Goal: Transaction & Acquisition: Purchase product/service

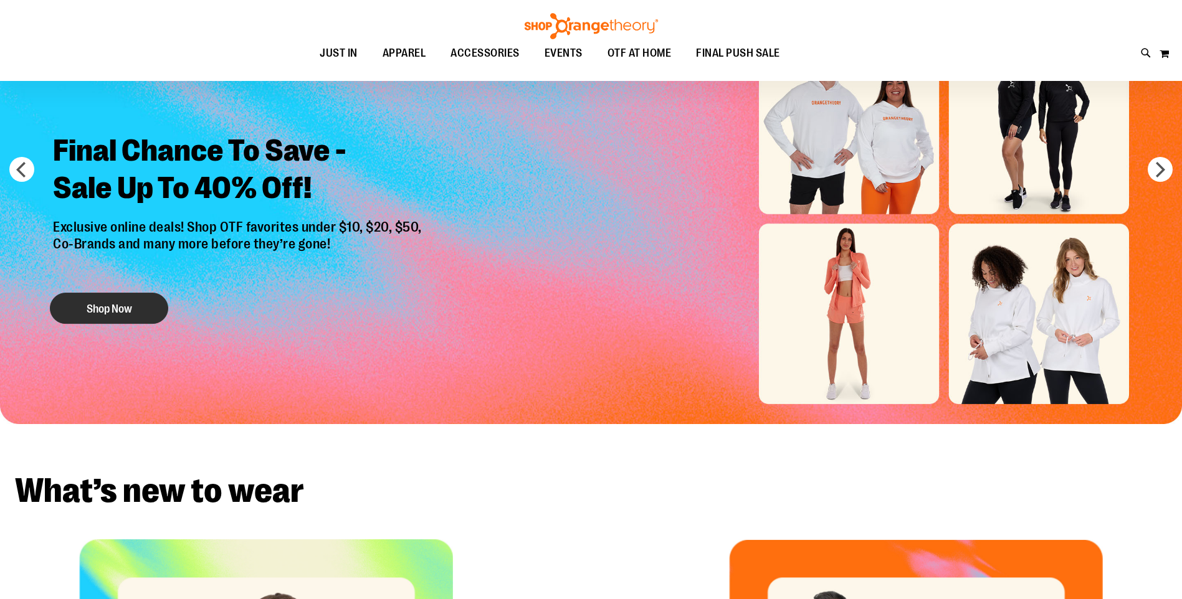
scroll to position [124, 0]
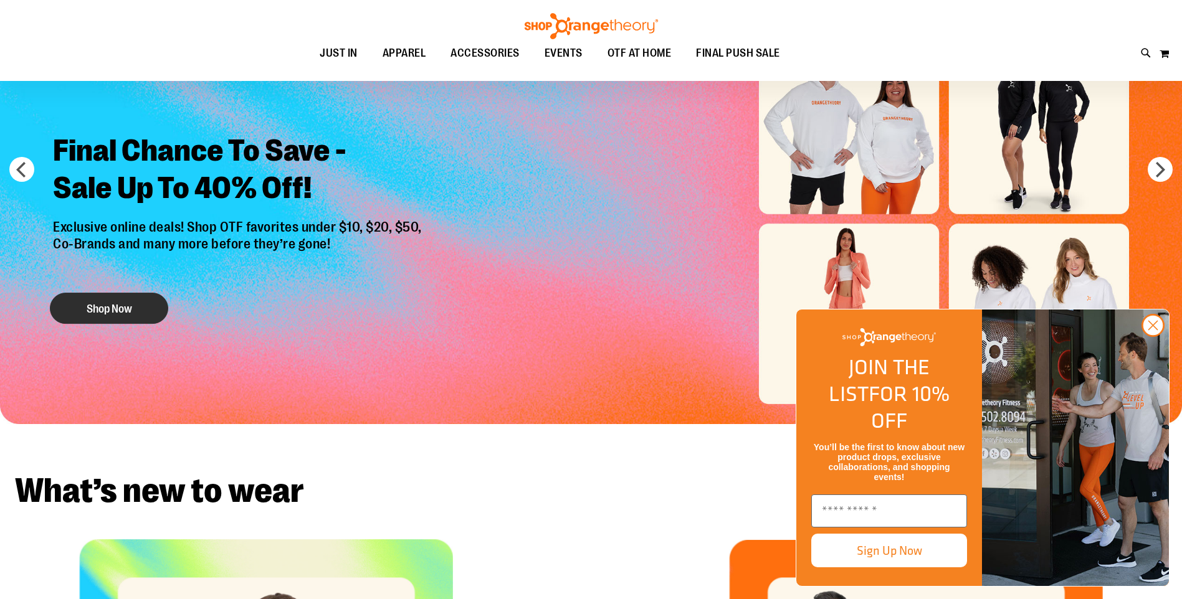
type input "**********"
click at [124, 308] on button "Shop Now" at bounding box center [109, 308] width 118 height 31
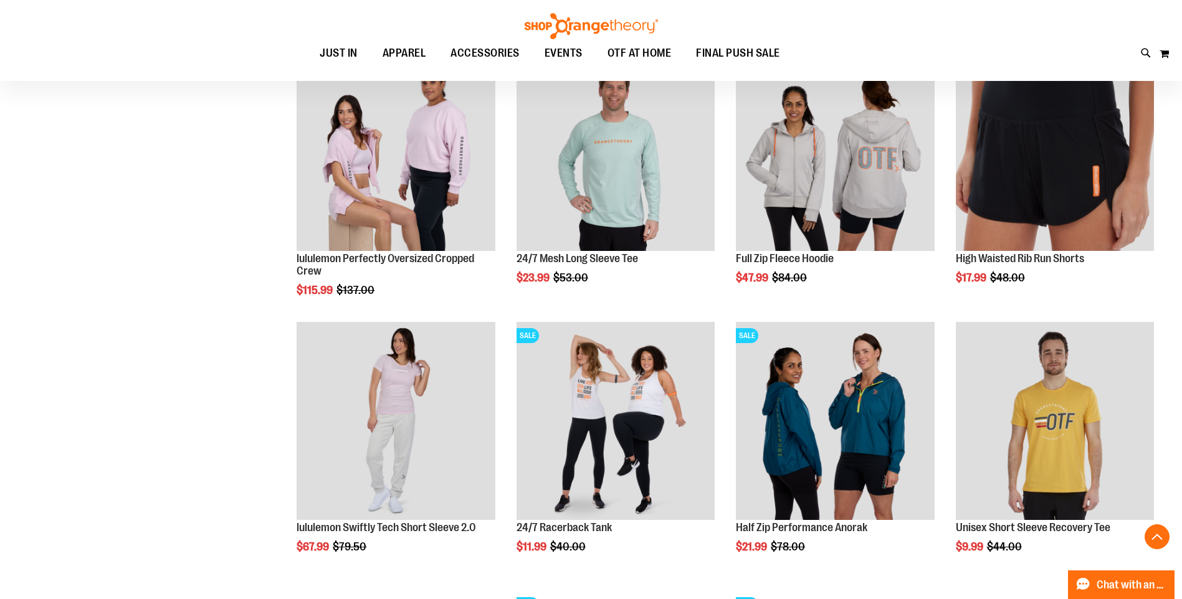
scroll to position [159, 0]
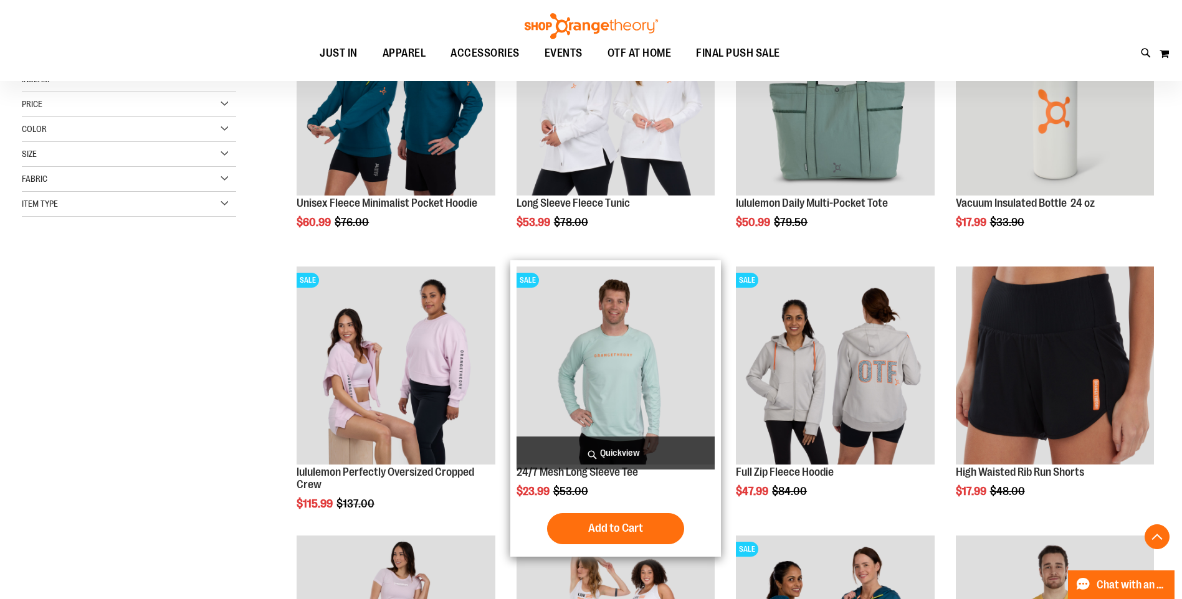
scroll to position [595, 0]
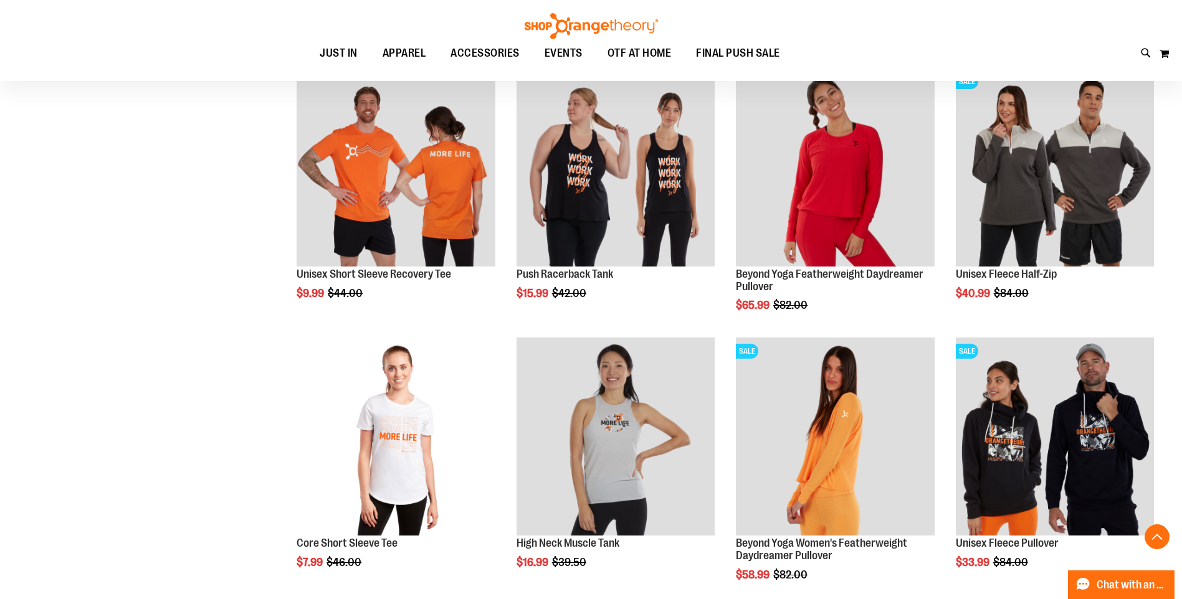
scroll to position [2337, 0]
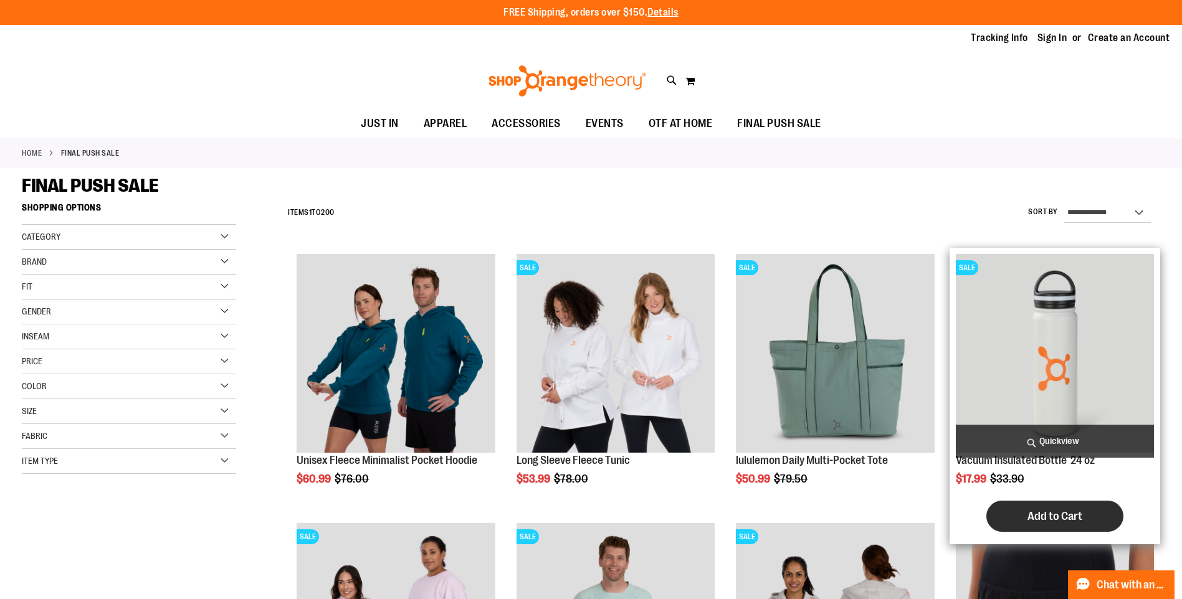
type input "**********"
click at [1062, 515] on span "Add to Cart" at bounding box center [1054, 517] width 55 height 14
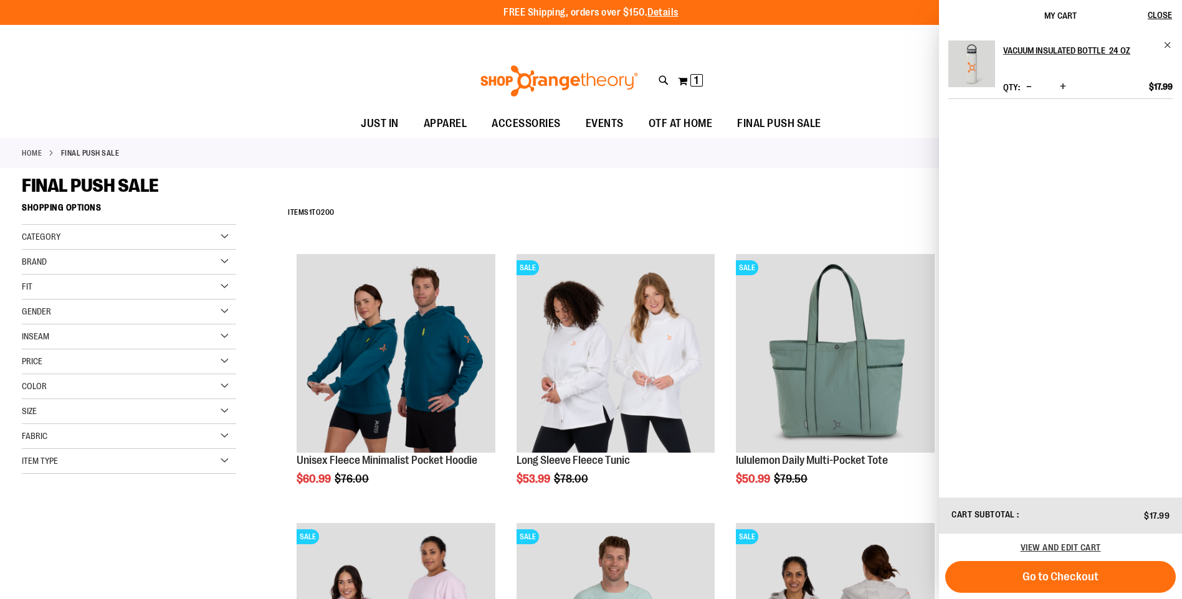
click at [419, 181] on div "FINAL PUSH SALE" at bounding box center [591, 185] width 1138 height 22
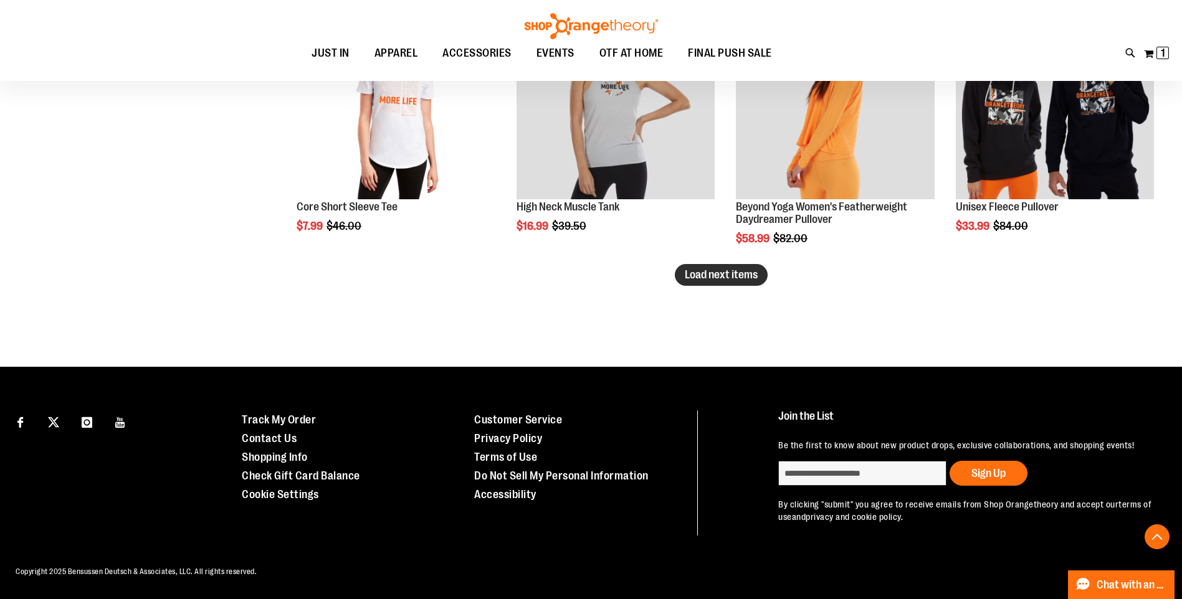
click at [718, 282] on button "Load next items" at bounding box center [721, 275] width 93 height 22
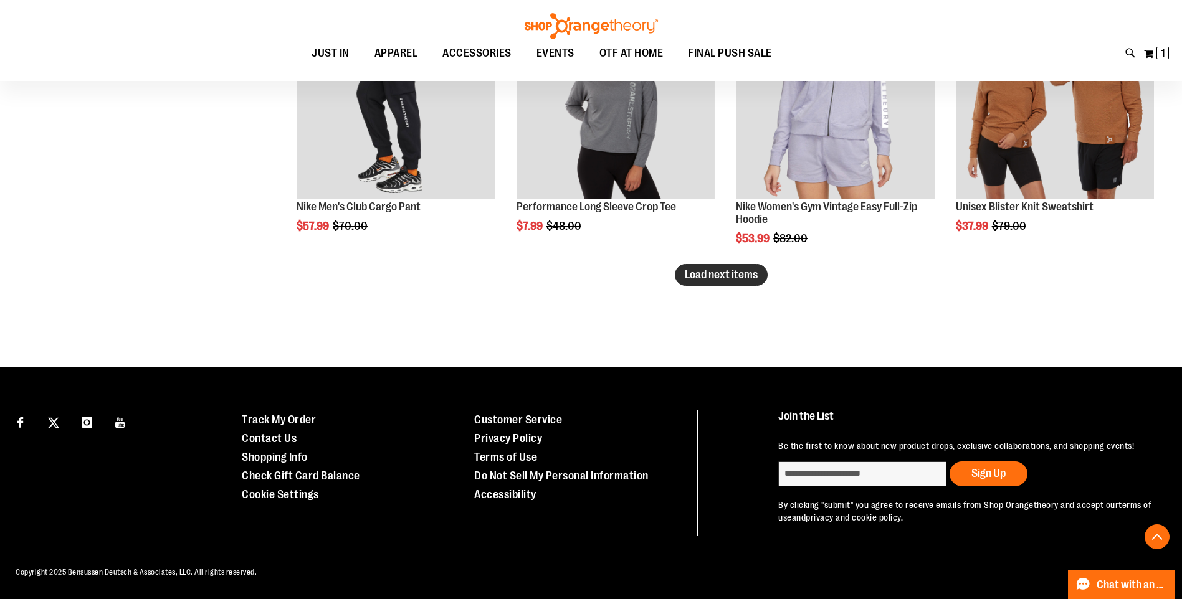
click at [721, 282] on button "Load next items" at bounding box center [721, 275] width 93 height 22
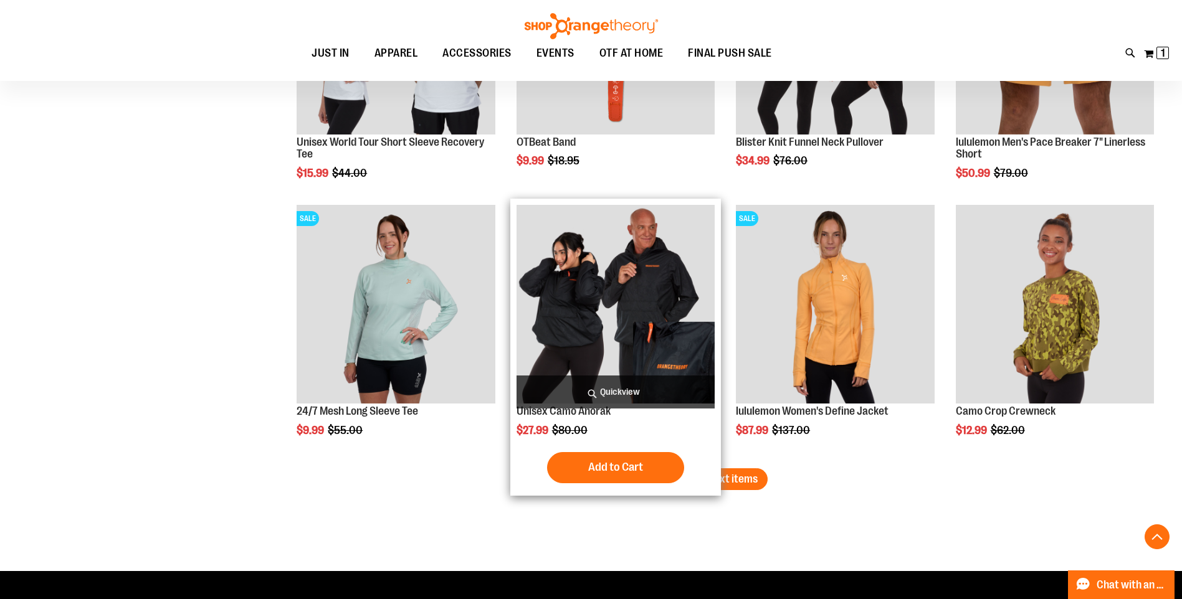
scroll to position [3899, 0]
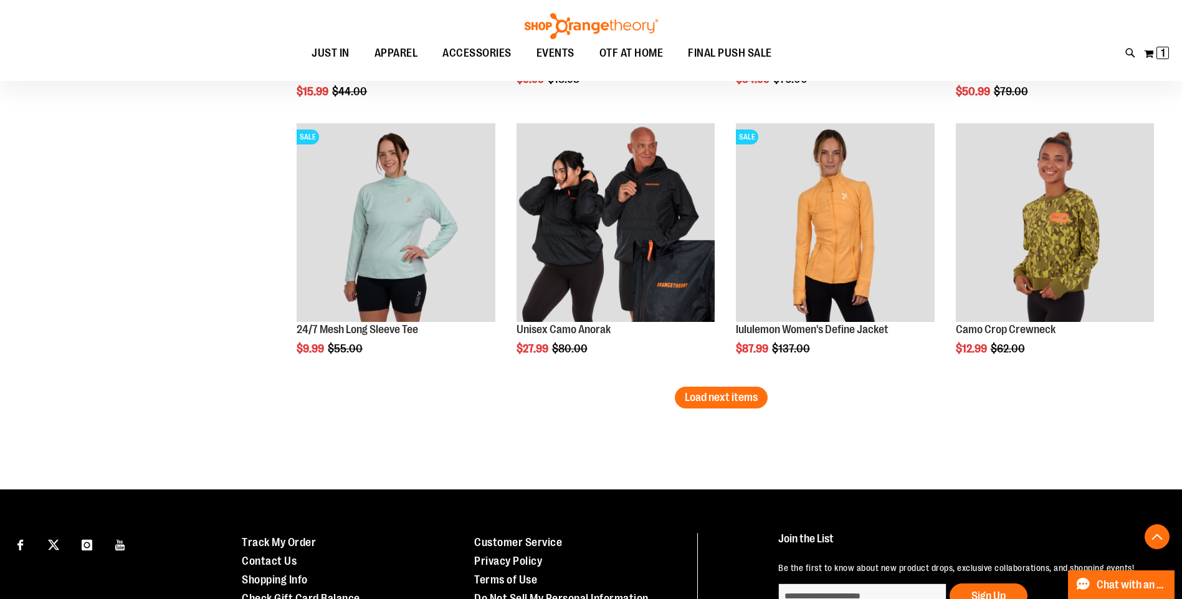
click at [719, 401] on span "Load next items" at bounding box center [721, 397] width 73 height 12
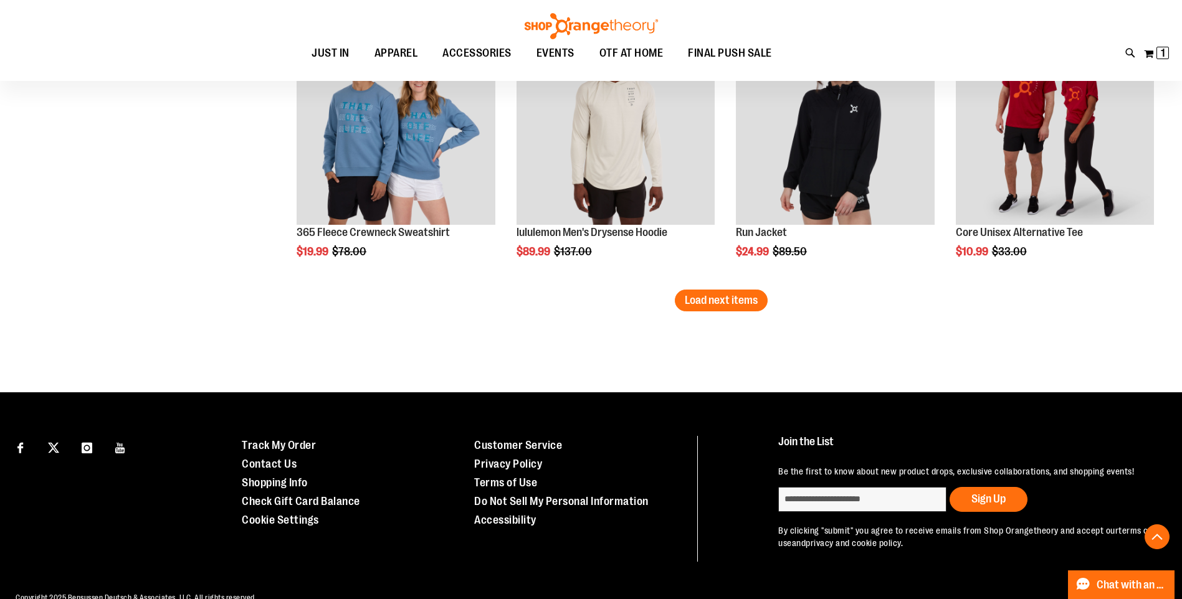
scroll to position [4829, 0]
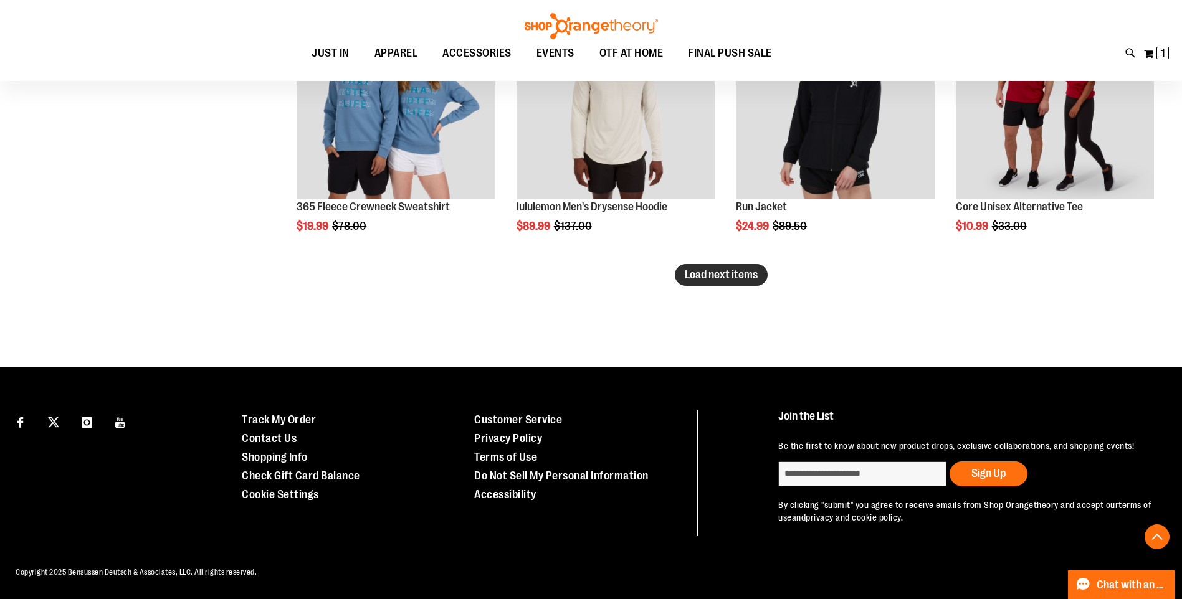
click at [724, 264] on button "Load next items" at bounding box center [721, 275] width 93 height 22
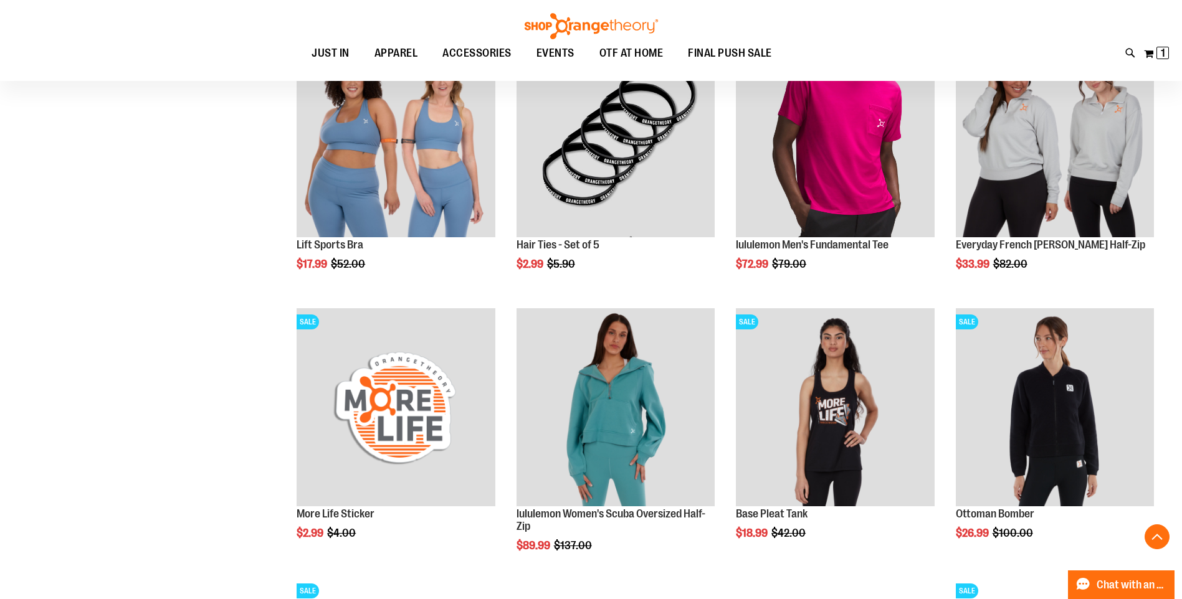
scroll to position [5078, 0]
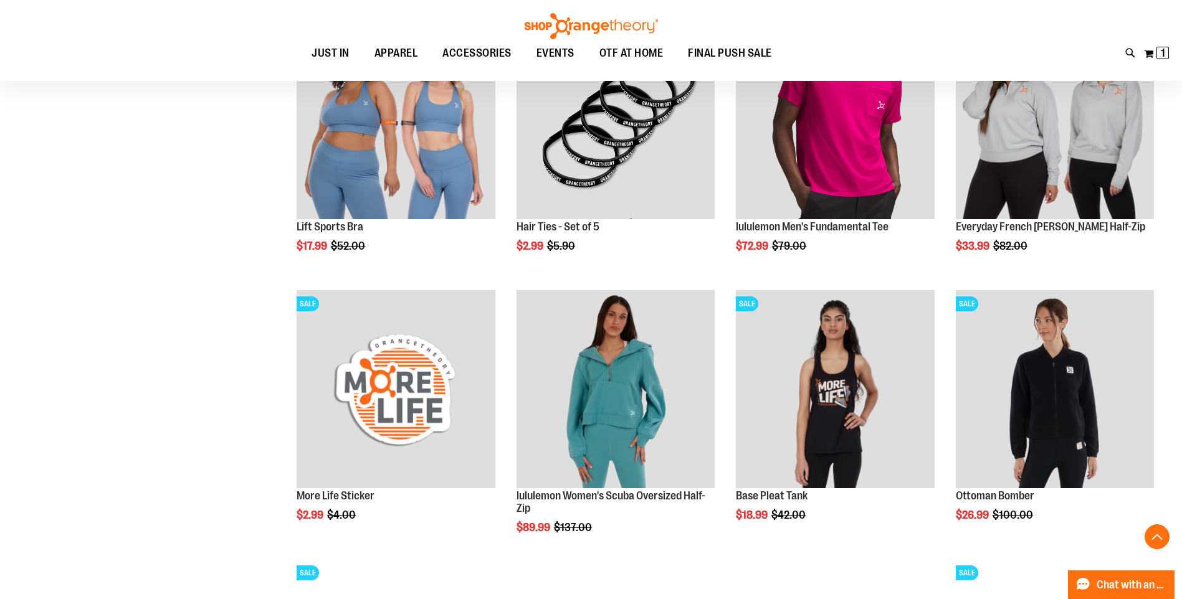
drag, startPoint x: 246, startPoint y: 256, endPoint x: 204, endPoint y: 257, distance: 41.7
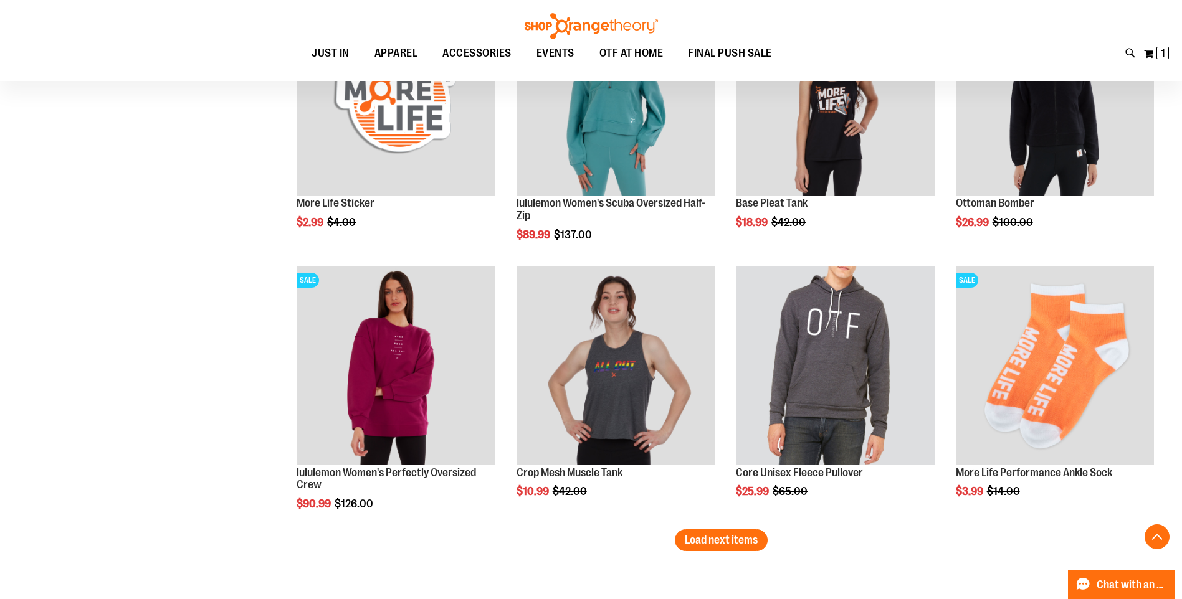
scroll to position [5514, 0]
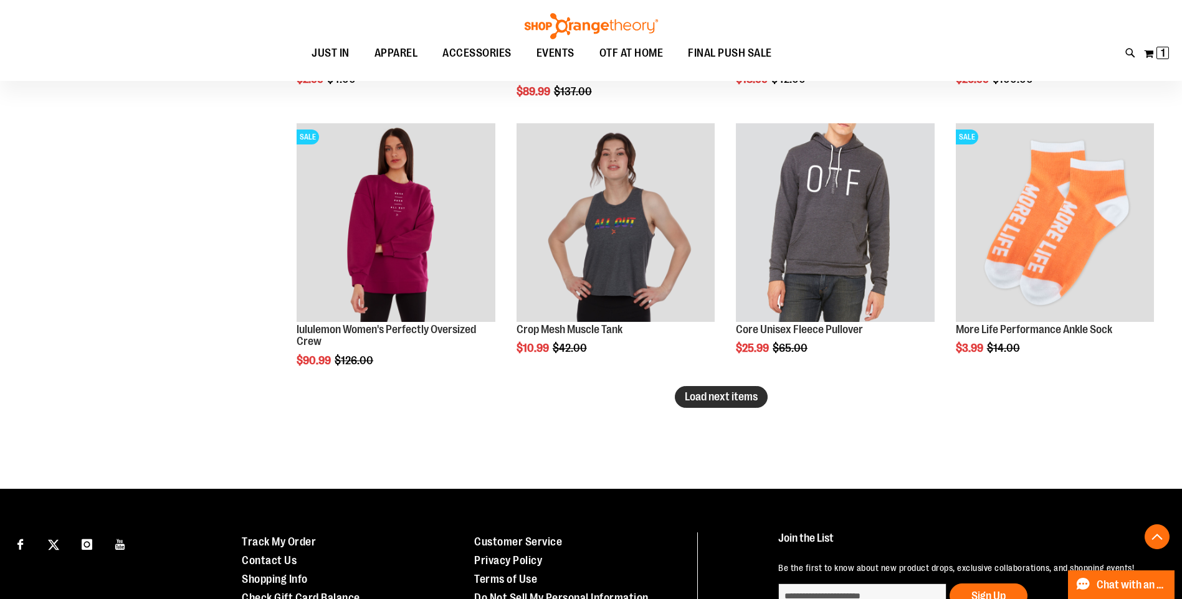
click at [706, 401] on span "Load next items" at bounding box center [721, 397] width 73 height 12
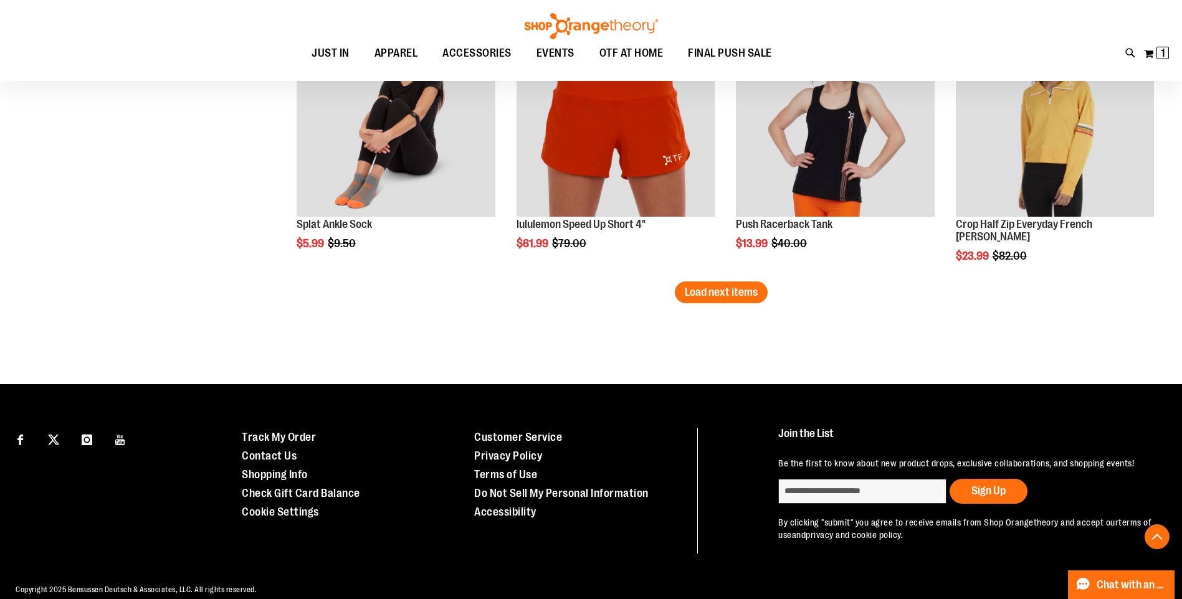
scroll to position [6444, 0]
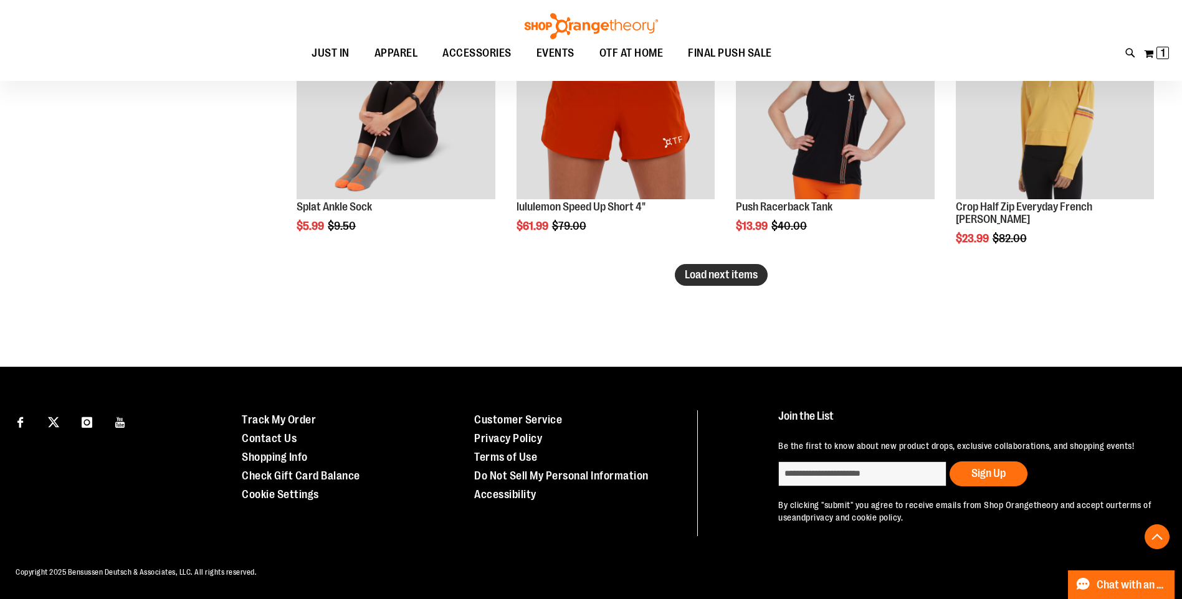
click at [735, 270] on span "Load next items" at bounding box center [721, 274] width 73 height 12
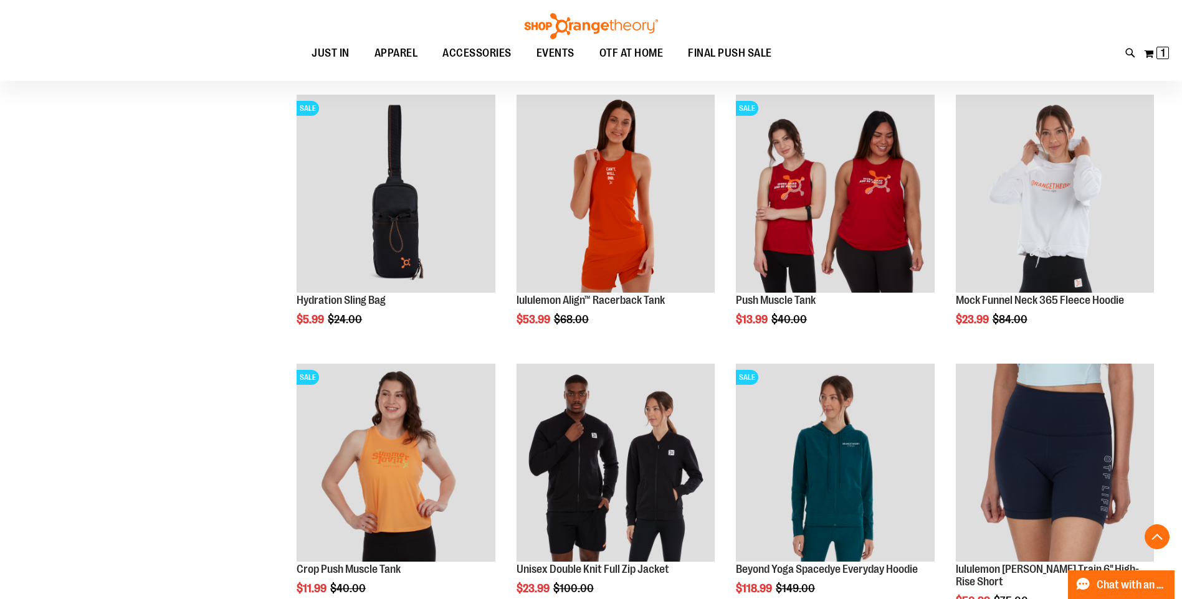
scroll to position [6943, 0]
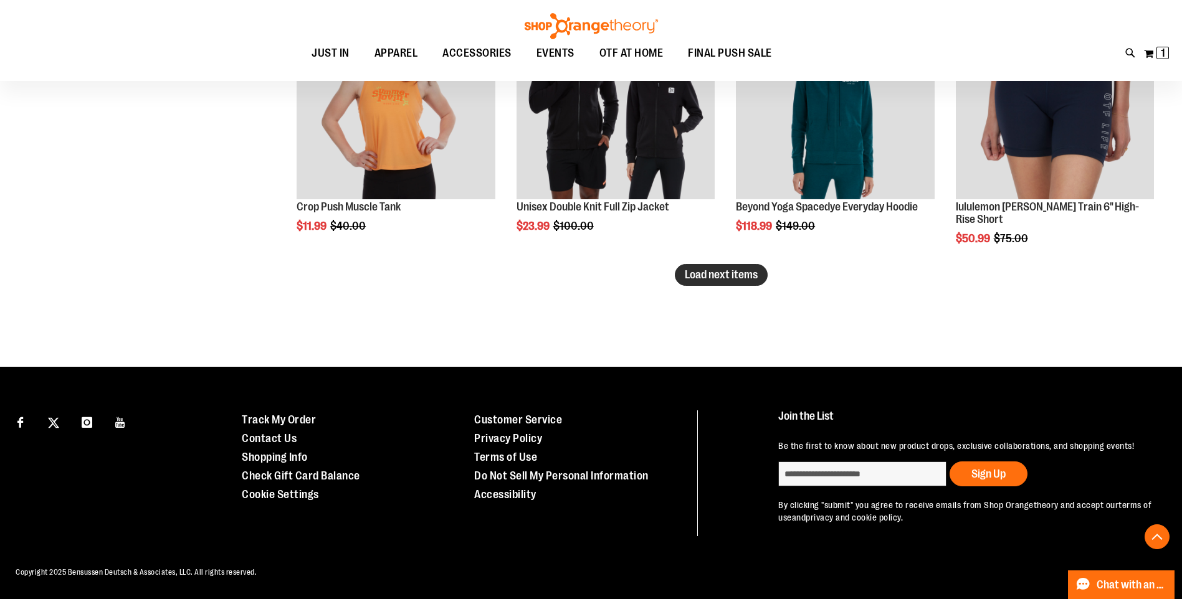
click at [726, 280] on span "Load next items" at bounding box center [721, 274] width 73 height 12
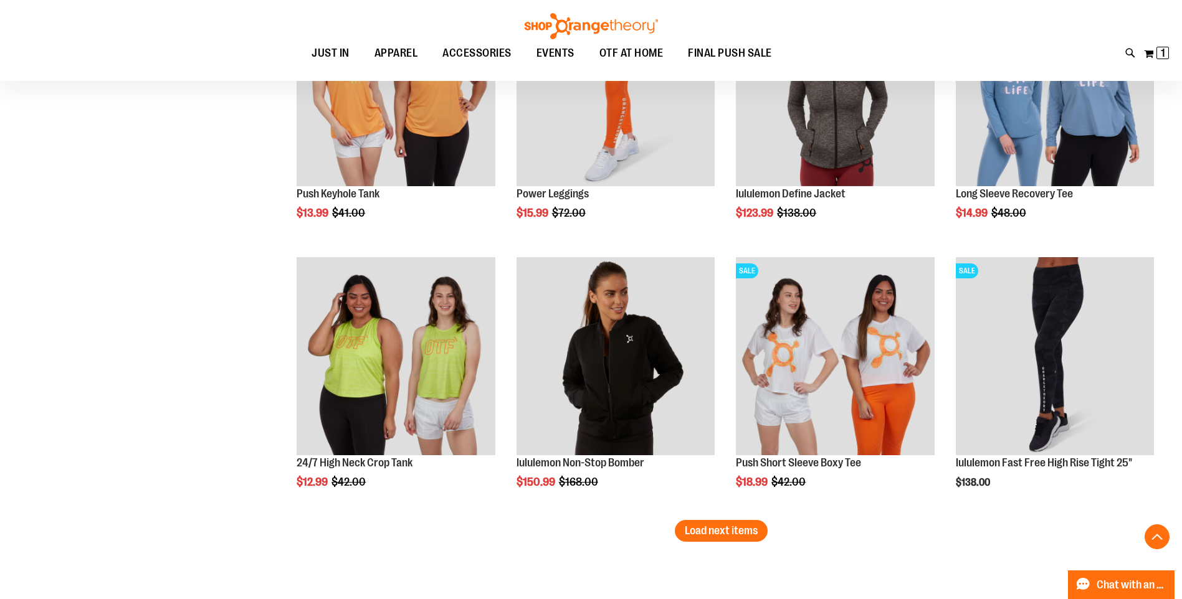
scroll to position [7990, 0]
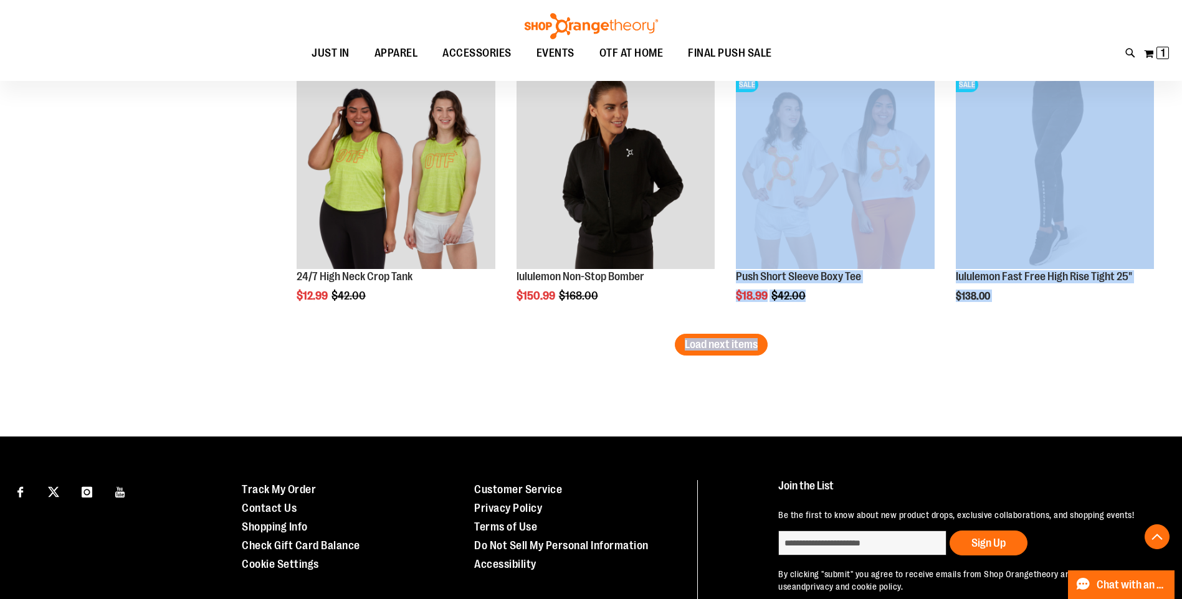
drag, startPoint x: 698, startPoint y: 336, endPoint x: 730, endPoint y: 401, distance: 71.9
click at [712, 336] on button "Load next items" at bounding box center [721, 345] width 93 height 22
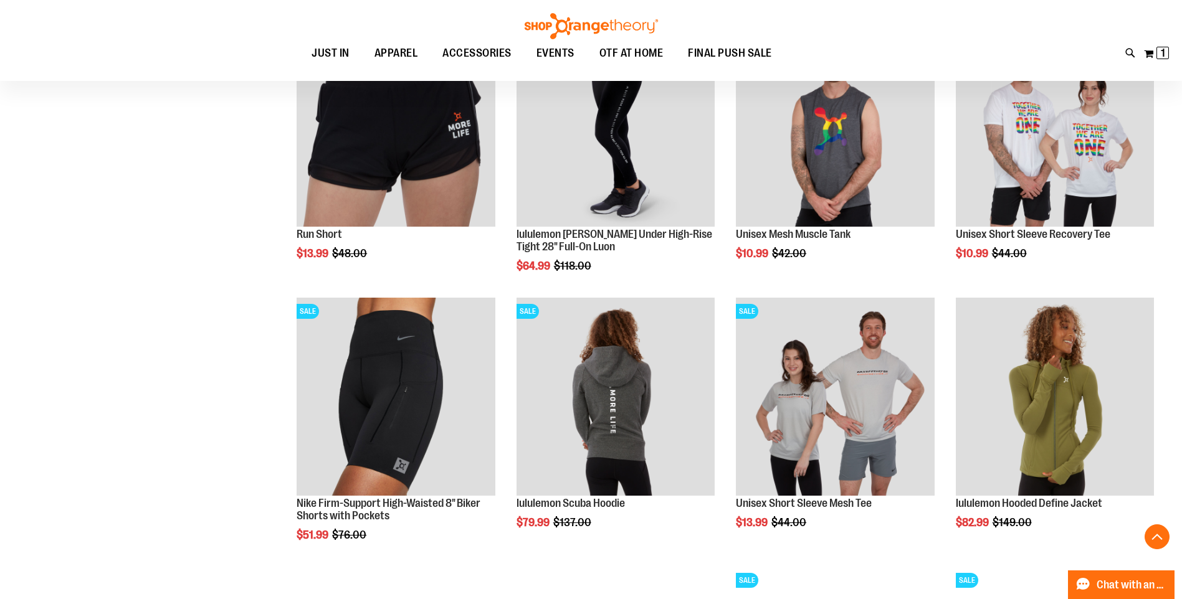
scroll to position [8613, 0]
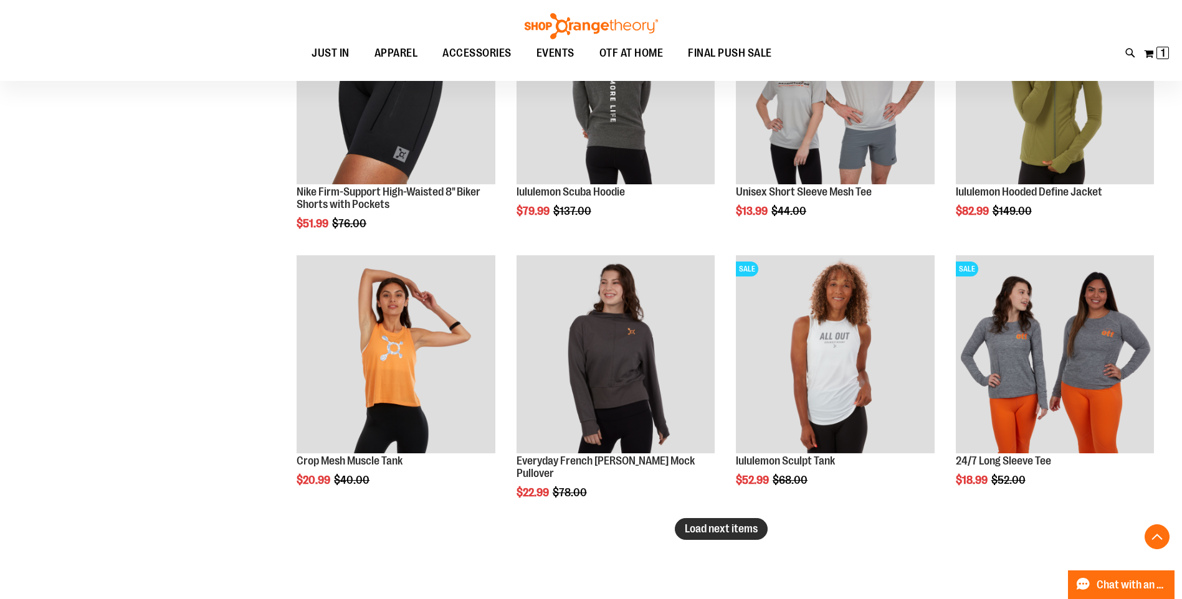
click at [704, 531] on span "Load next items" at bounding box center [721, 529] width 73 height 12
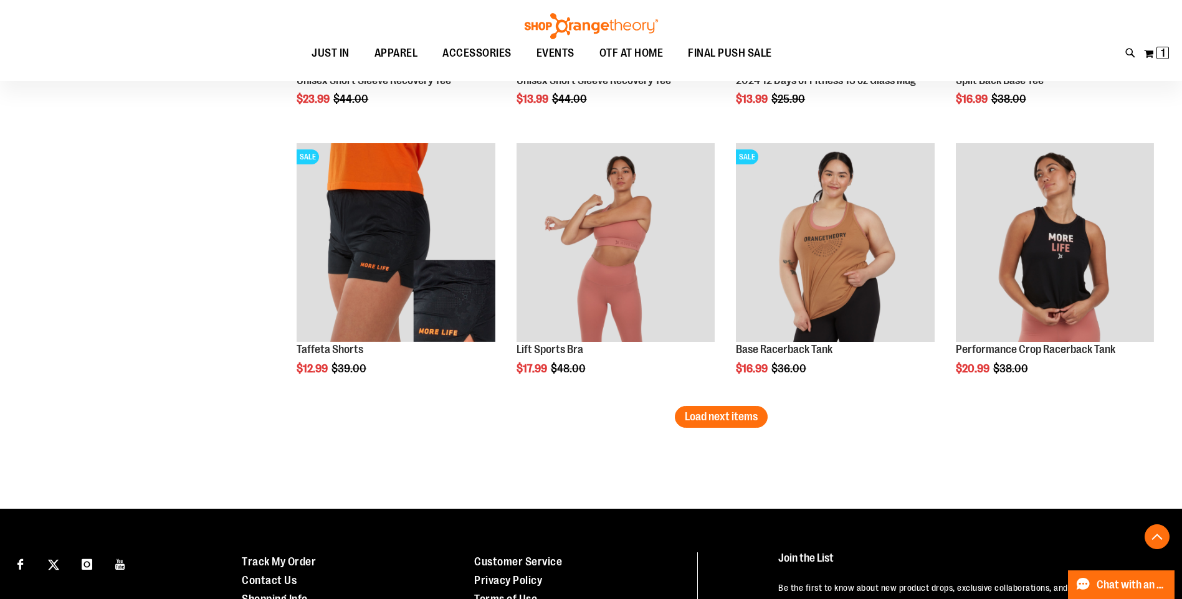
scroll to position [9547, 0]
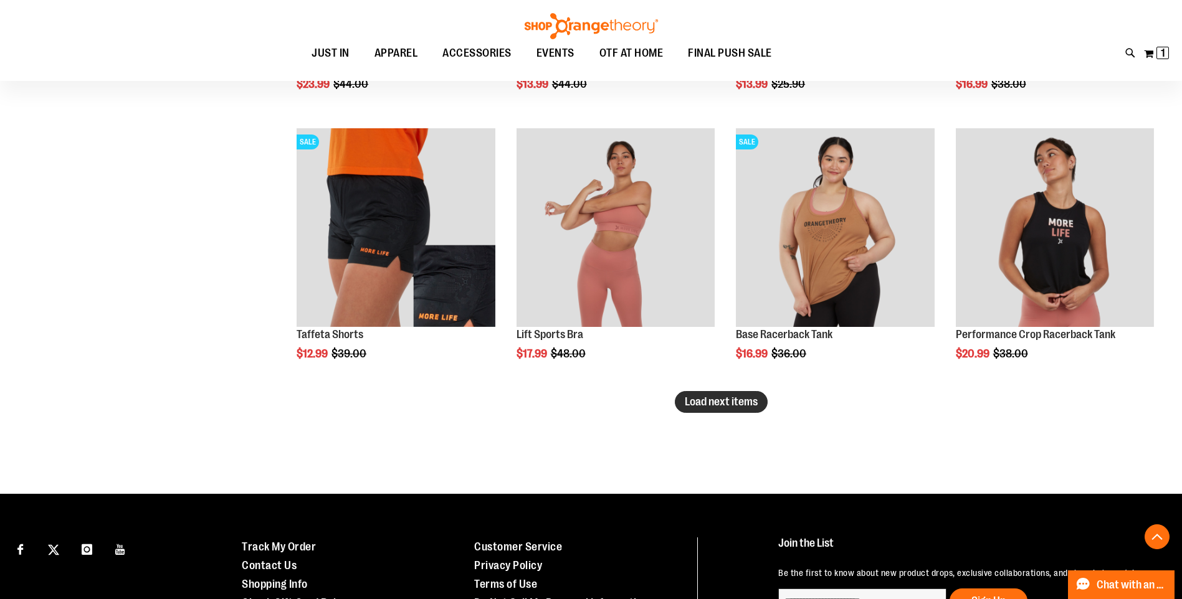
click at [748, 401] on span "Load next items" at bounding box center [721, 402] width 73 height 12
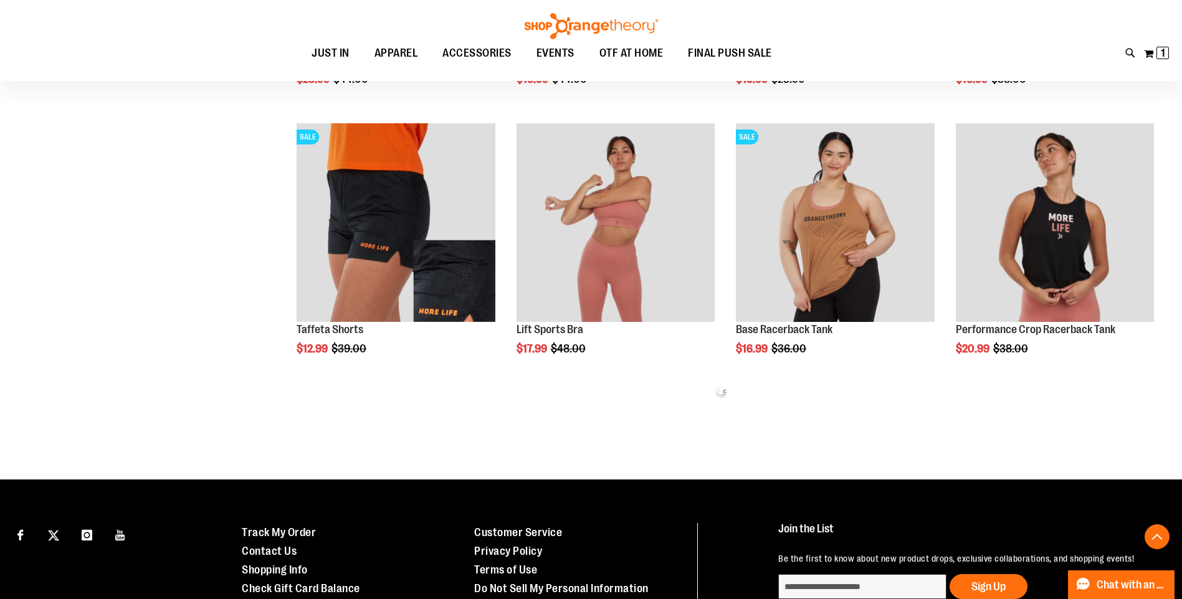
scroll to position [9540, 0]
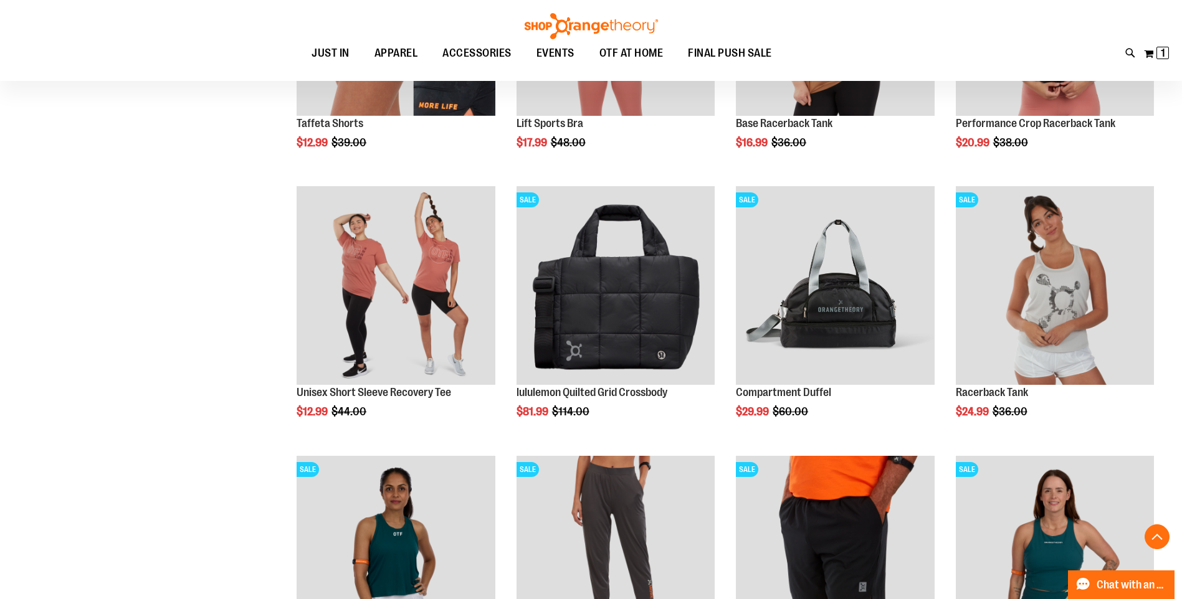
scroll to position [9852, 0]
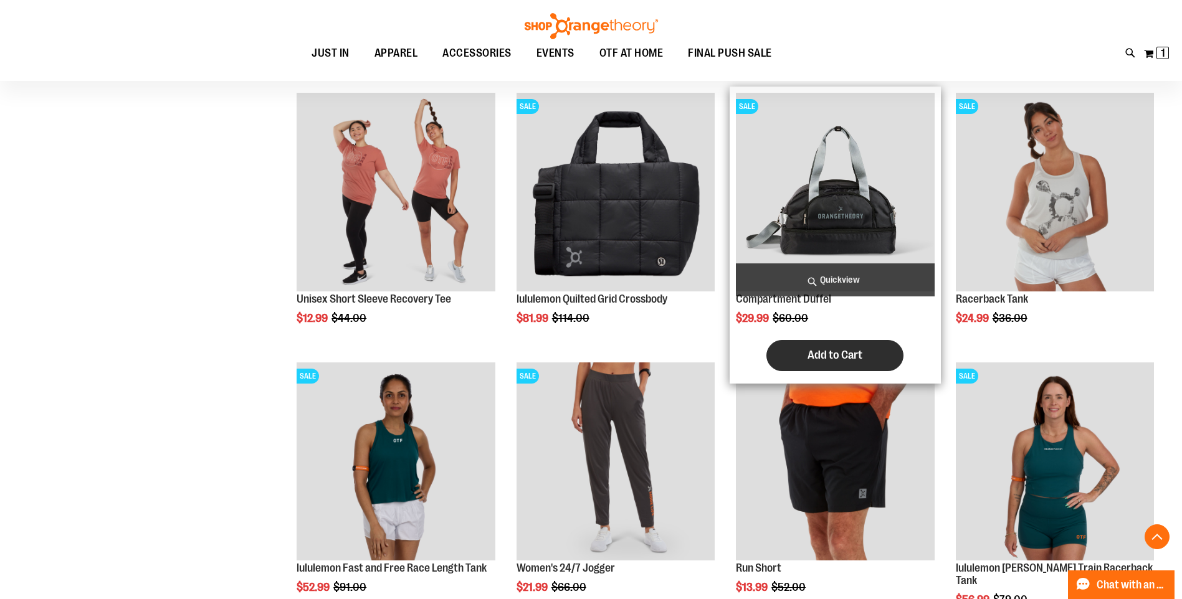
click at [852, 359] on span "Add to Cart" at bounding box center [834, 355] width 55 height 14
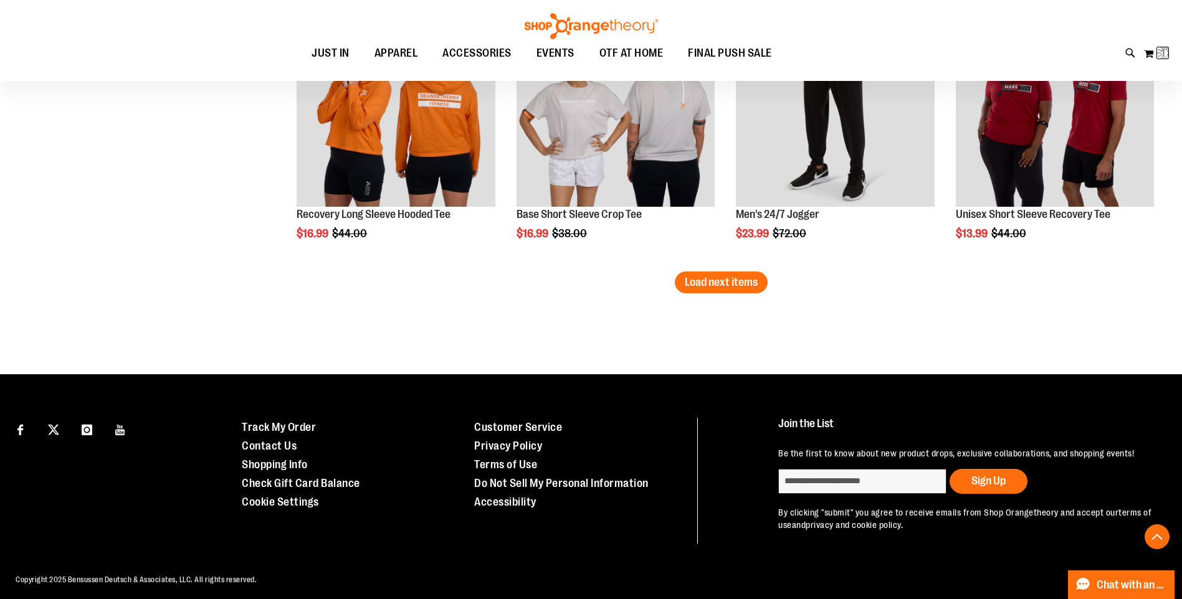
scroll to position [9902, 0]
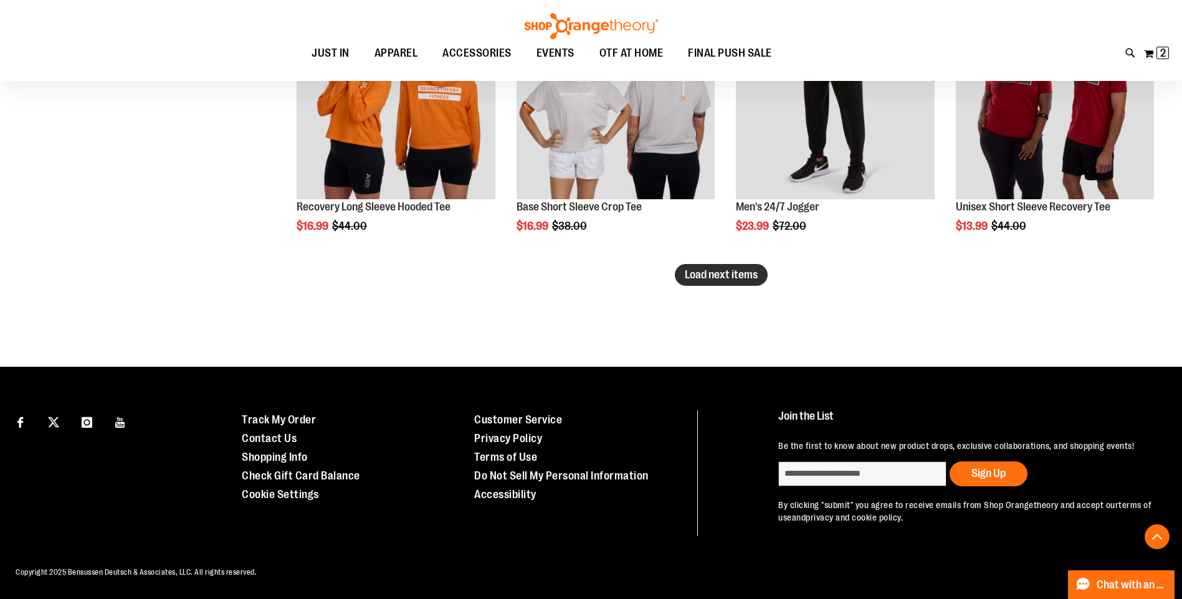
click at [708, 277] on span "Load next items" at bounding box center [721, 274] width 73 height 12
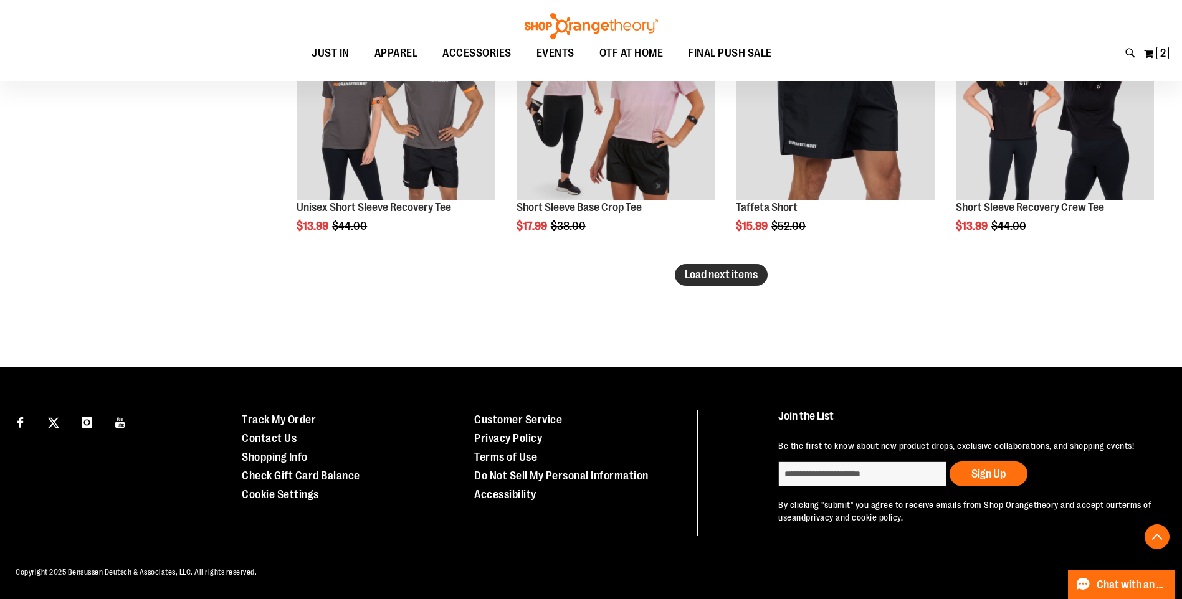
click at [720, 280] on span "Load next items" at bounding box center [721, 274] width 73 height 12
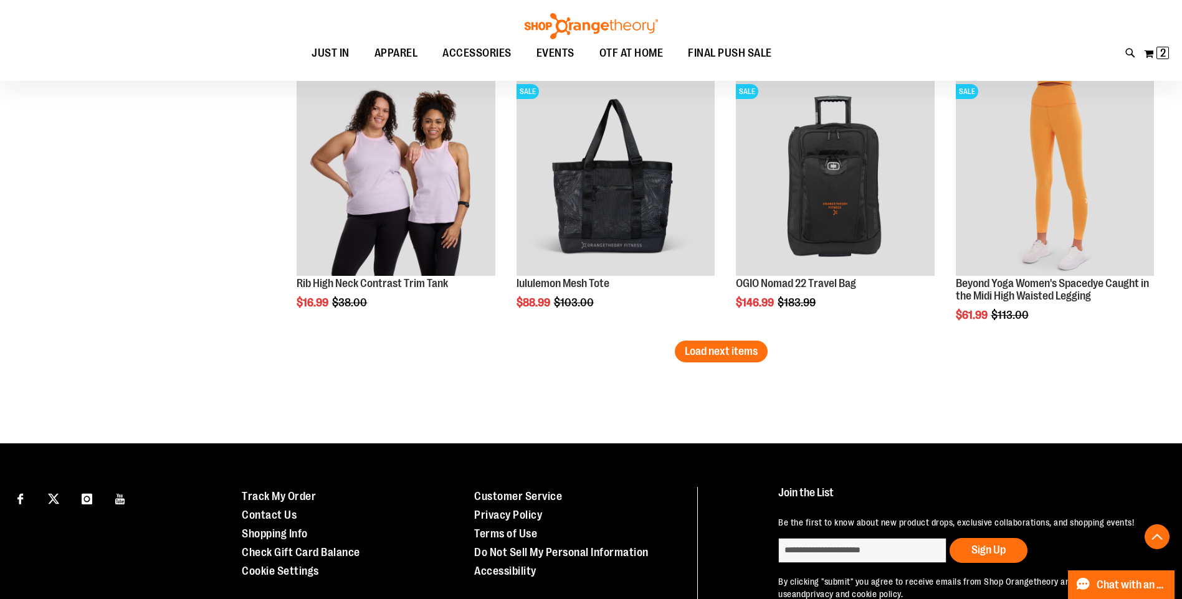
scroll to position [12037, 0]
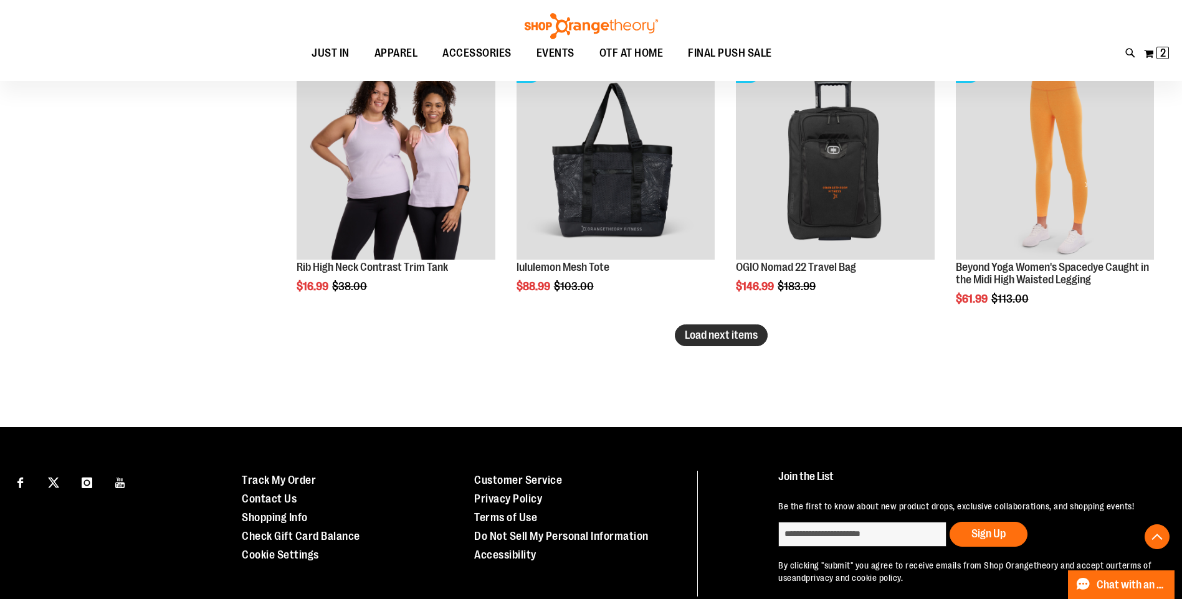
click at [720, 333] on span "Load next items" at bounding box center [721, 335] width 73 height 12
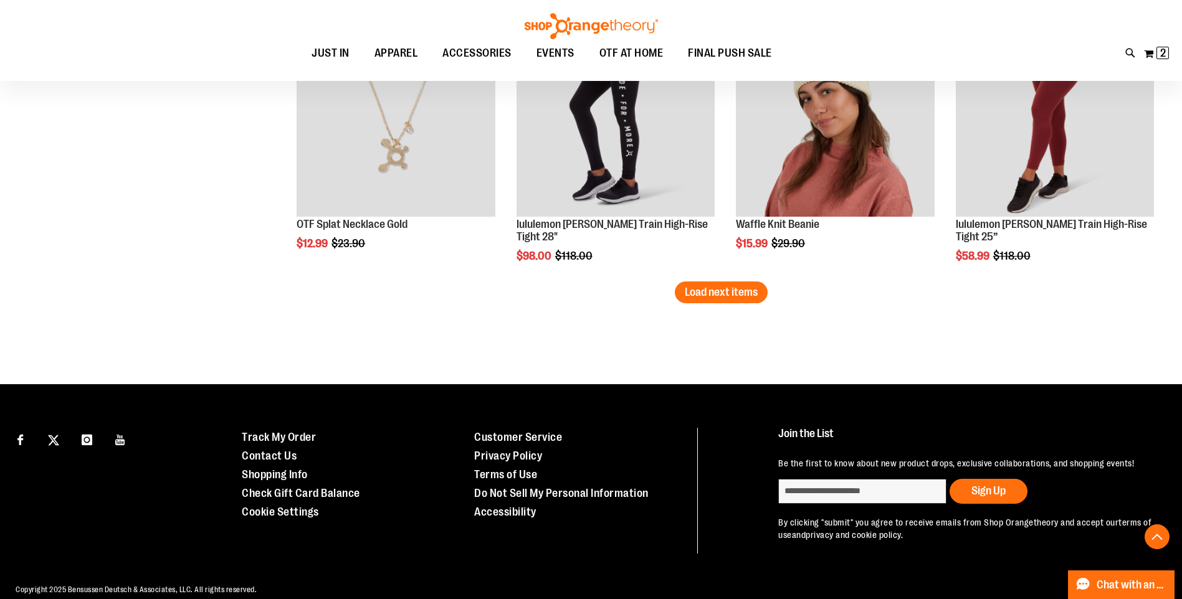
scroll to position [12905, 0]
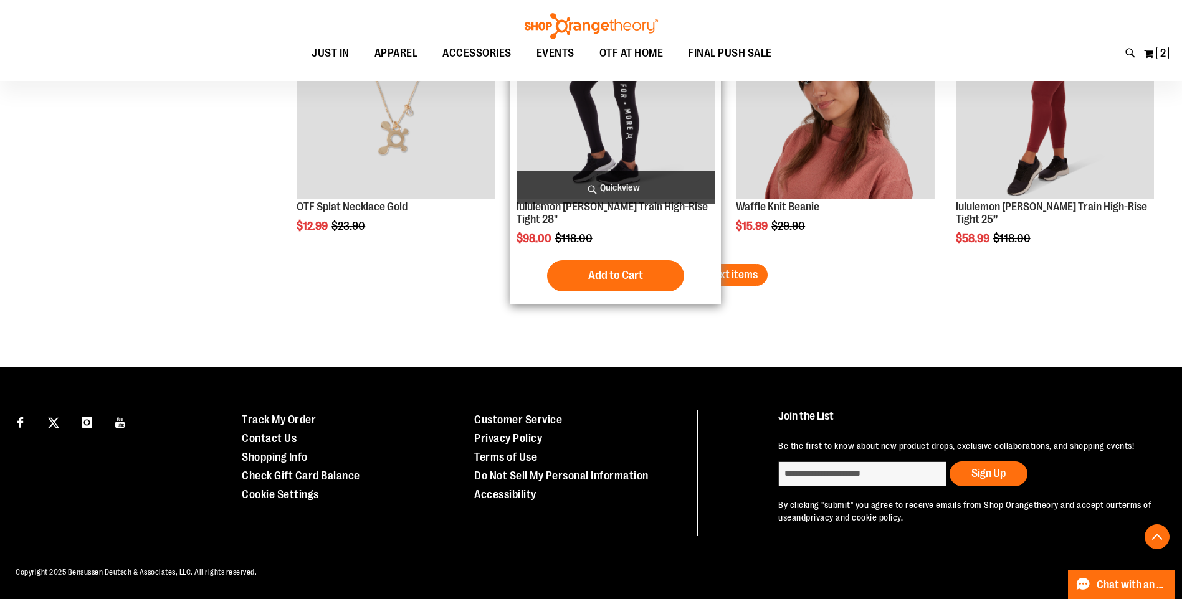
drag, startPoint x: 726, startPoint y: 270, endPoint x: 518, endPoint y: 282, distance: 208.4
click at [726, 270] on span "Load next items" at bounding box center [721, 274] width 73 height 12
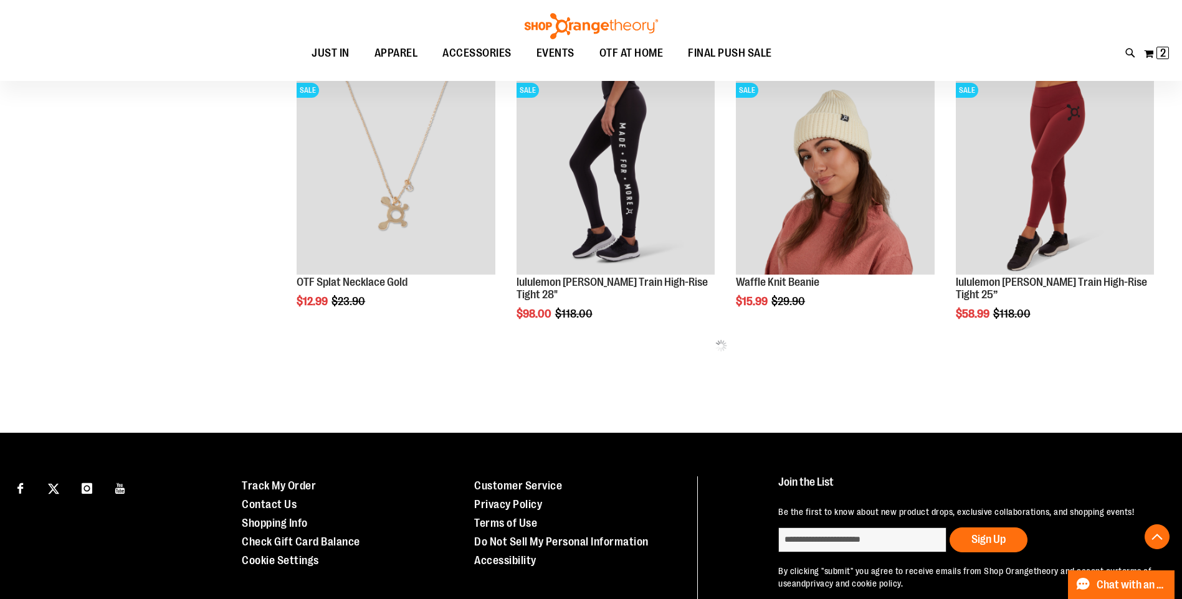
scroll to position [12771, 0]
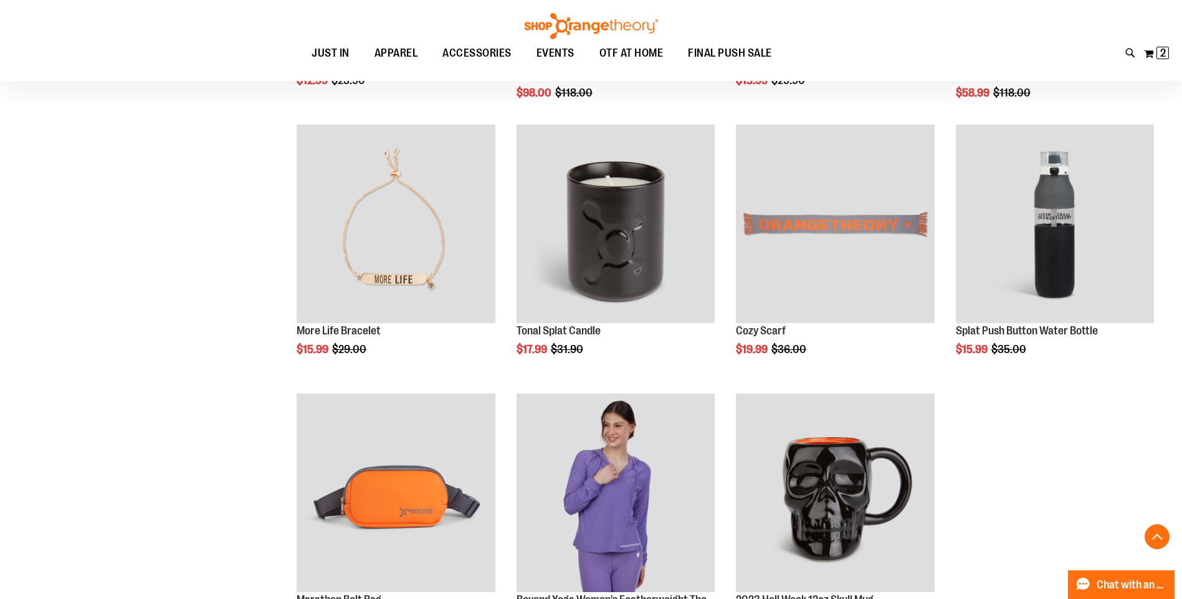
scroll to position [13082, 0]
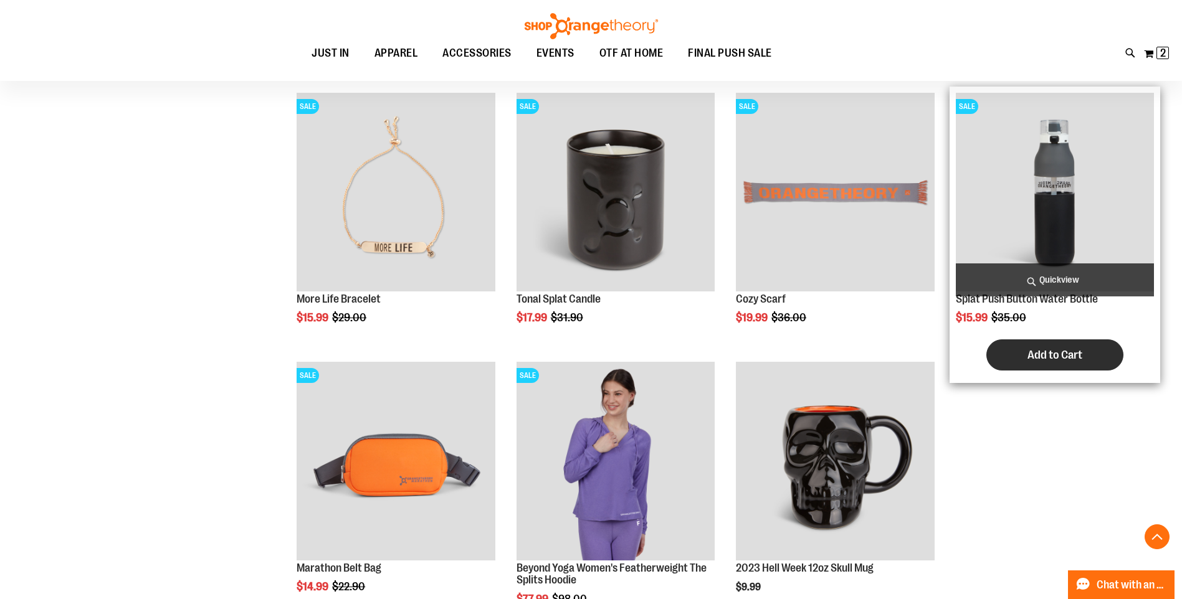
click at [1030, 354] on span "Add to Cart" at bounding box center [1054, 355] width 55 height 14
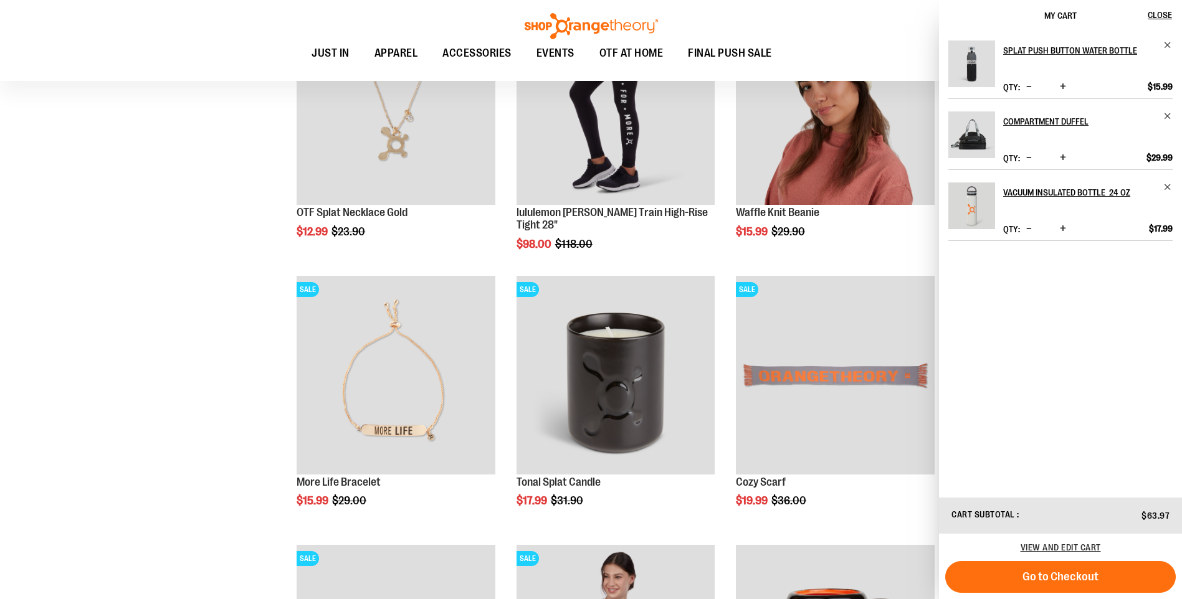
scroll to position [12895, 0]
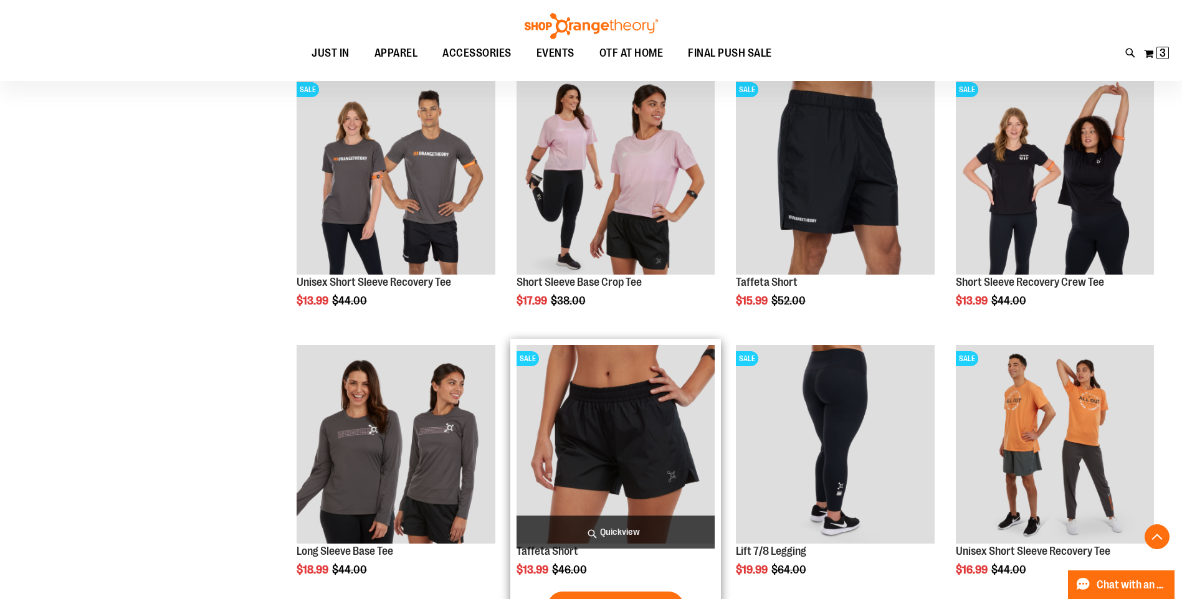
scroll to position [11213, 0]
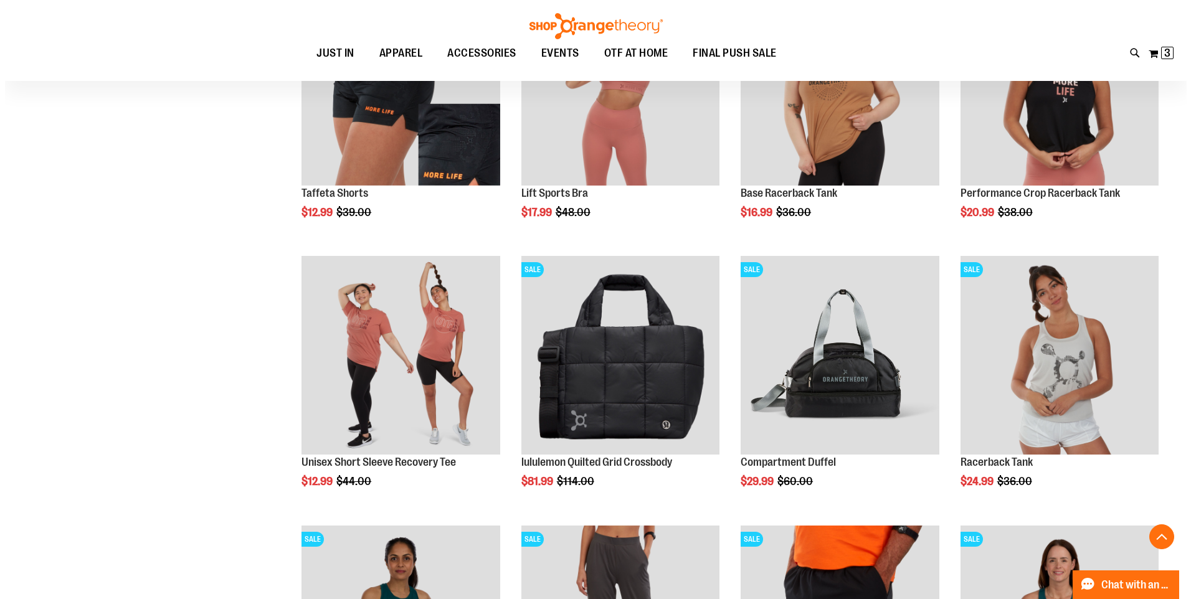
scroll to position [9531, 0]
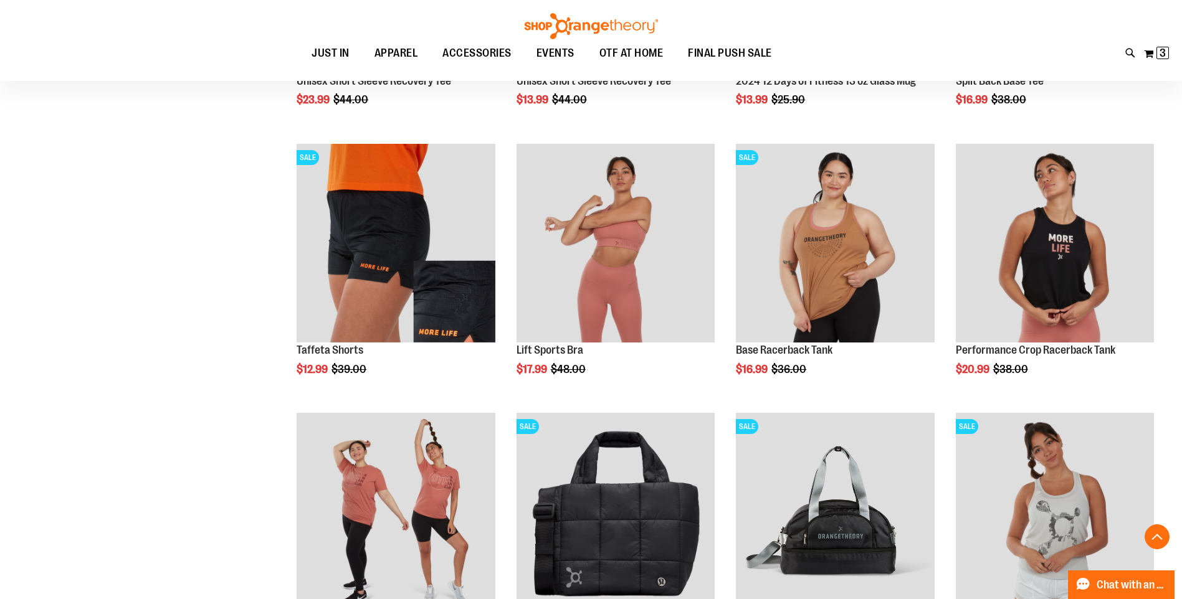
drag, startPoint x: 1136, startPoint y: 48, endPoint x: 1124, endPoint y: 51, distance: 12.8
click at [1126, 51] on div "Toggle Nav Search Popular Suggestions Advanced Search" at bounding box center [591, 40] width 1182 height 81
click at [1124, 51] on div "Toggle Nav Search Popular Suggestions Advanced Search" at bounding box center [591, 40] width 1182 height 81
click at [1129, 52] on icon at bounding box center [1130, 53] width 11 height 14
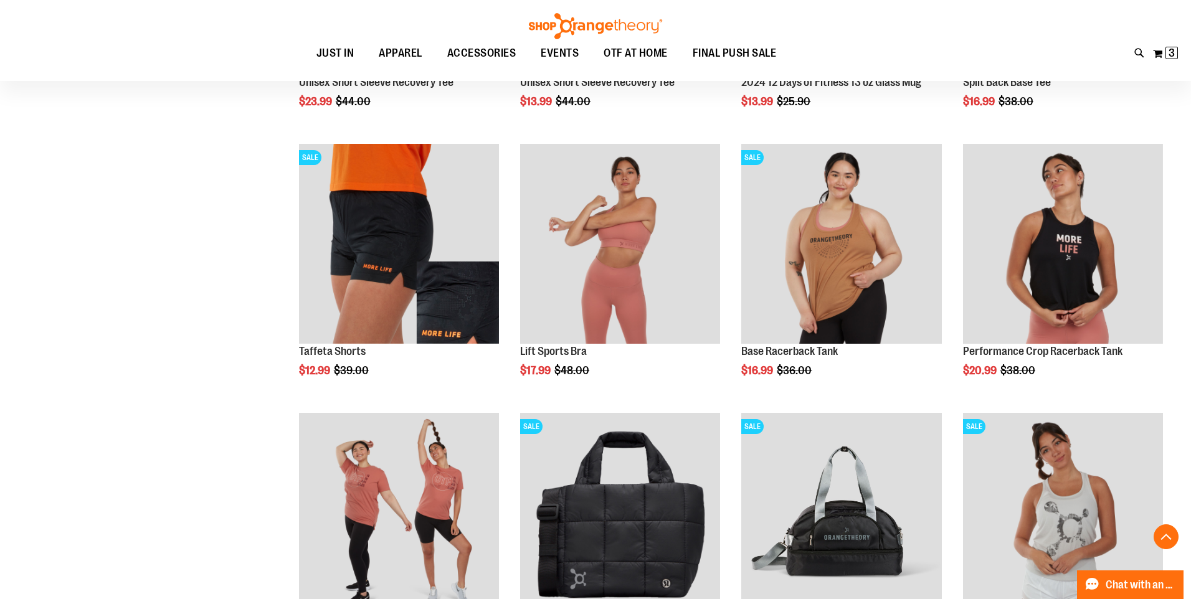
click at [418, 61] on input "Search" at bounding box center [595, 70] width 945 height 41
type input "**********"
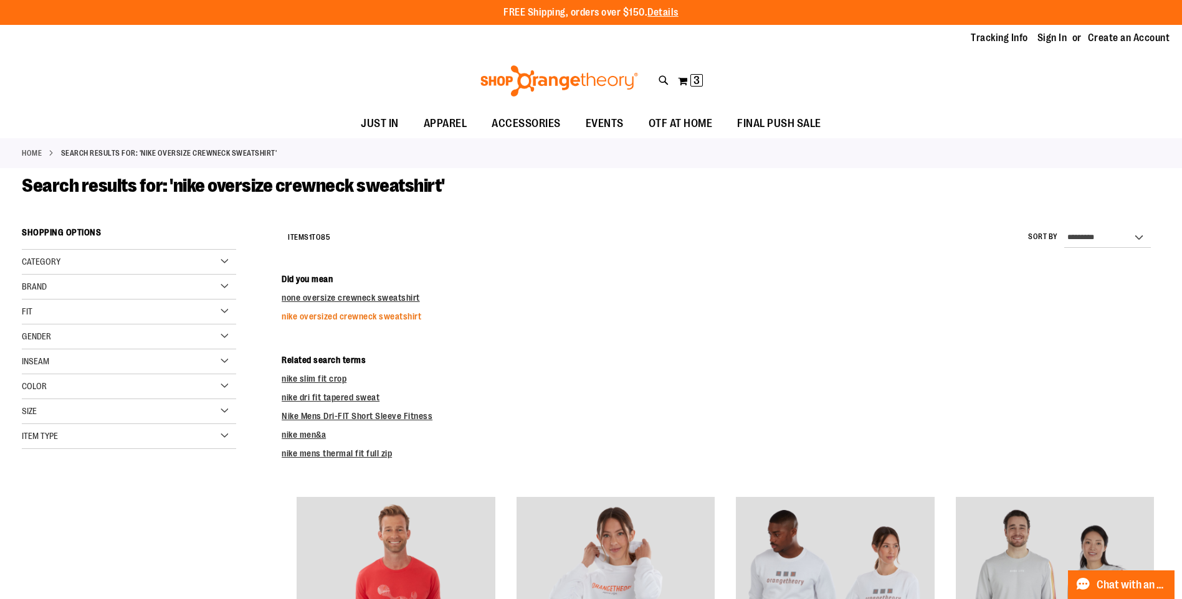
type input "**********"
click at [334, 319] on link "nike oversized crewneck sweatshirt" at bounding box center [352, 316] width 140 height 10
type input "**********"
click at [36, 150] on link "Home" at bounding box center [32, 153] width 20 height 11
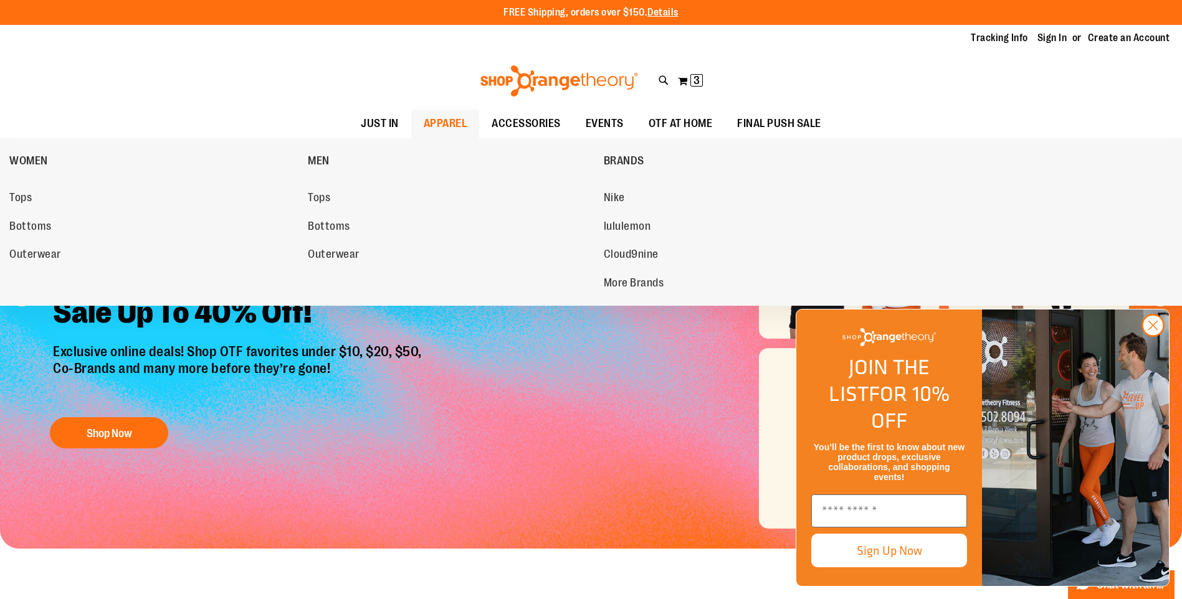
type input "**********"
click at [439, 127] on span "APPAREL" at bounding box center [446, 124] width 44 height 28
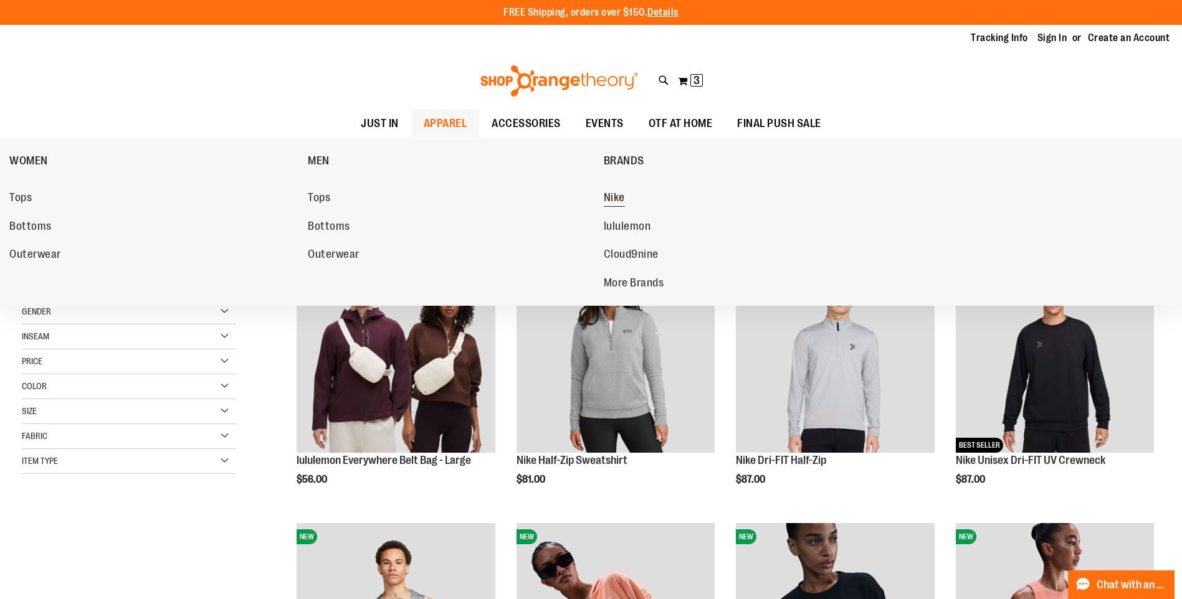
type input "**********"
click at [626, 196] on link "Nike" at bounding box center [747, 198] width 286 height 22
click at [616, 200] on span "Nike" at bounding box center [614, 199] width 21 height 16
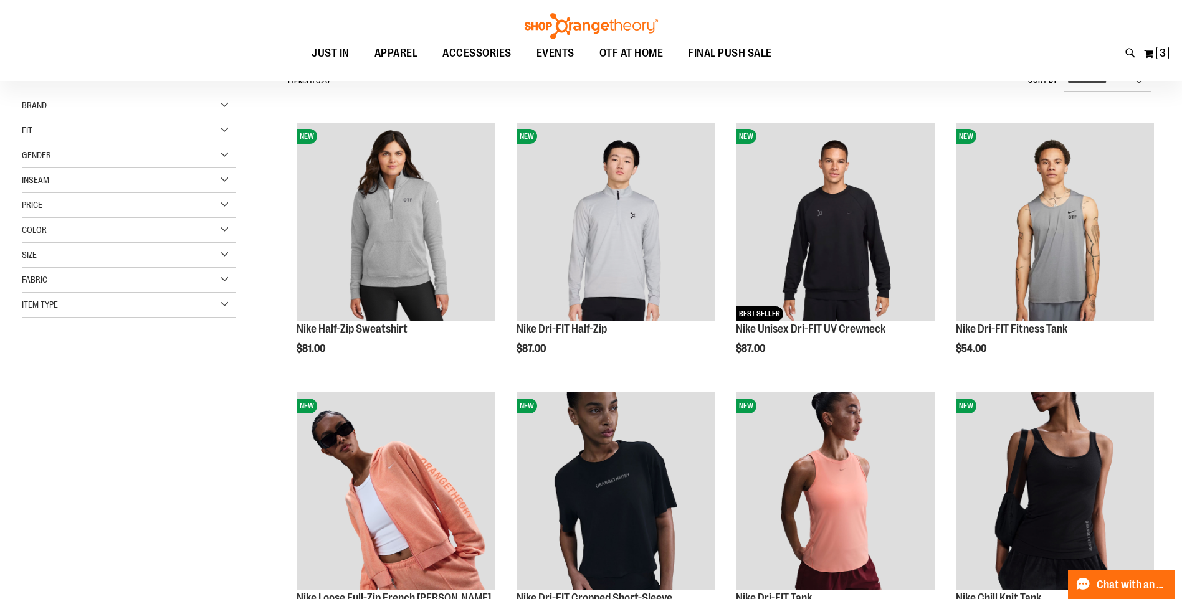
scroll to position [97, 0]
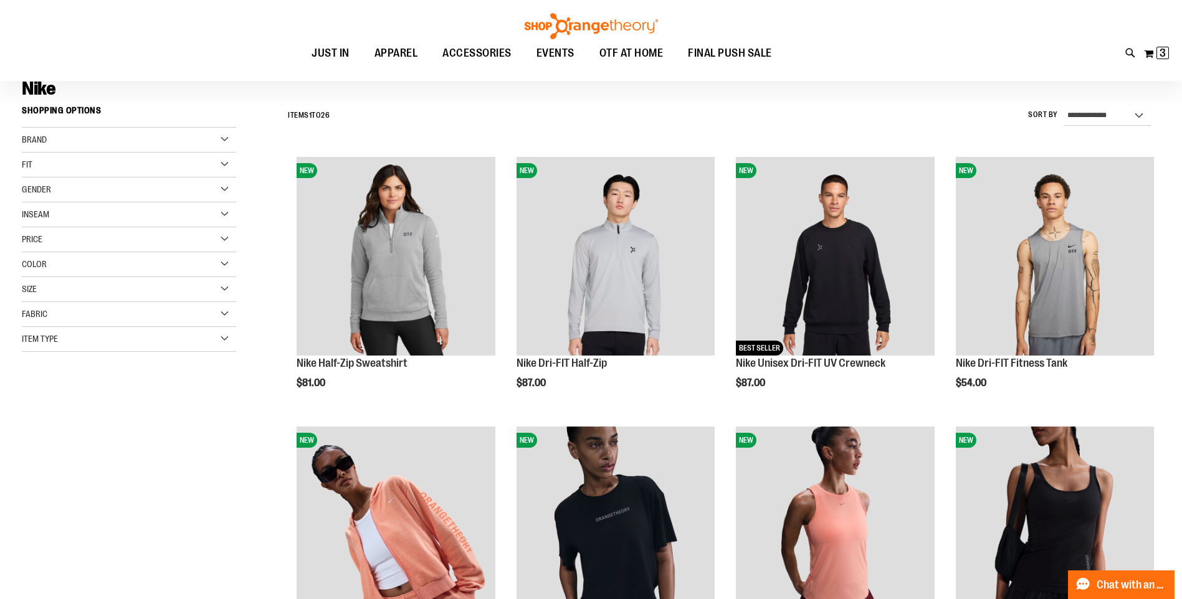
type input "**********"
click at [223, 190] on div "Gender" at bounding box center [129, 190] width 214 height 25
click at [71, 229] on span "11 items" at bounding box center [73, 228] width 19 height 13
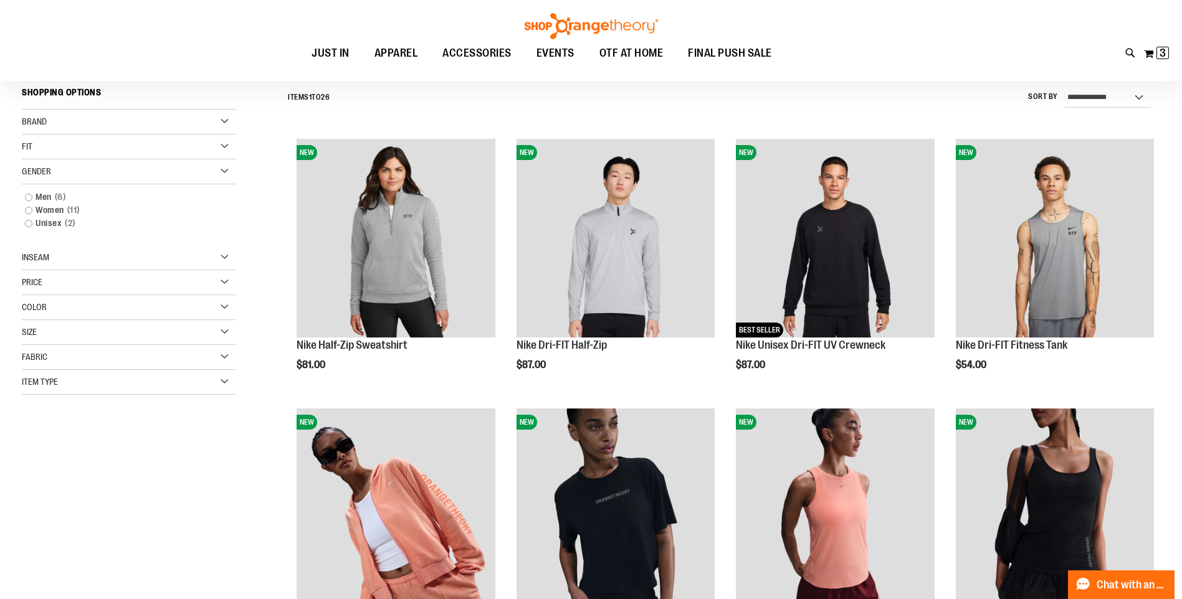
scroll to position [116, 0]
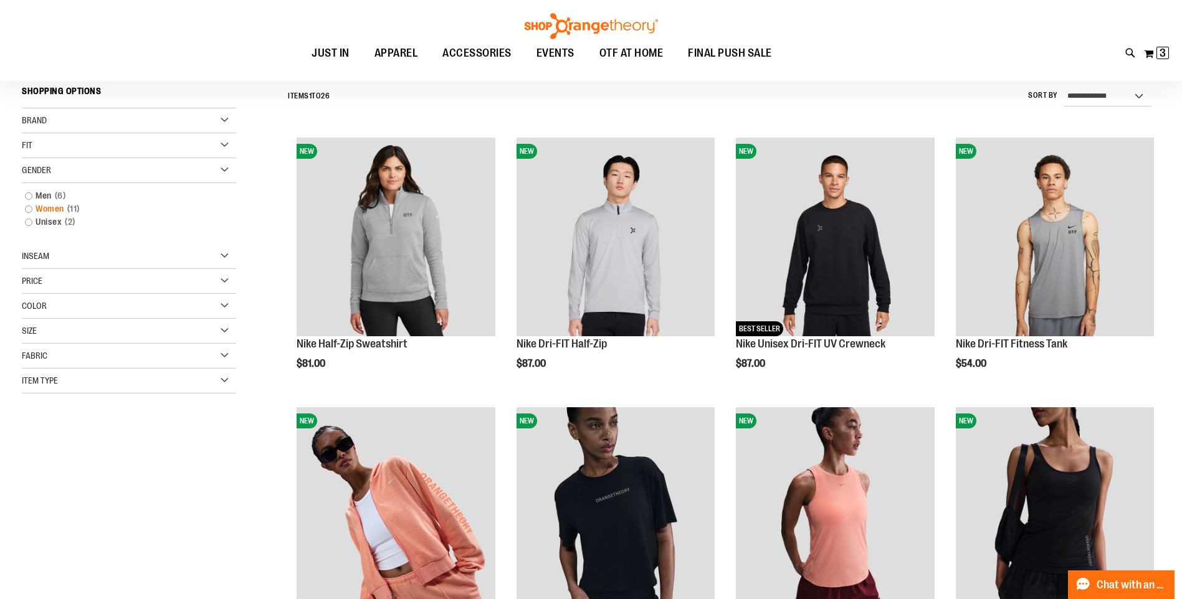
click at [33, 209] on link "Women 11 items" at bounding box center [122, 208] width 206 height 13
click at [27, 211] on link "Women 11 items" at bounding box center [122, 208] width 206 height 13
click at [50, 206] on link "Women 11 items" at bounding box center [122, 208] width 206 height 13
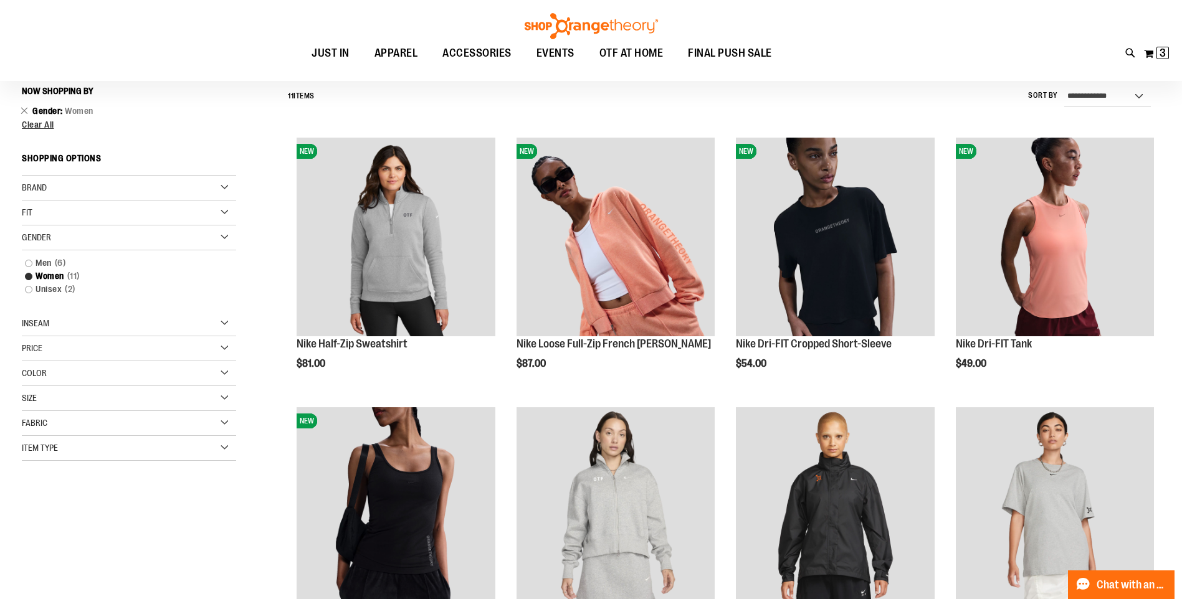
click at [244, 83] on div "Filter Shop By Now Shopping by Gender Women Remove This Item Clear All Shopping…" at bounding box center [140, 283] width 237 height 406
click at [44, 288] on link "Unisex 2 items" at bounding box center [122, 289] width 206 height 13
click at [29, 288] on link "Unisex 2 items" at bounding box center [122, 289] width 206 height 13
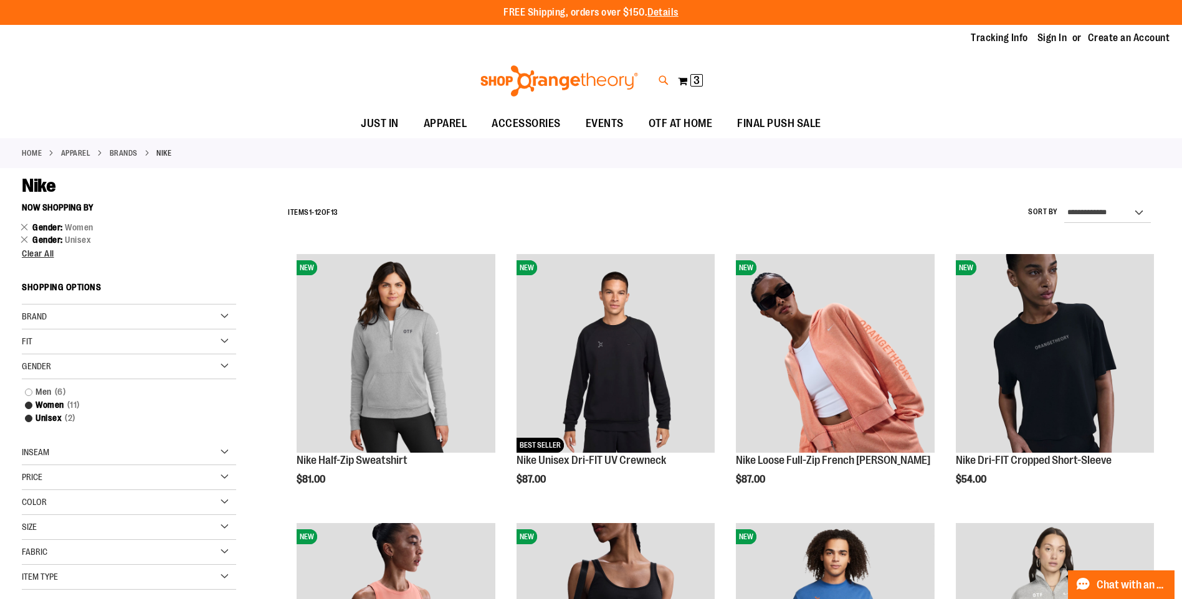
click at [662, 82] on icon at bounding box center [663, 81] width 11 height 14
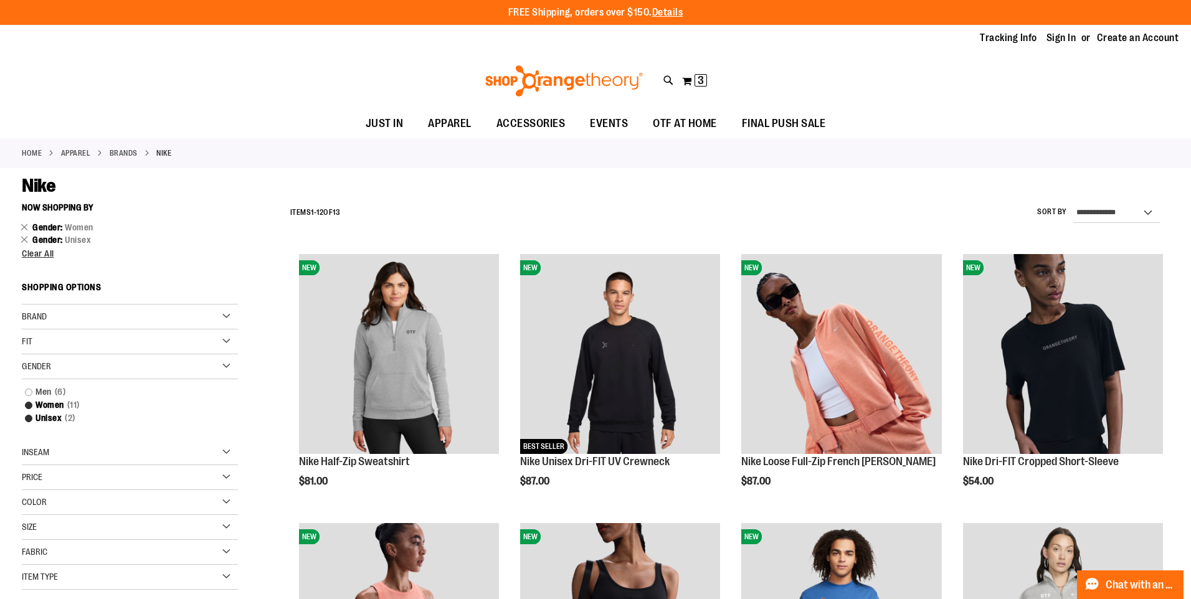
click at [384, 72] on input "Search" at bounding box center [595, 70] width 945 height 41
type input "**********"
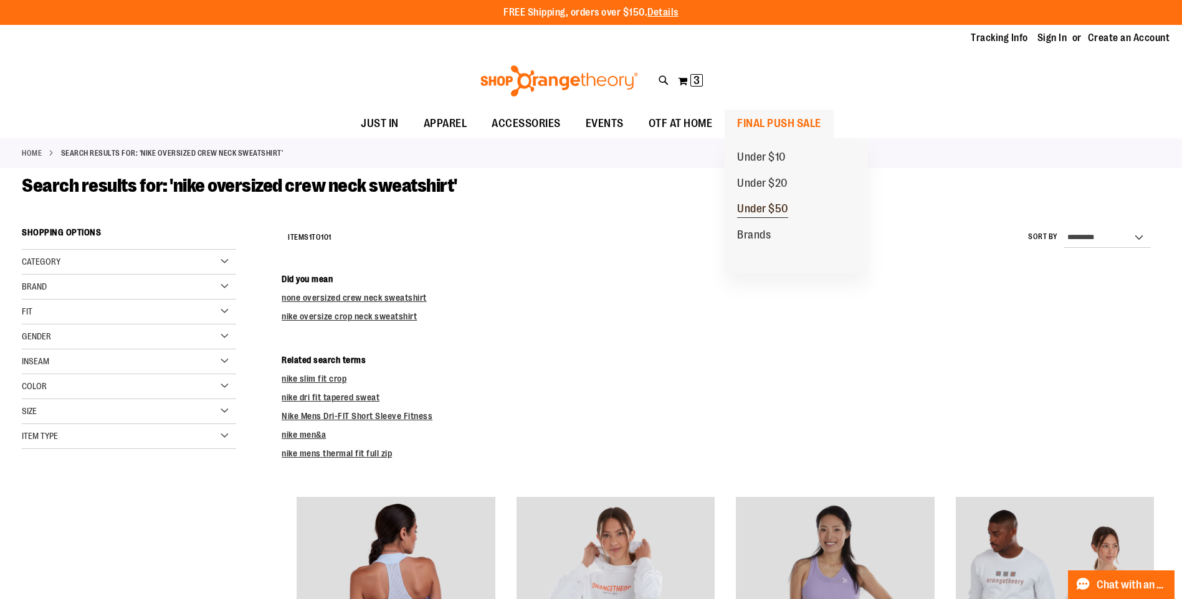
type input "**********"
click at [756, 207] on span "Under $50" at bounding box center [762, 210] width 51 height 16
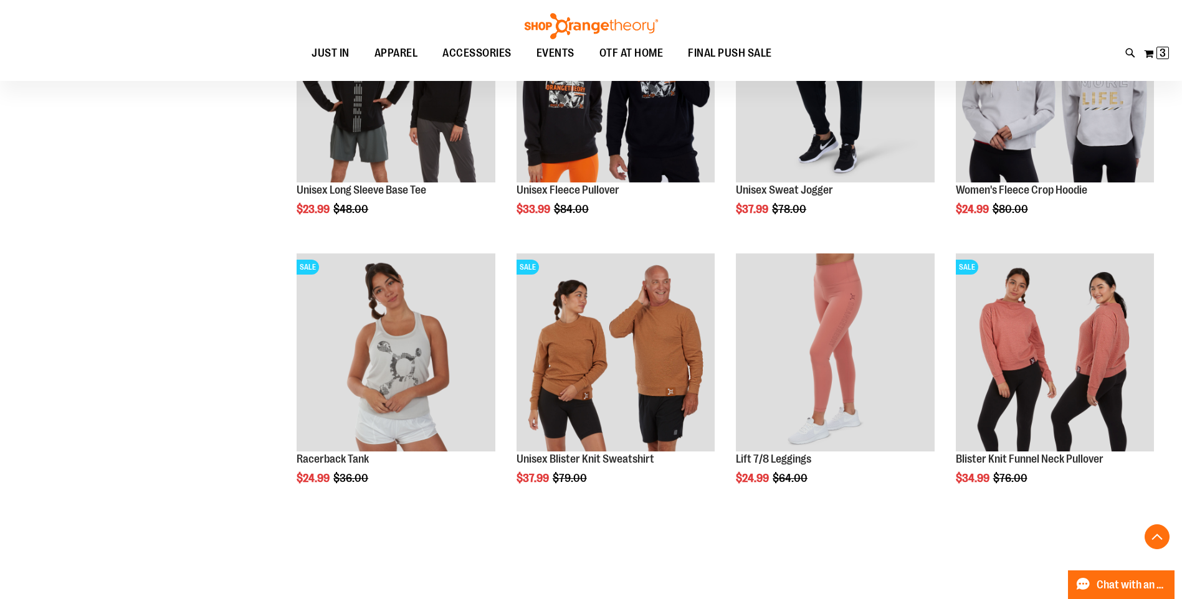
scroll to position [1121, 0]
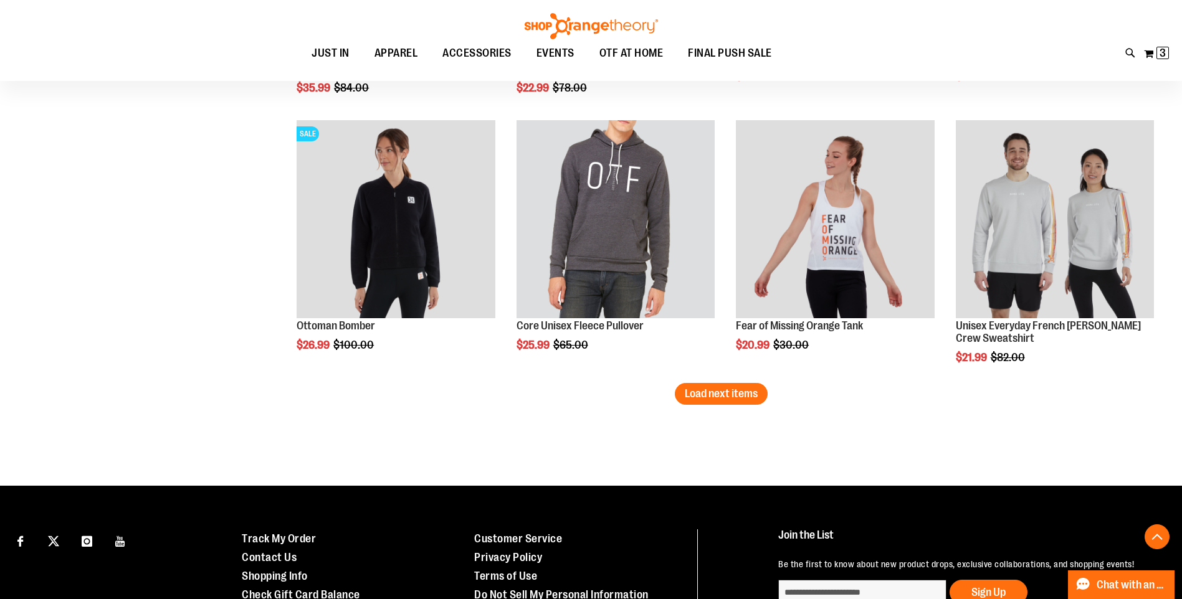
scroll to position [2304, 0]
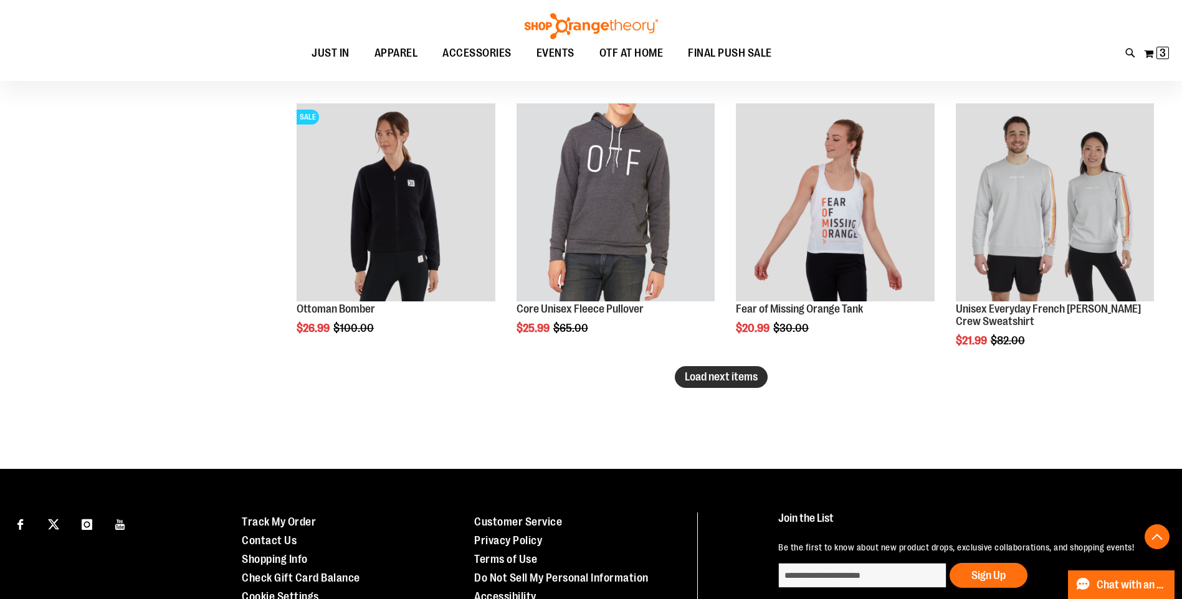
type input "**********"
click at [754, 376] on span "Load next items" at bounding box center [721, 377] width 73 height 12
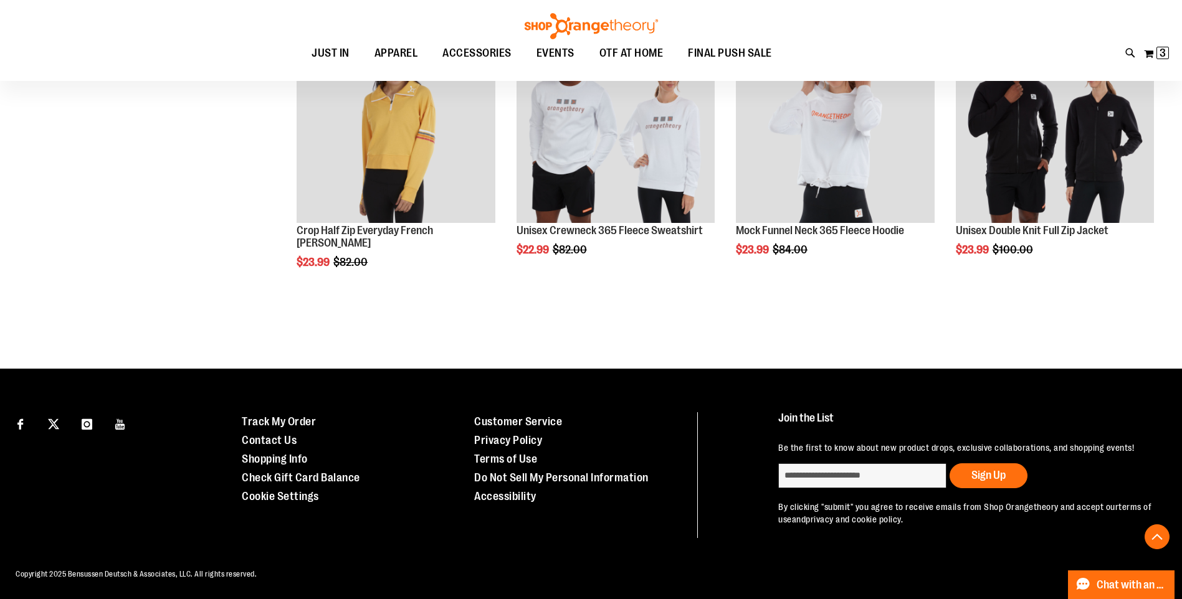
scroll to position [2654, 0]
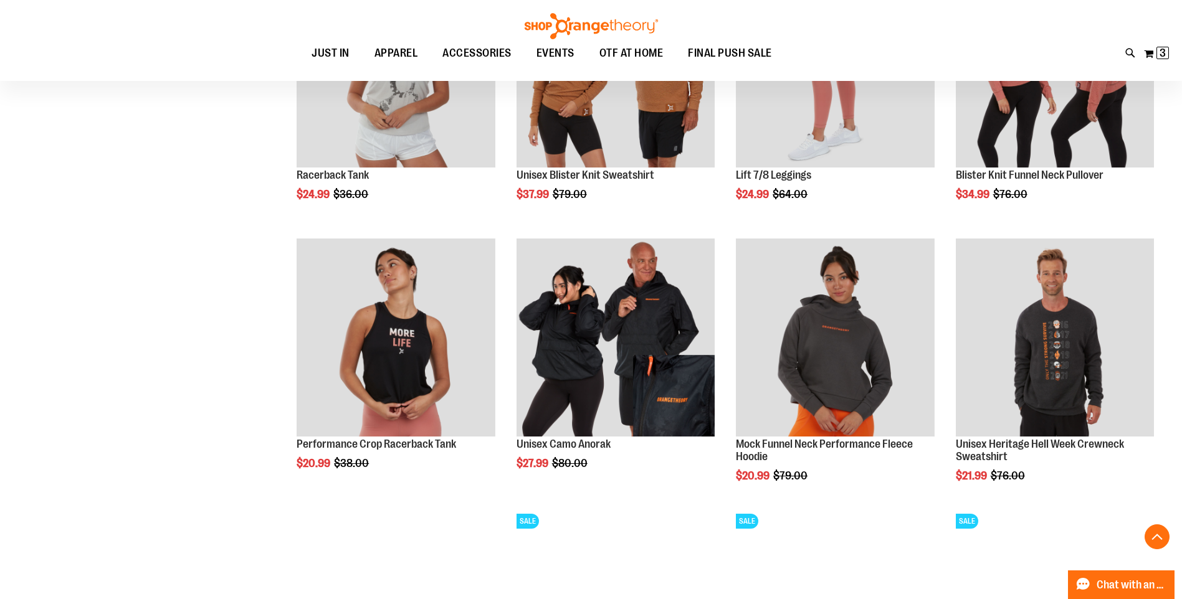
scroll to position [1159, 0]
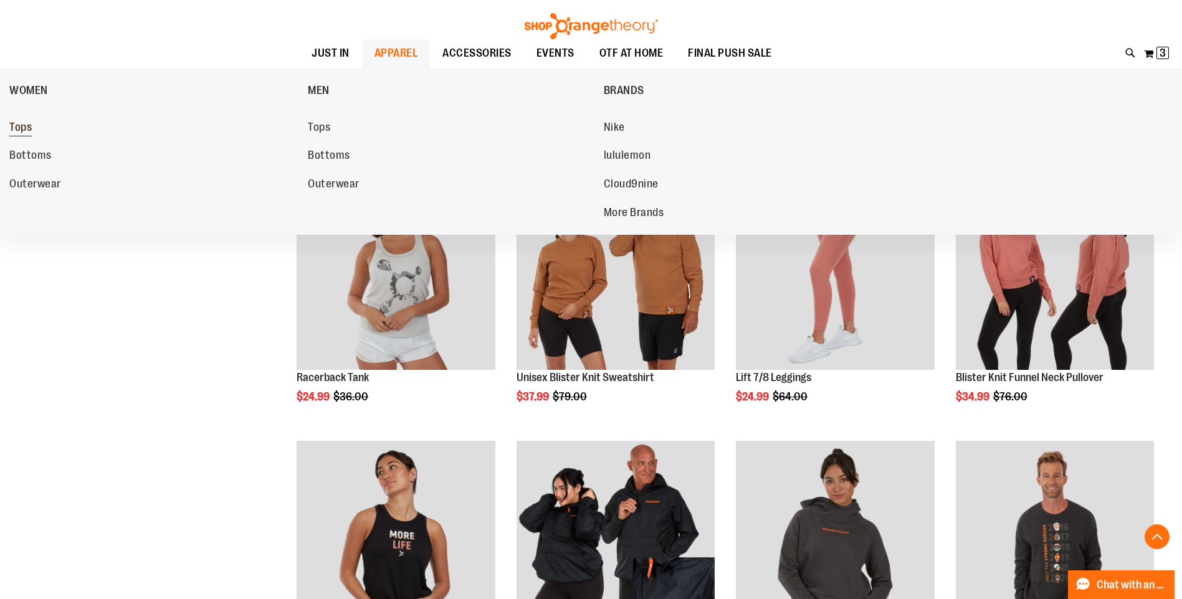
click at [18, 130] on span "Tops" at bounding box center [20, 129] width 22 height 16
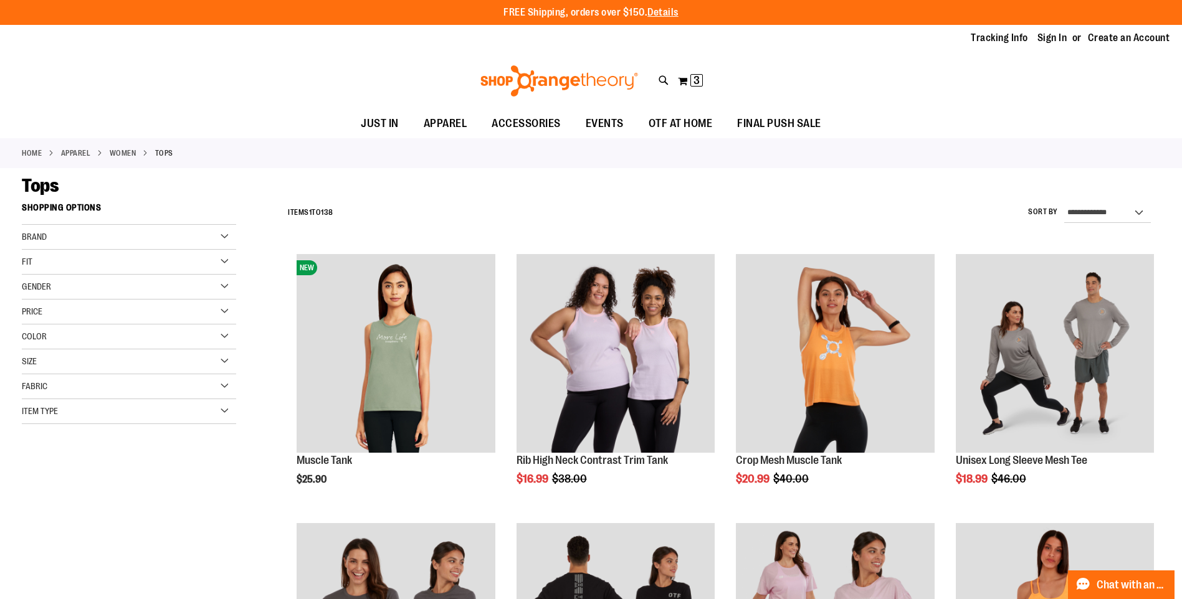
type input "**********"
click at [113, 232] on div "Brand" at bounding box center [129, 237] width 214 height 25
click at [125, 264] on div "Fit" at bounding box center [129, 262] width 214 height 25
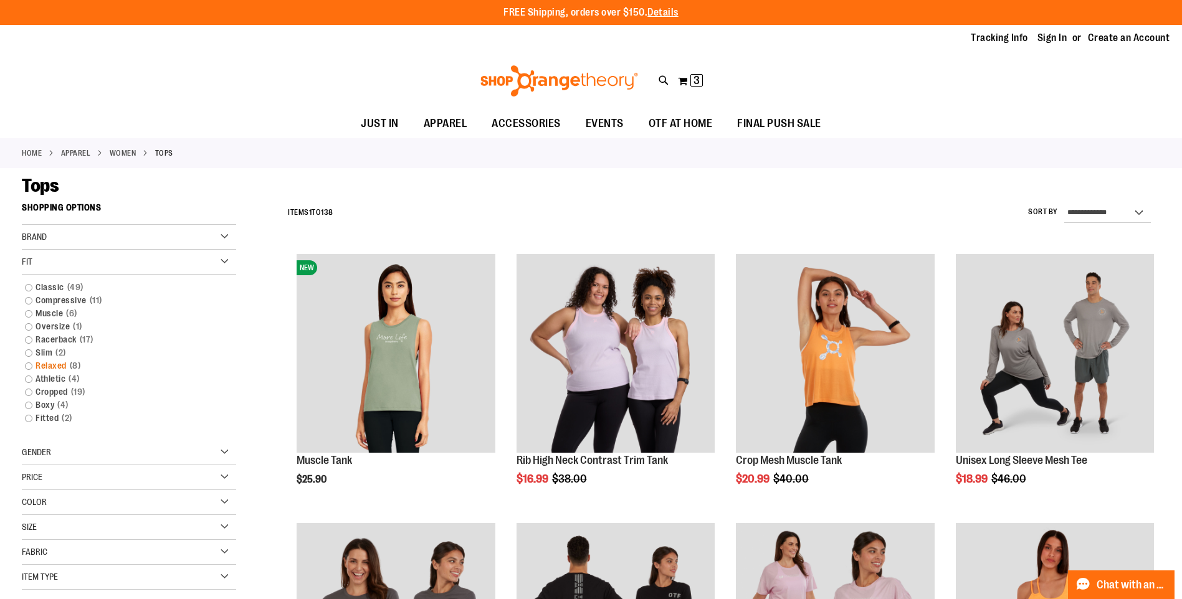
click at [45, 362] on link "Relaxed 8 items" at bounding box center [122, 365] width 206 height 13
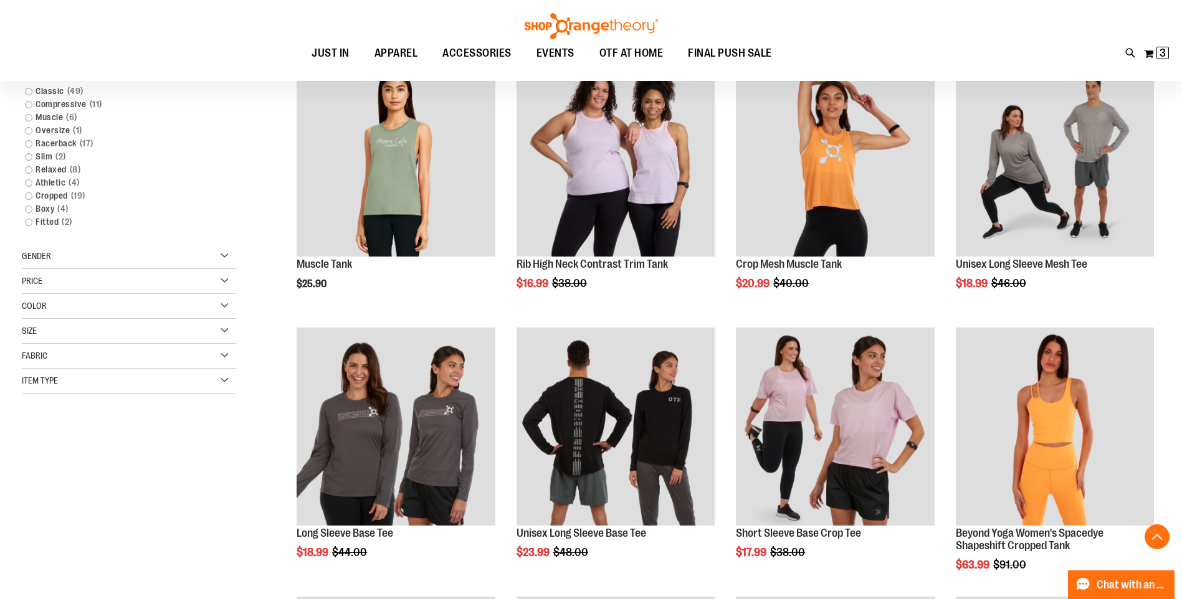
scroll to position [197, 0]
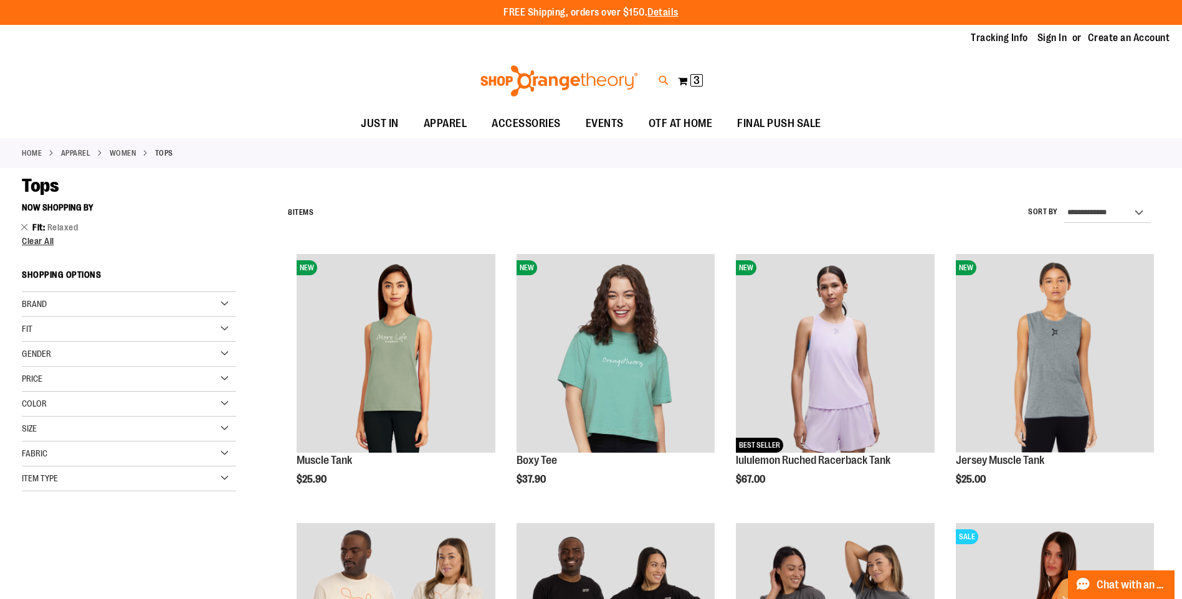
click at [662, 79] on icon at bounding box center [663, 81] width 11 height 14
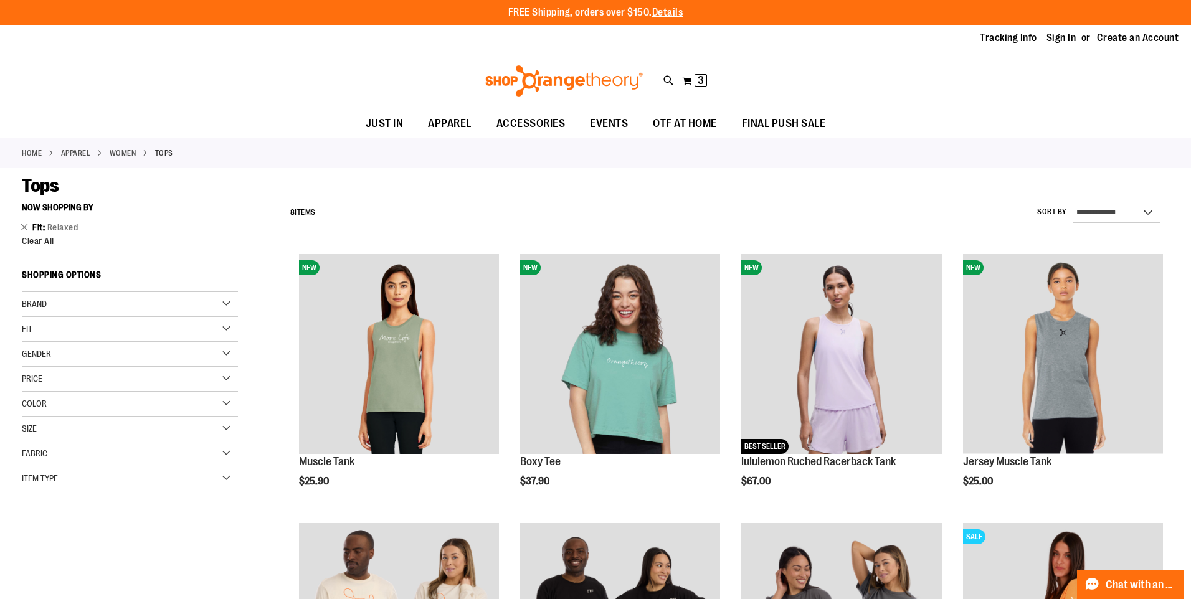
click at [435, 68] on input "Search" at bounding box center [595, 70] width 945 height 41
type input "**********"
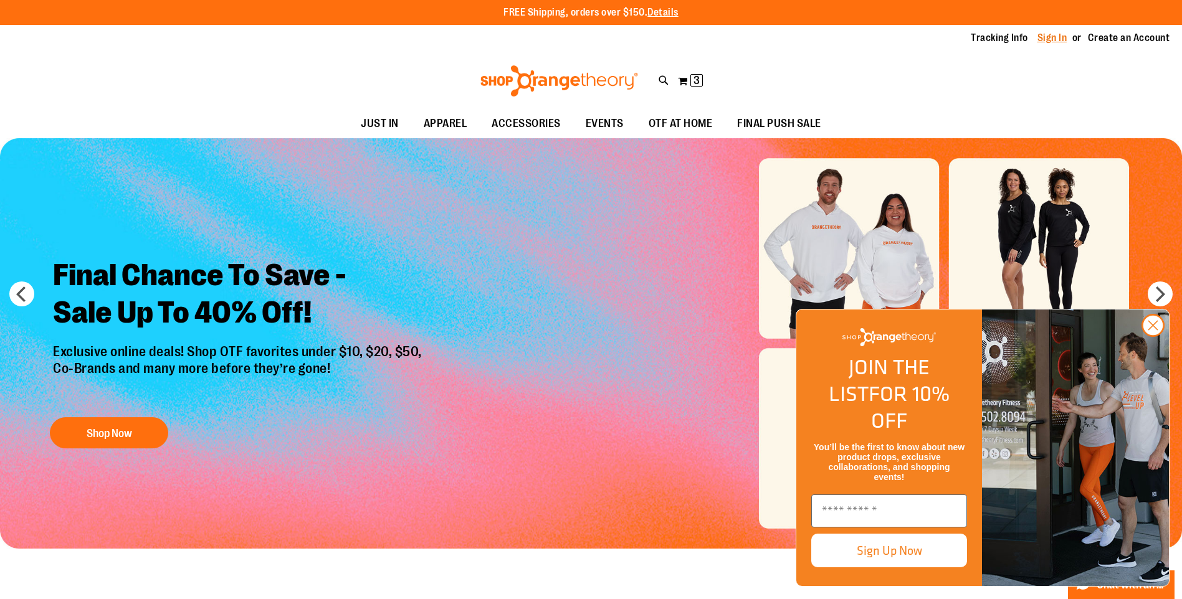
type input "**********"
click at [1050, 34] on link "Sign In" at bounding box center [1052, 38] width 30 height 14
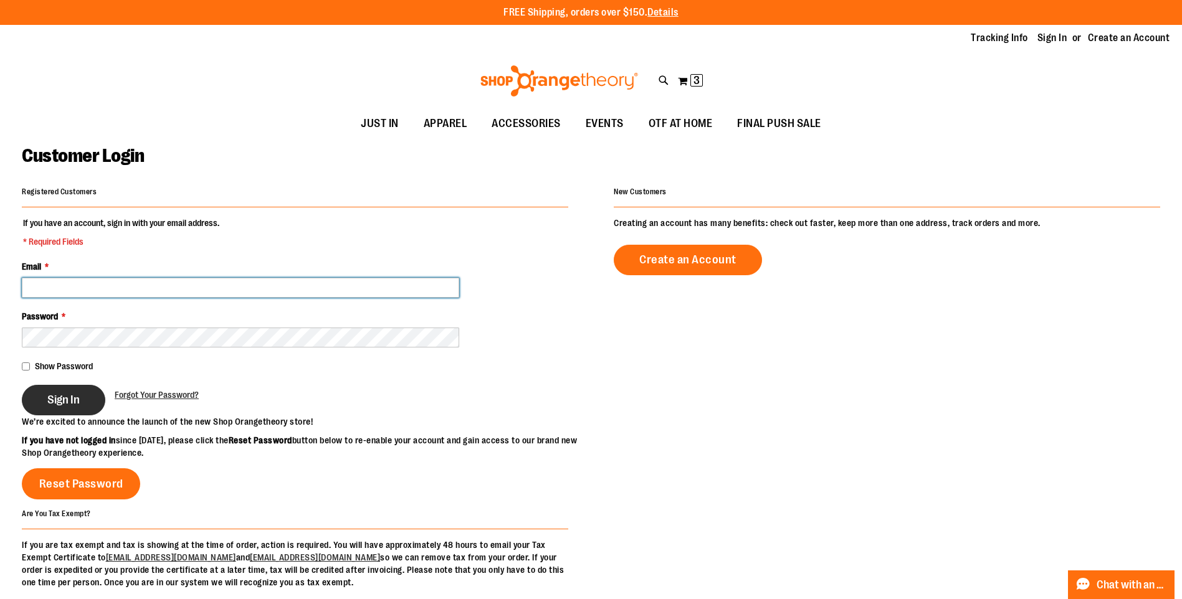
type input "**********"
click at [51, 394] on span "Sign In" at bounding box center [63, 400] width 32 height 14
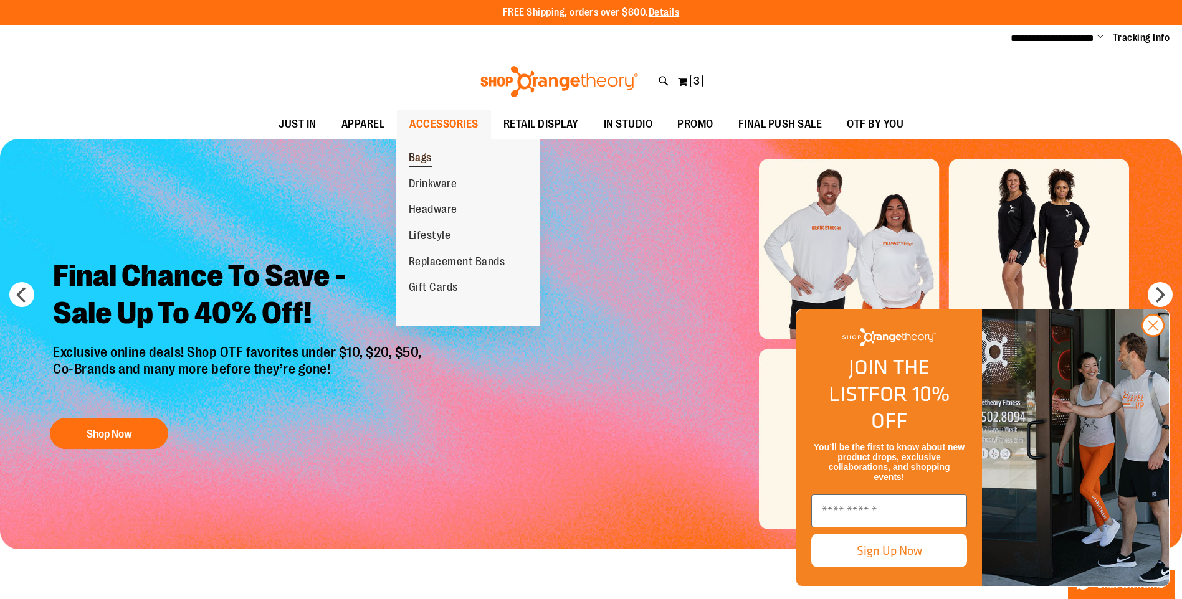
type input "**********"
click at [424, 156] on span "Bags" at bounding box center [420, 159] width 23 height 16
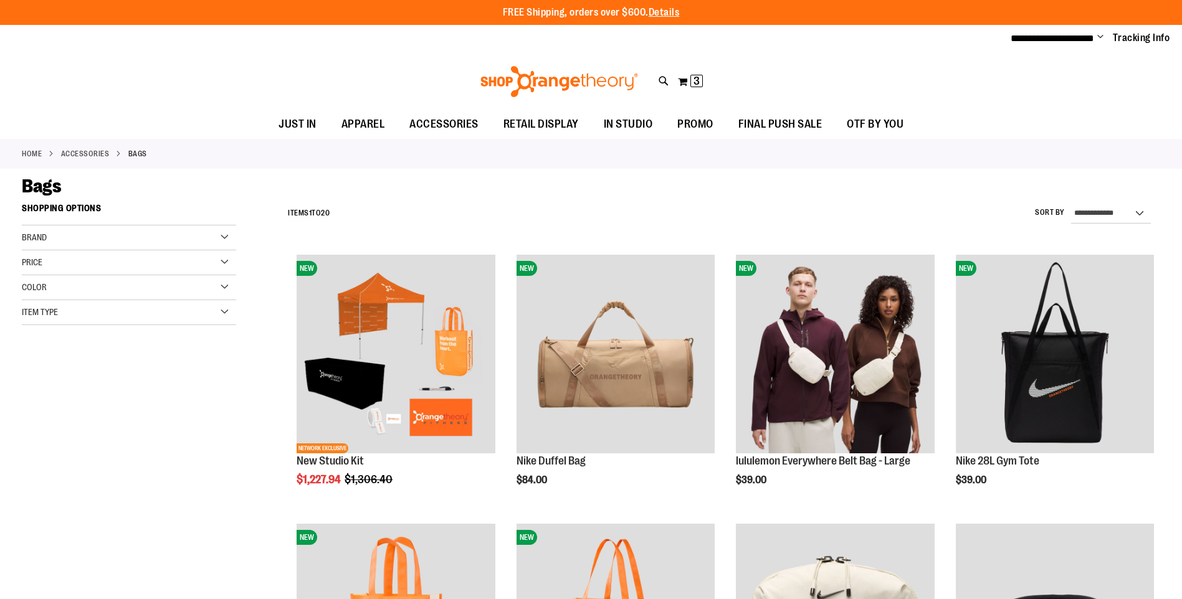
type input "**********"
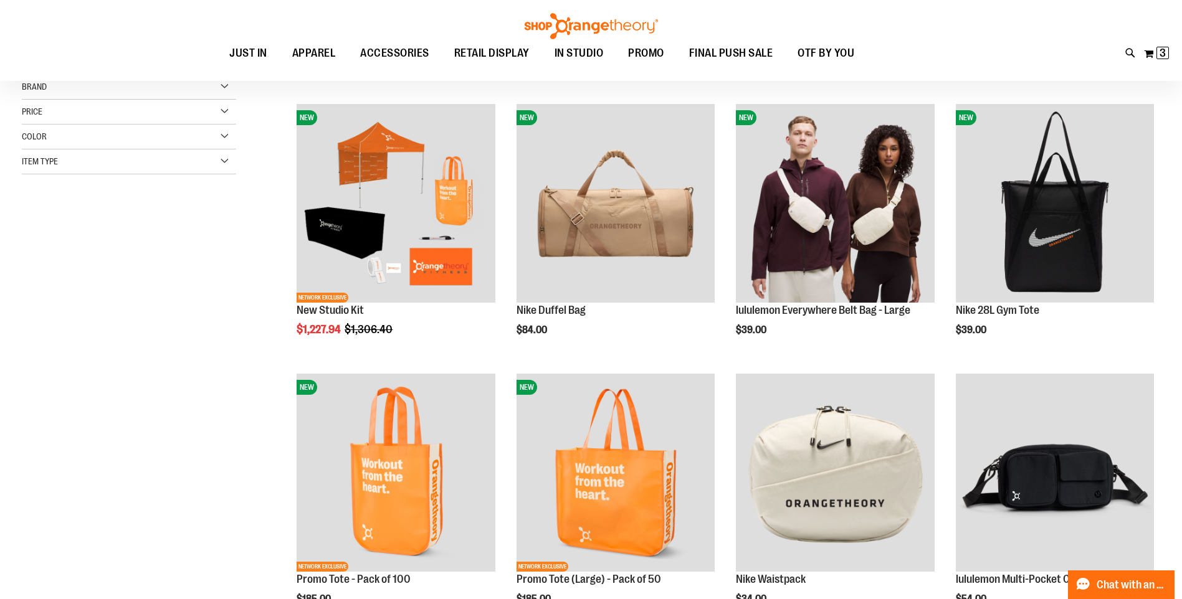
scroll to position [124, 0]
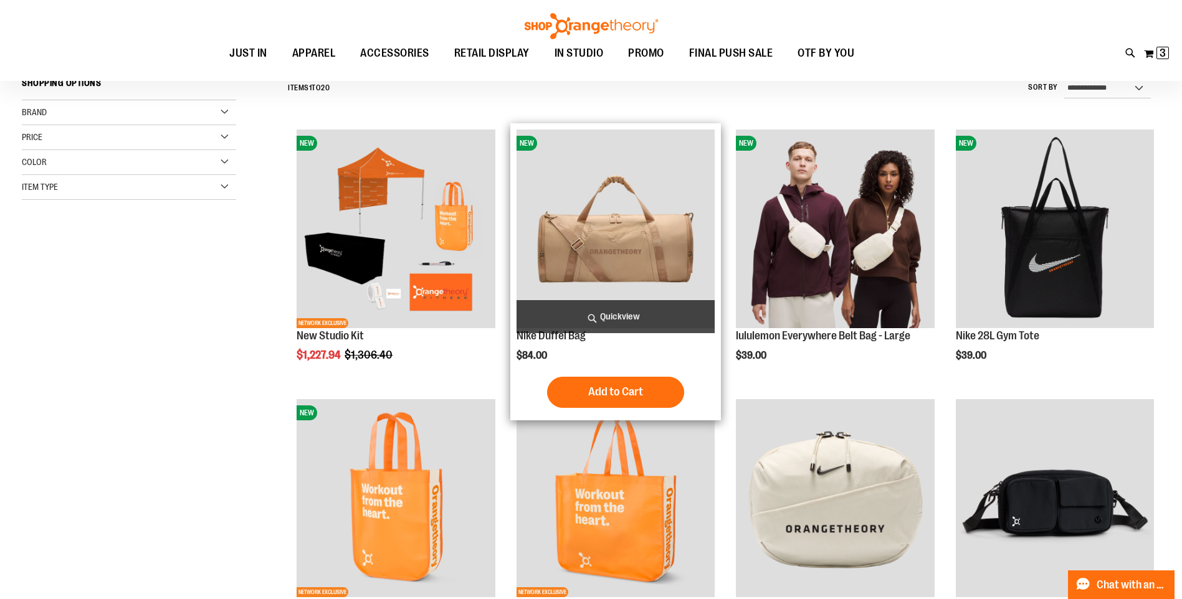
click at [596, 244] on img "product" at bounding box center [615, 229] width 198 height 198
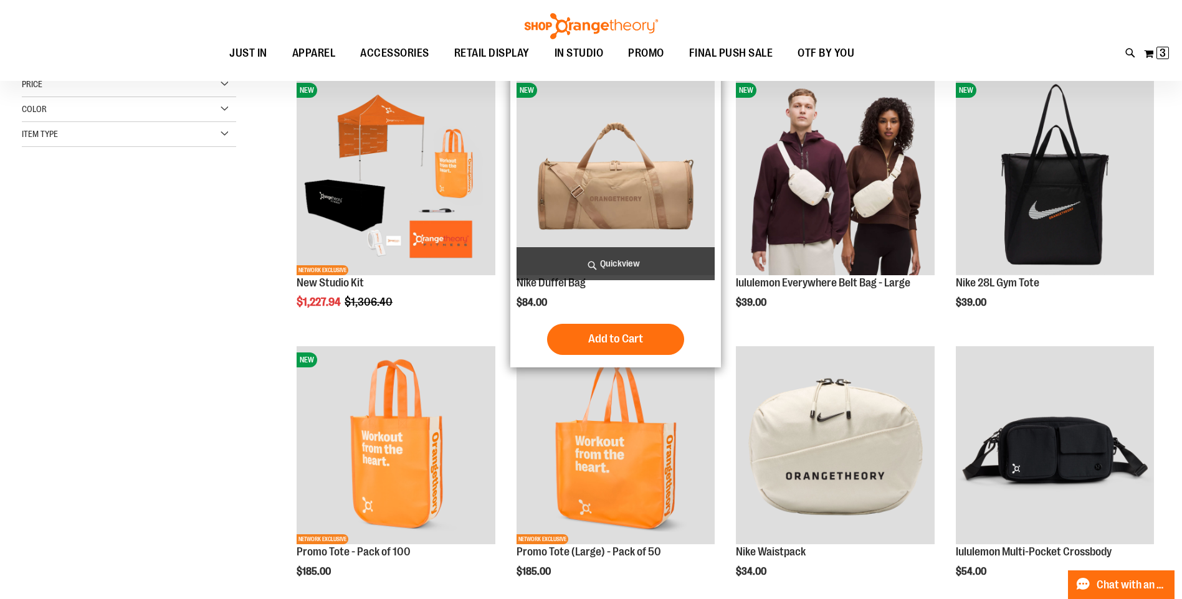
scroll to position [62, 0]
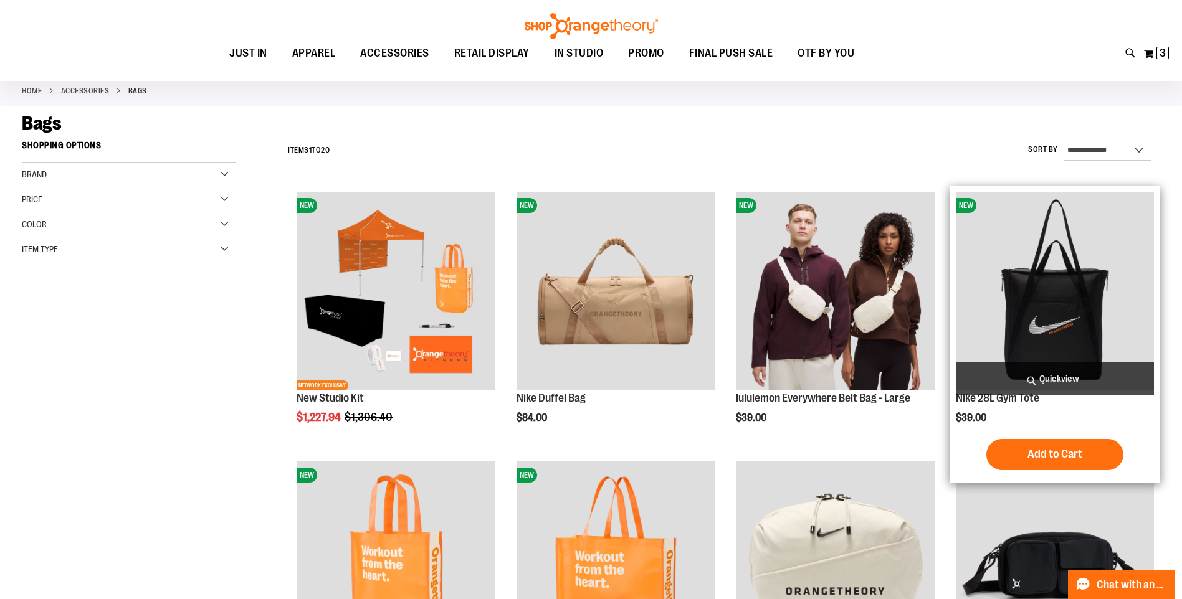
drag, startPoint x: 1071, startPoint y: 450, endPoint x: 1078, endPoint y: 452, distance: 6.5
click at [1071, 450] on span "Add to Cart" at bounding box center [1054, 454] width 55 height 14
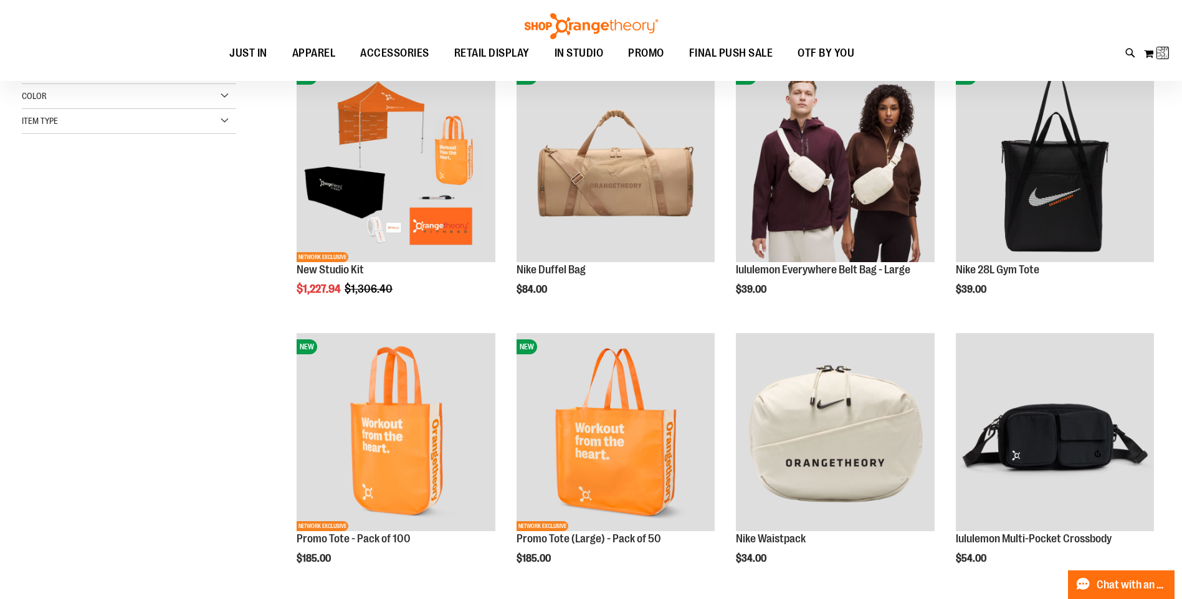
scroll to position [249, 0]
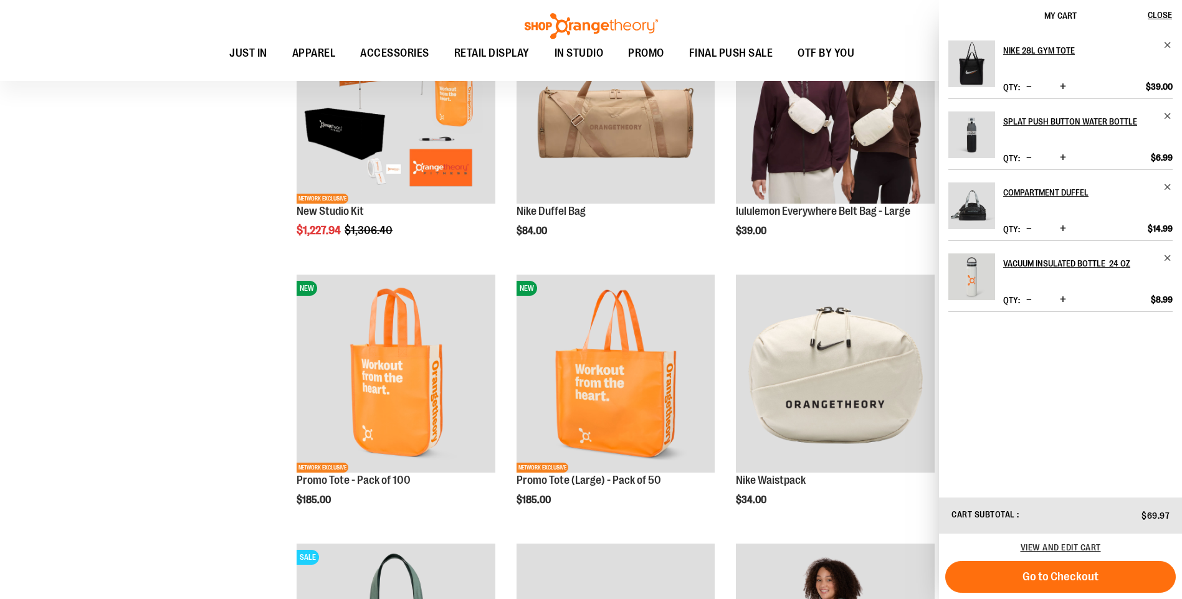
click at [267, 270] on div "**********" at bounding box center [709, 414] width 901 height 933
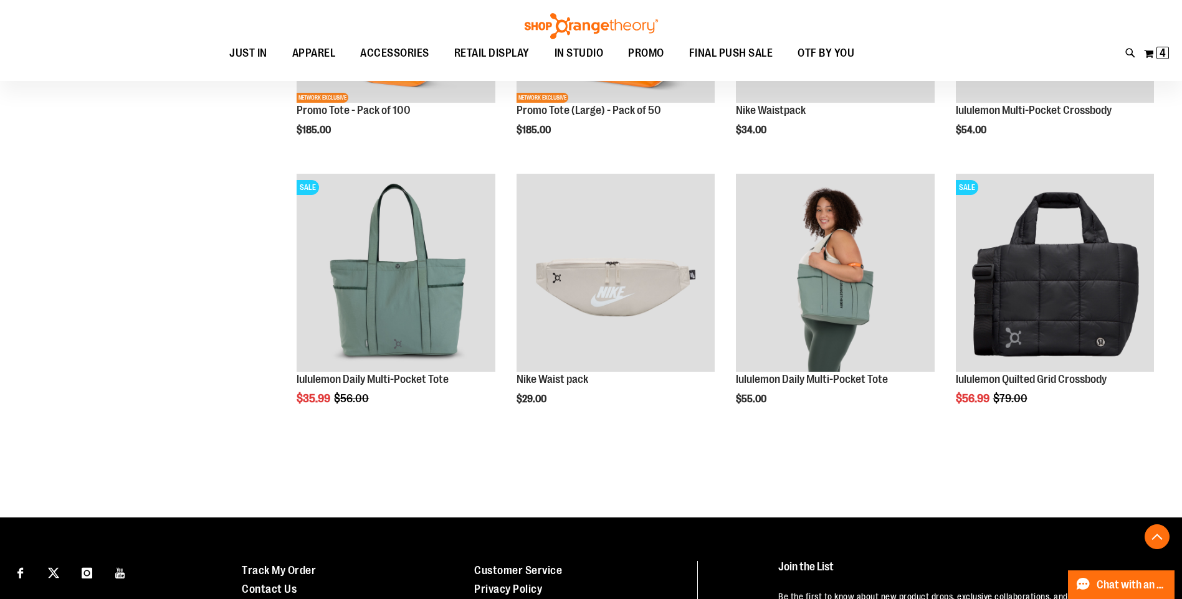
scroll to position [622, 0]
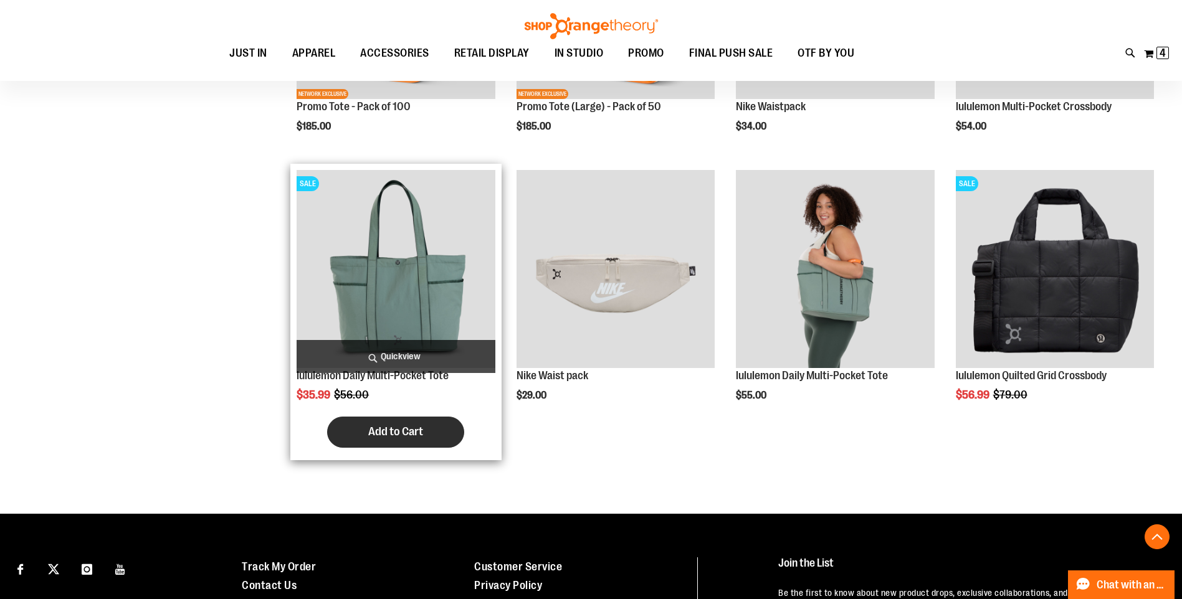
click at [415, 437] on span "Add to Cart" at bounding box center [395, 432] width 55 height 14
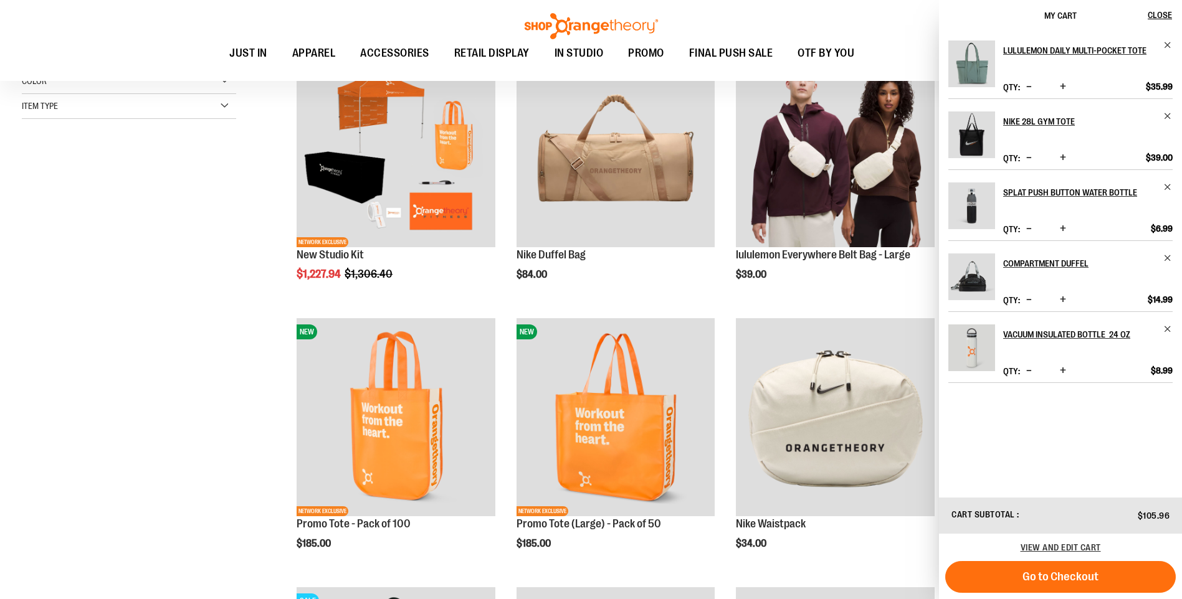
scroll to position [0, 0]
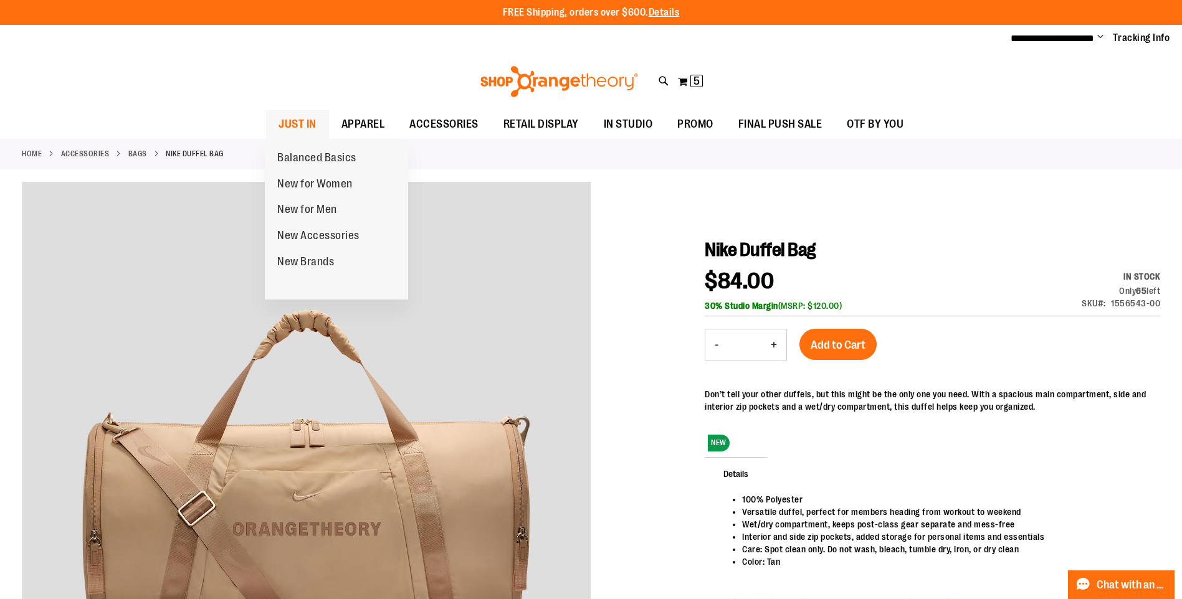
type input "**********"
click at [292, 125] on span "JUST IN" at bounding box center [297, 124] width 38 height 28
click at [321, 187] on span "New for Women" at bounding box center [314, 186] width 75 height 16
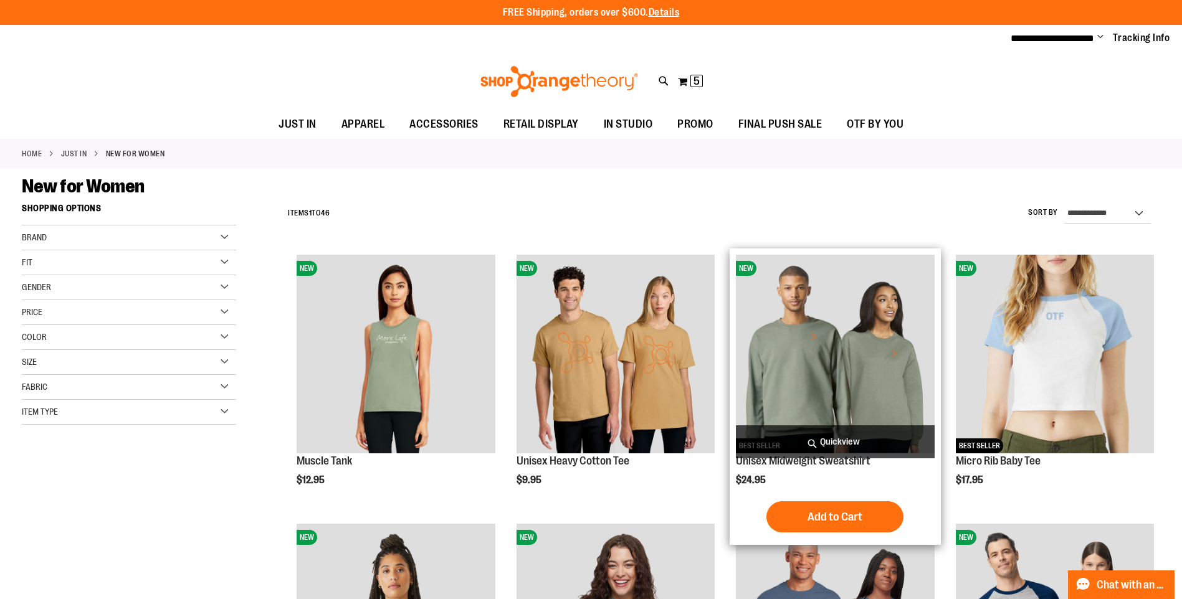
type input "**********"
click at [833, 338] on img "product" at bounding box center [835, 354] width 198 height 198
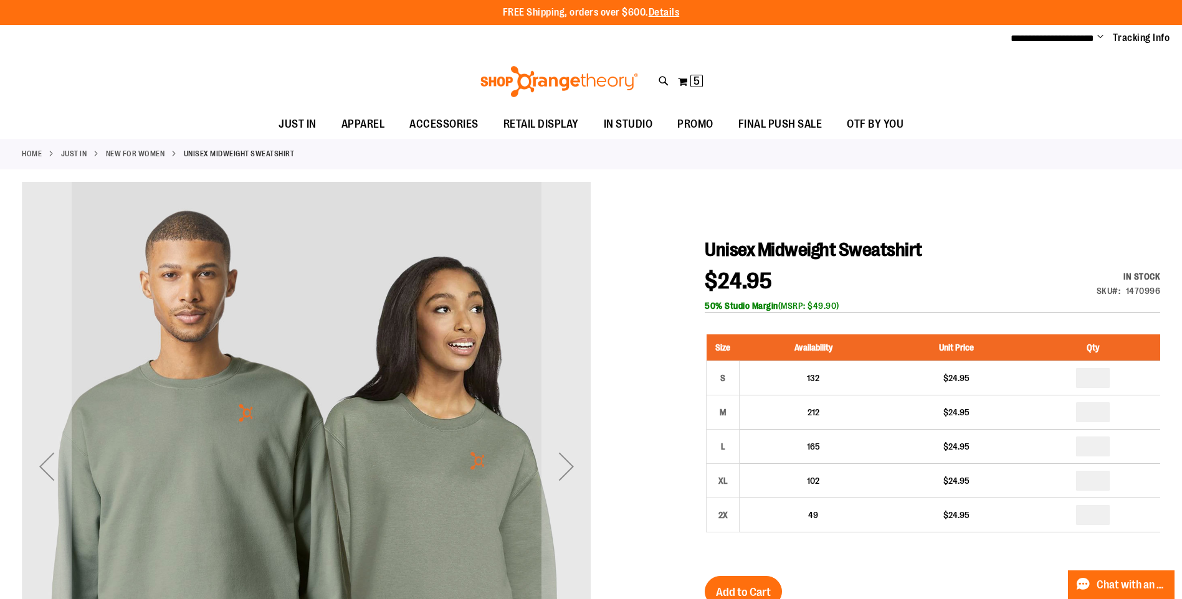
type input "**********"
click at [669, 271] on div at bounding box center [591, 518] width 1138 height 672
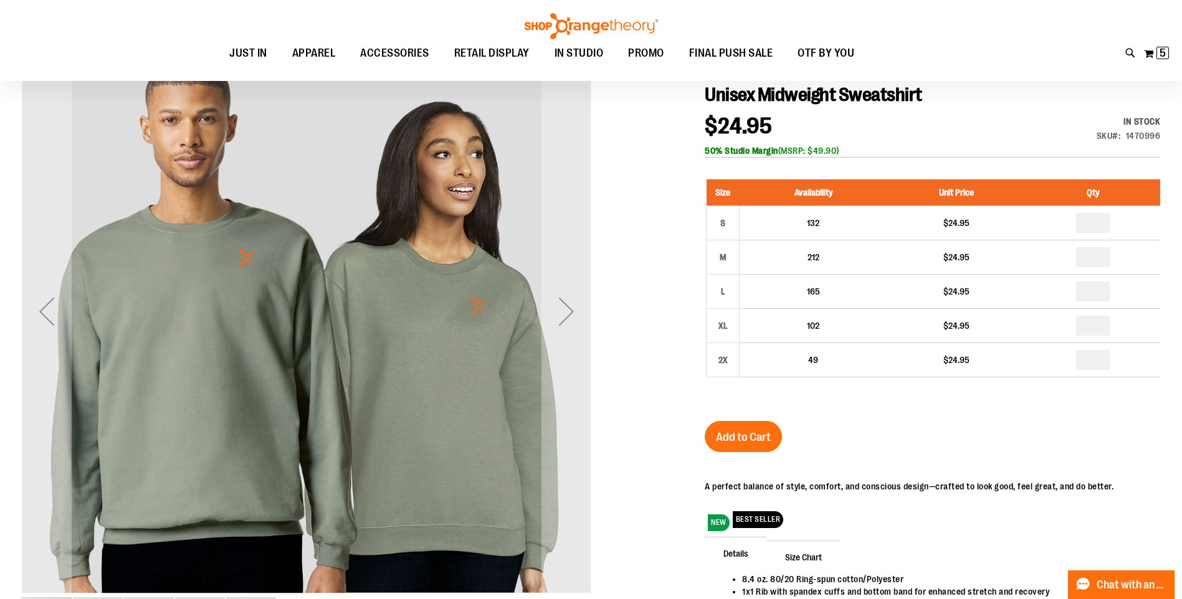
scroll to position [186, 0]
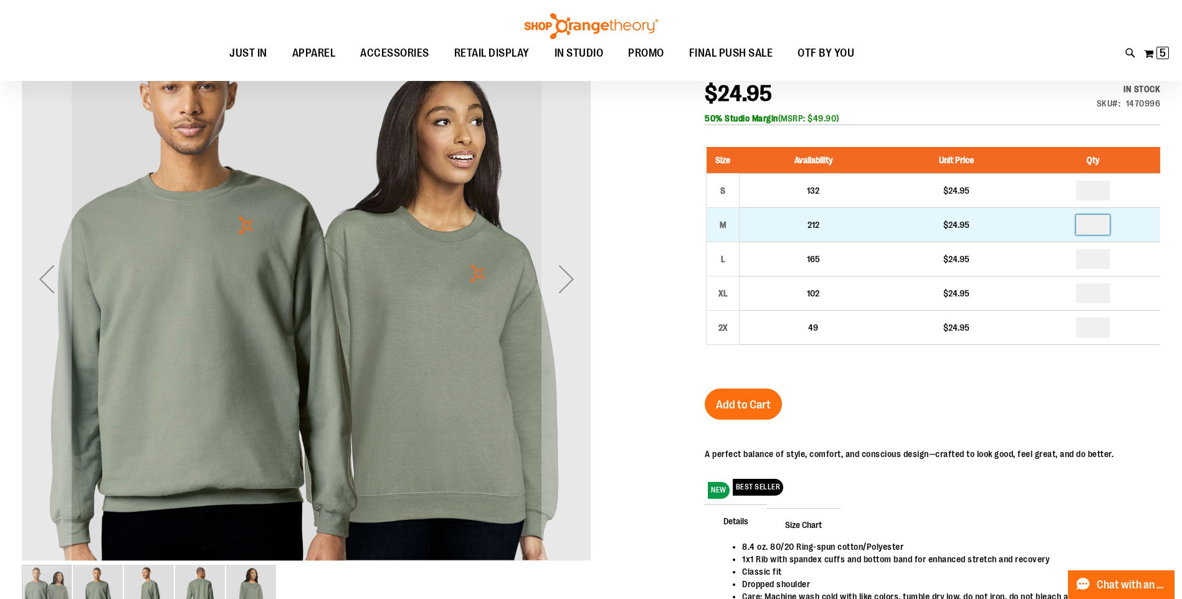
click at [1094, 221] on input "number" at bounding box center [1093, 225] width 34 height 20
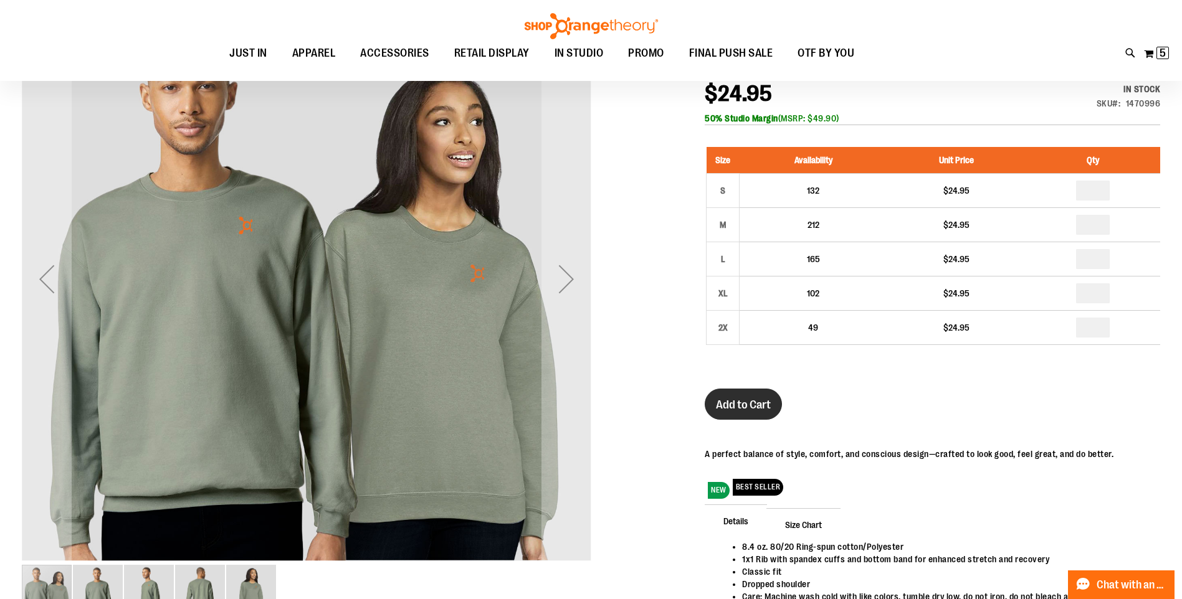
type input "*"
click at [747, 398] on span "Add to Cart" at bounding box center [743, 405] width 55 height 14
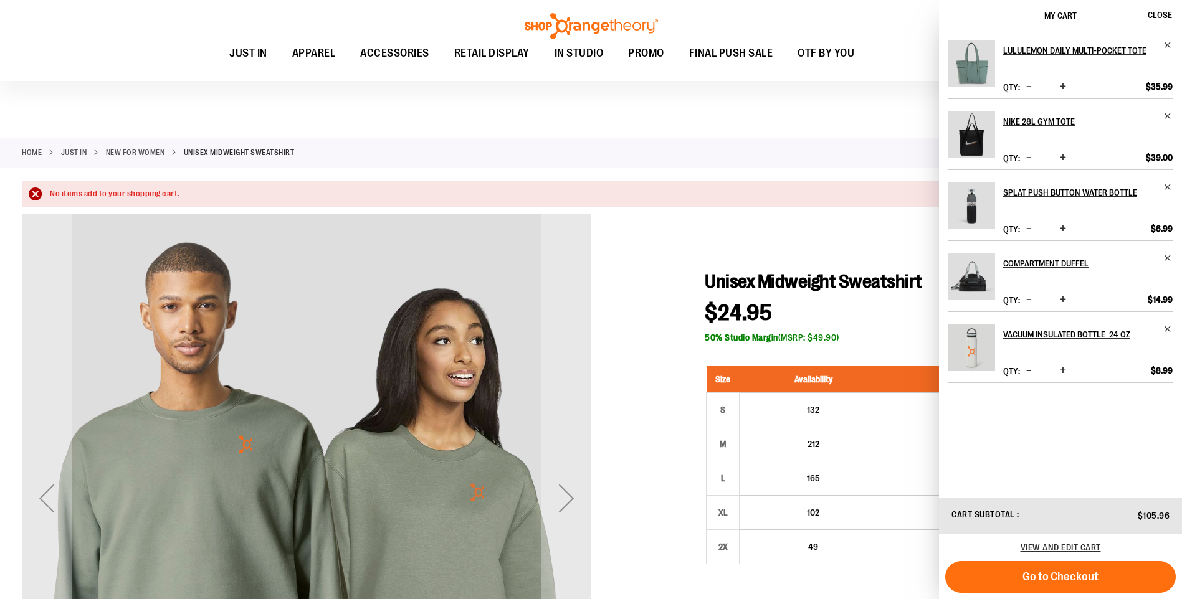
scroll to position [249, 0]
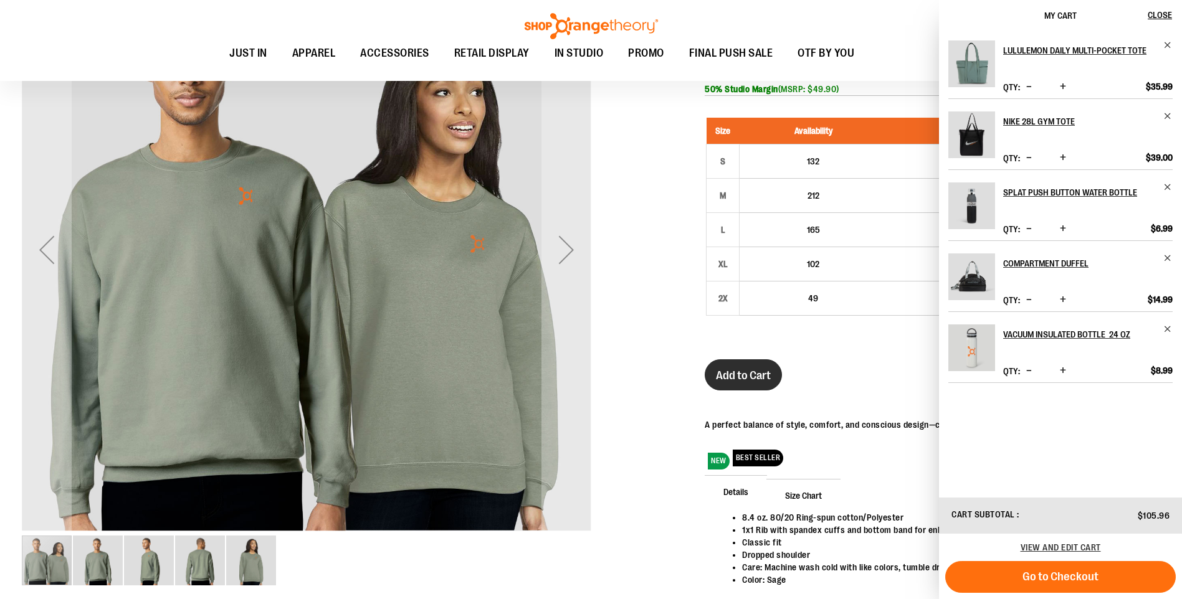
click at [749, 374] on span "Add to Cart" at bounding box center [743, 376] width 55 height 14
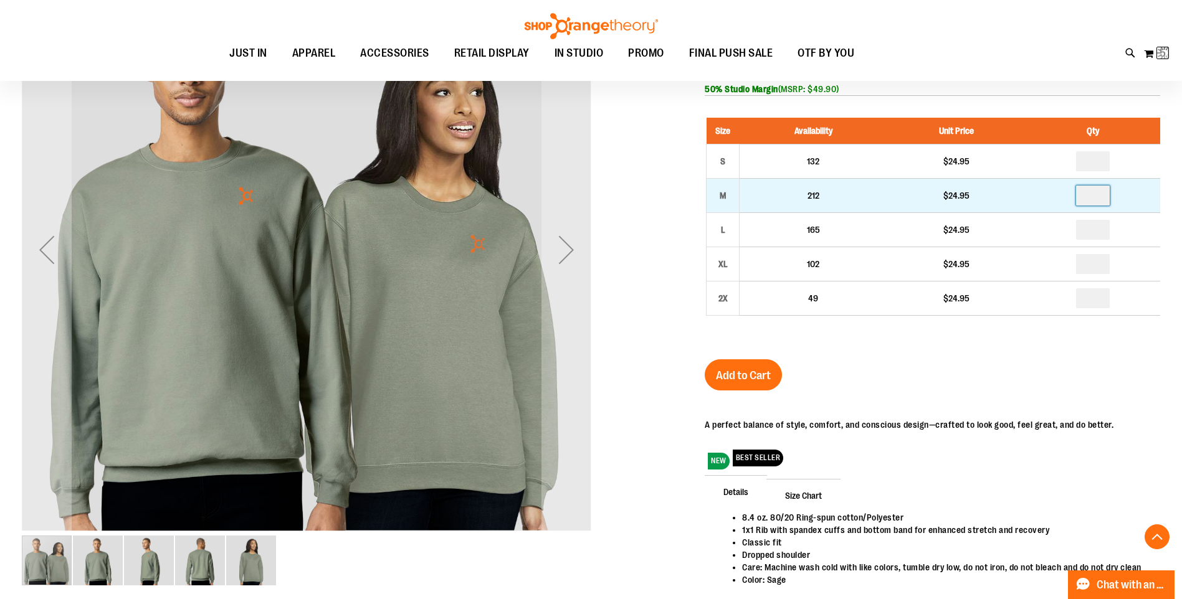
click at [1094, 194] on input "number" at bounding box center [1093, 196] width 34 height 20
type input "*"
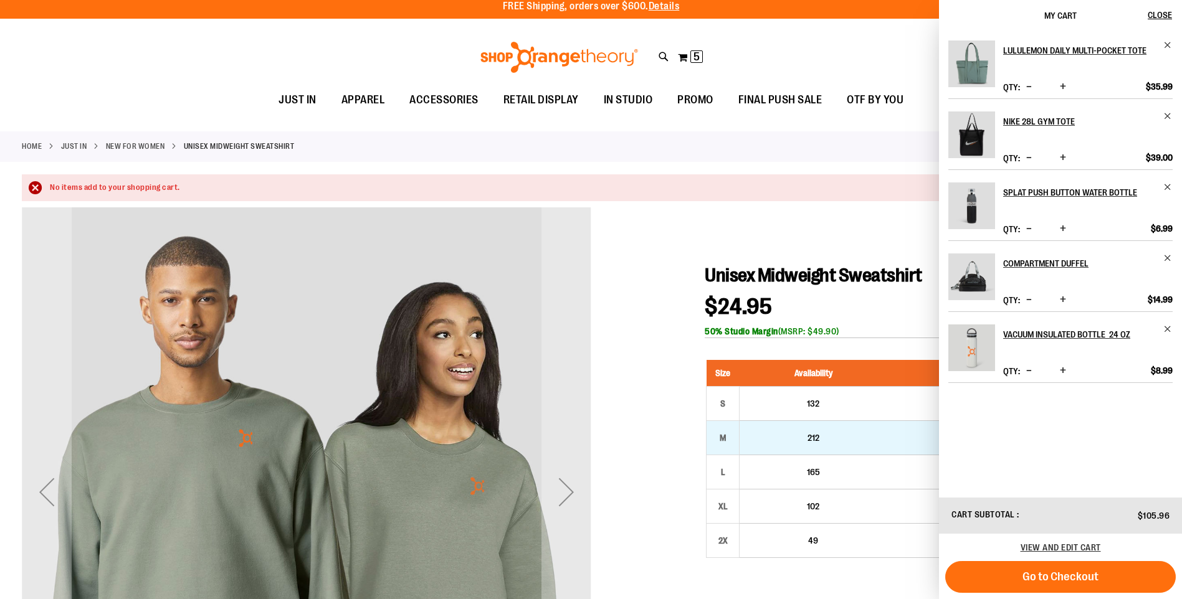
scroll to position [0, 0]
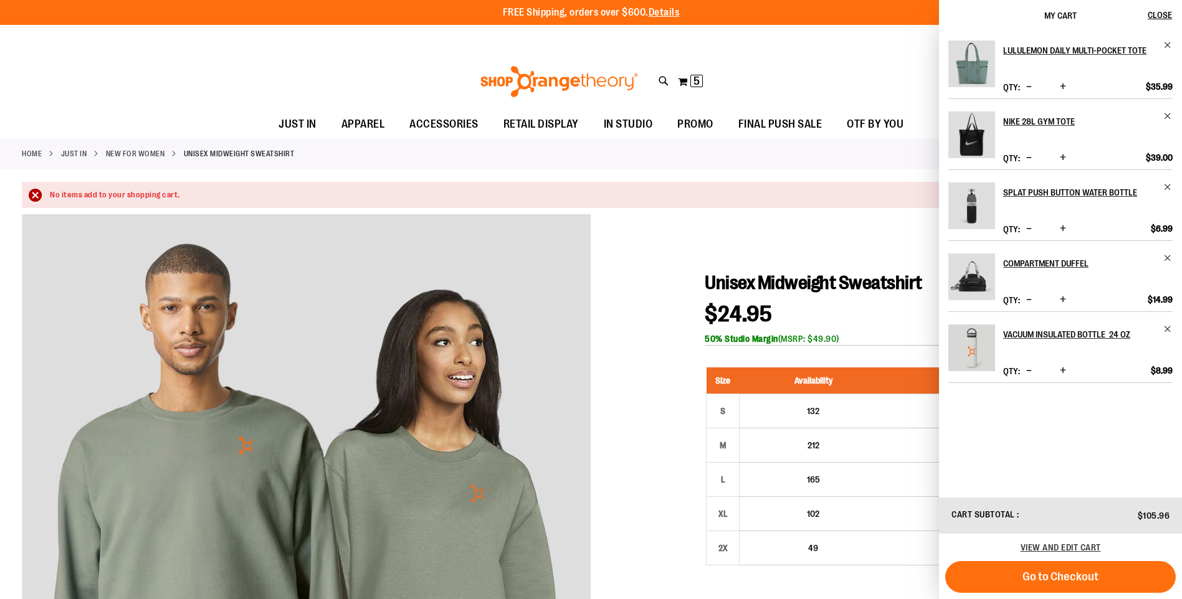
click at [642, 366] on div at bounding box center [591, 550] width 1138 height 672
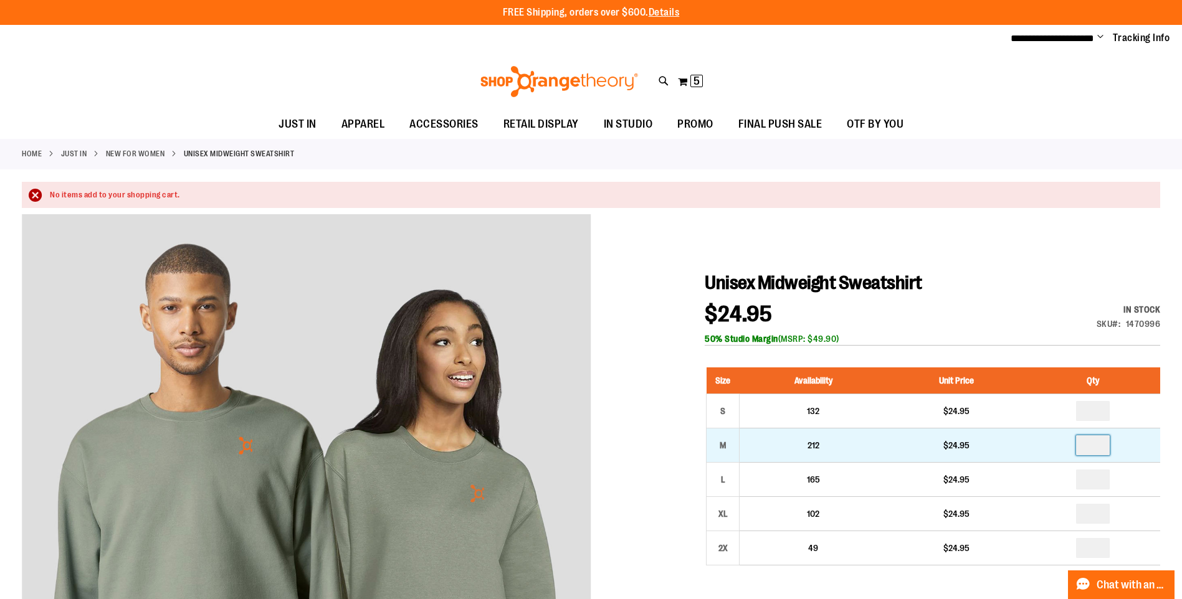
click at [1097, 440] on input "number" at bounding box center [1093, 445] width 34 height 20
type input "*"
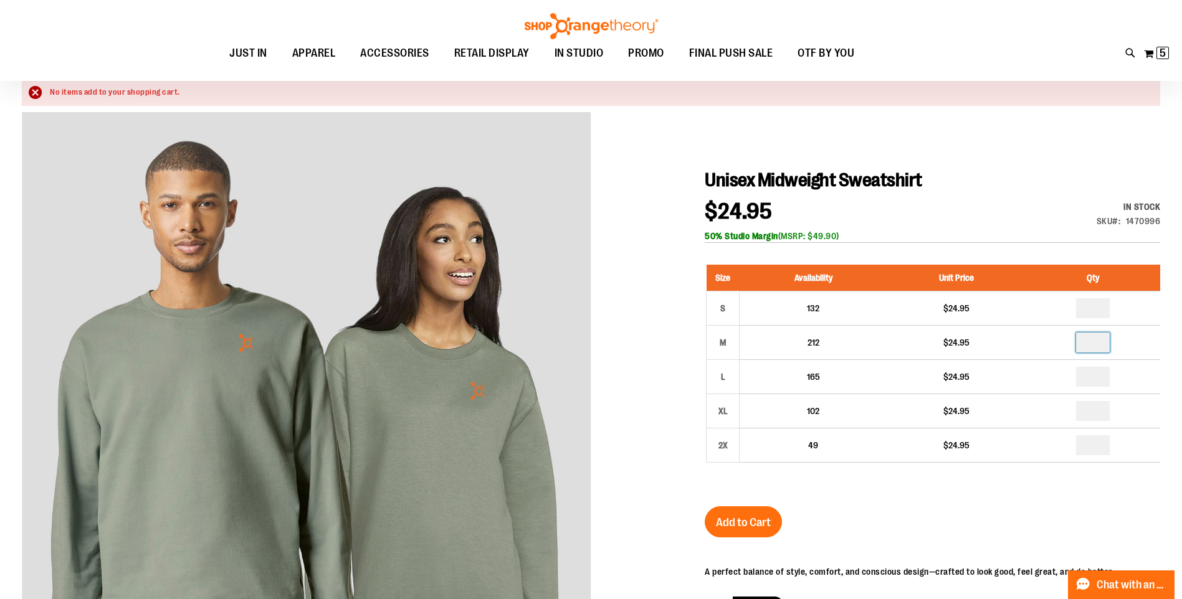
scroll to position [186, 0]
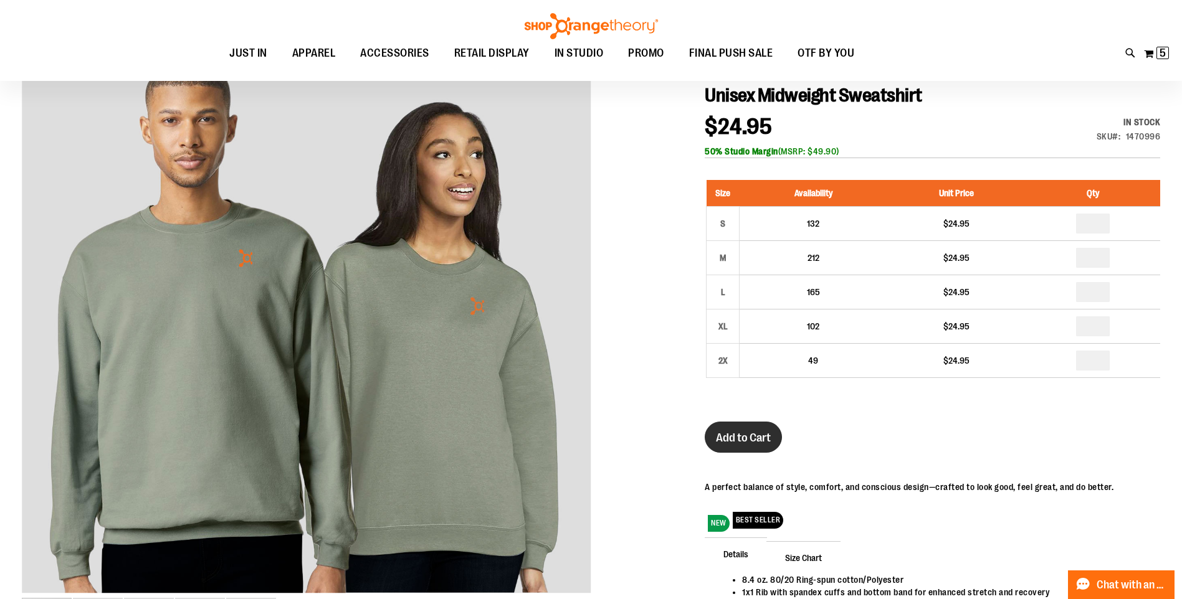
click at [738, 439] on span "Add to Cart" at bounding box center [743, 438] width 55 height 14
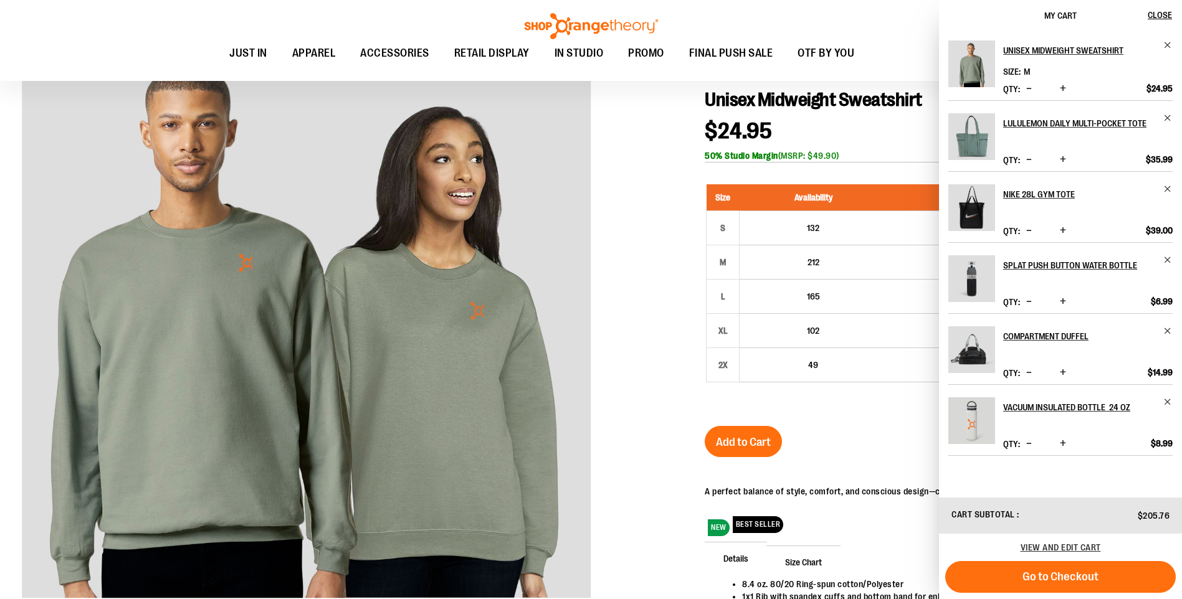
scroll to position [0, 0]
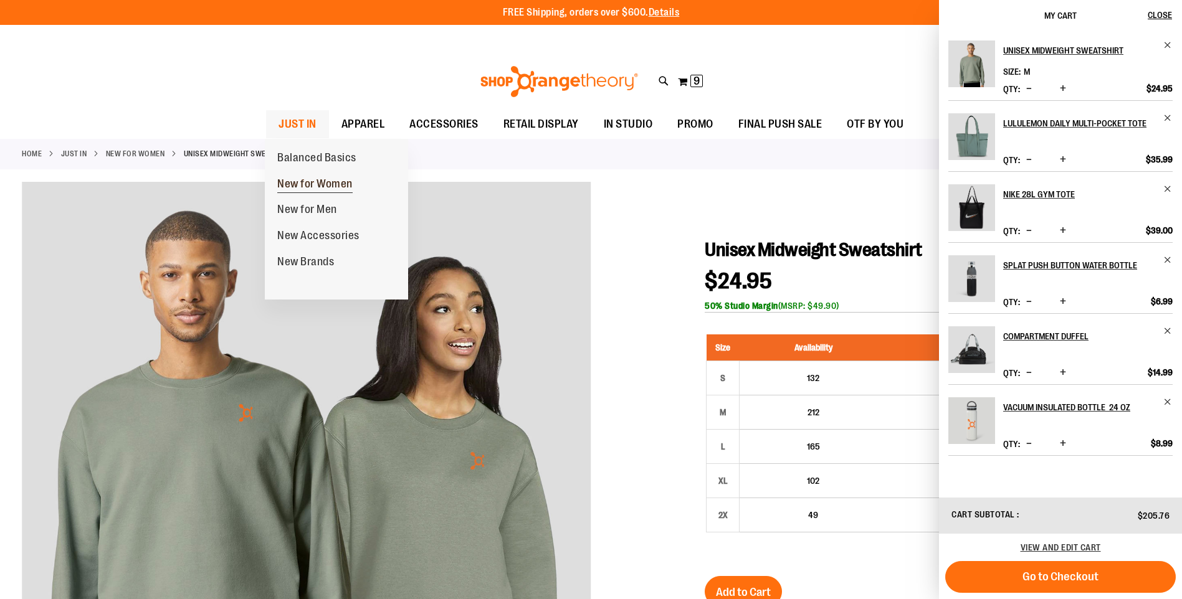
click at [305, 186] on span "New for Women" at bounding box center [314, 186] width 75 height 16
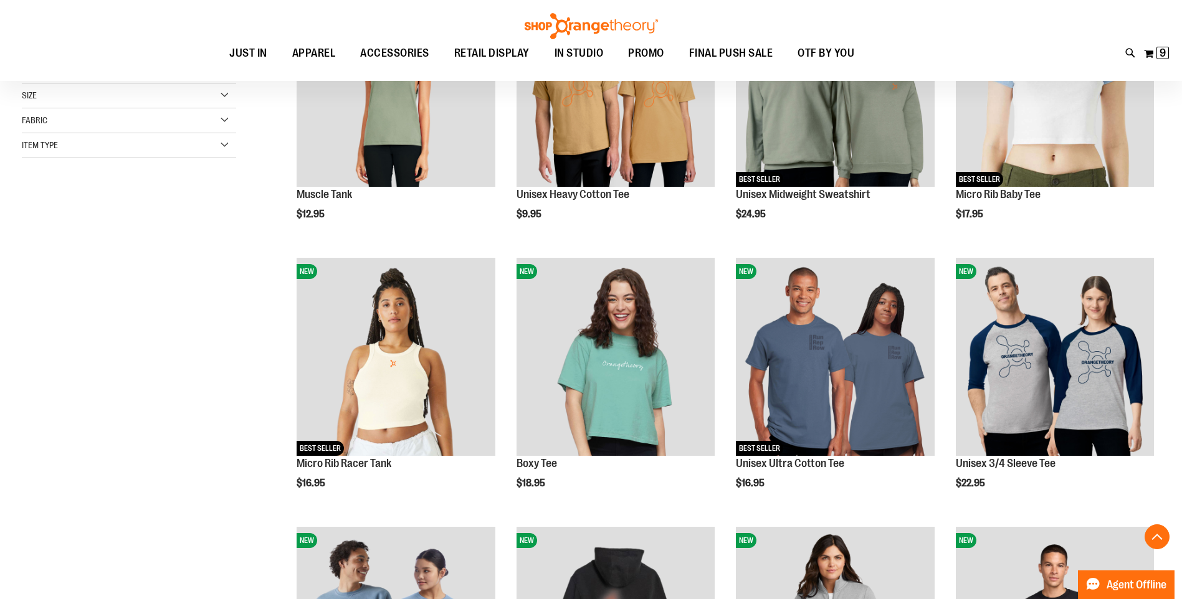
scroll to position [311, 0]
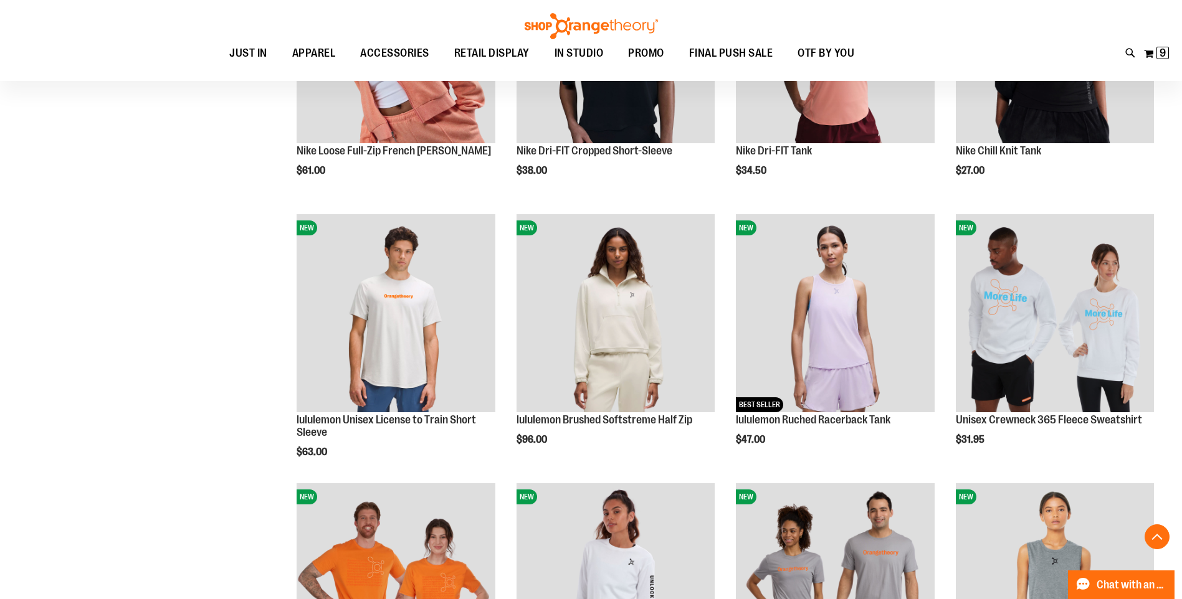
scroll to position [1121, 0]
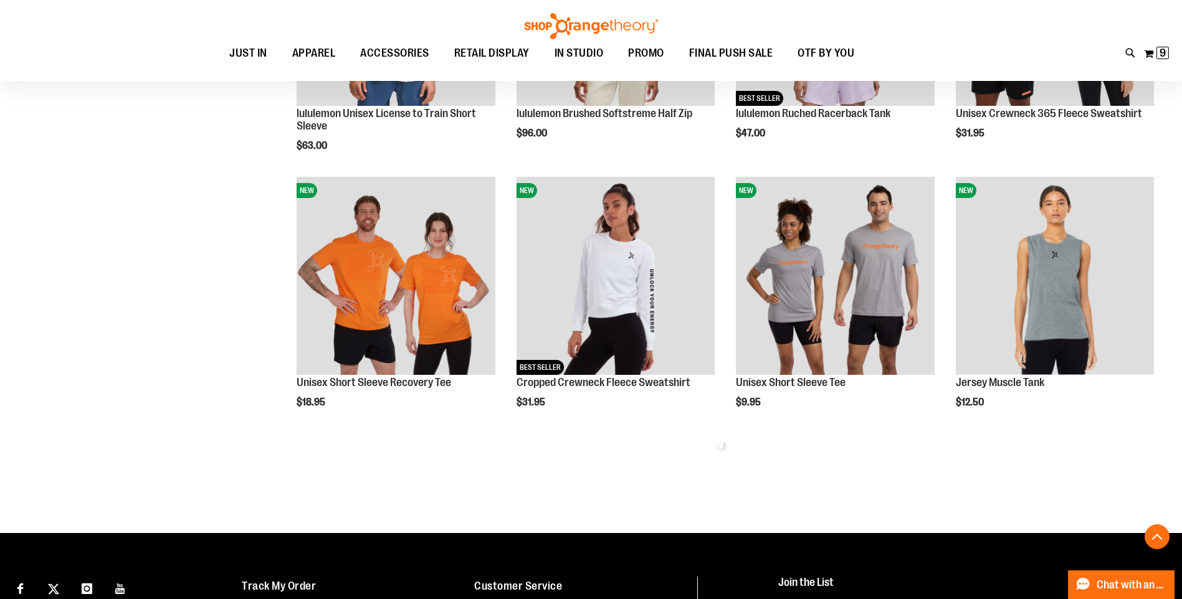
scroll to position [1432, 0]
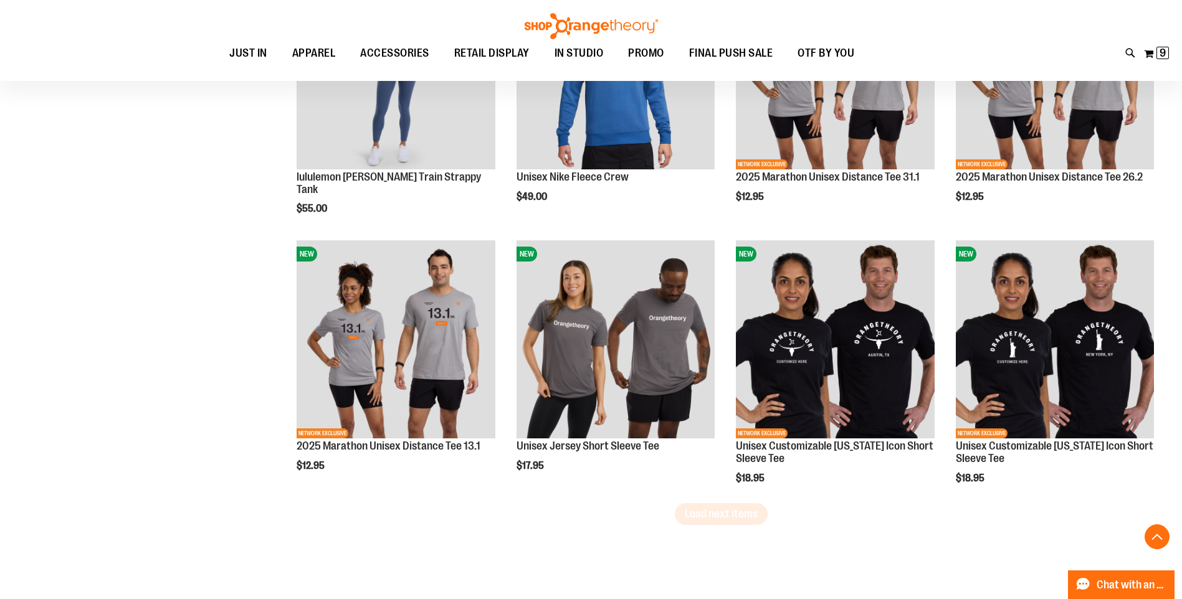
scroll to position [2212, 0]
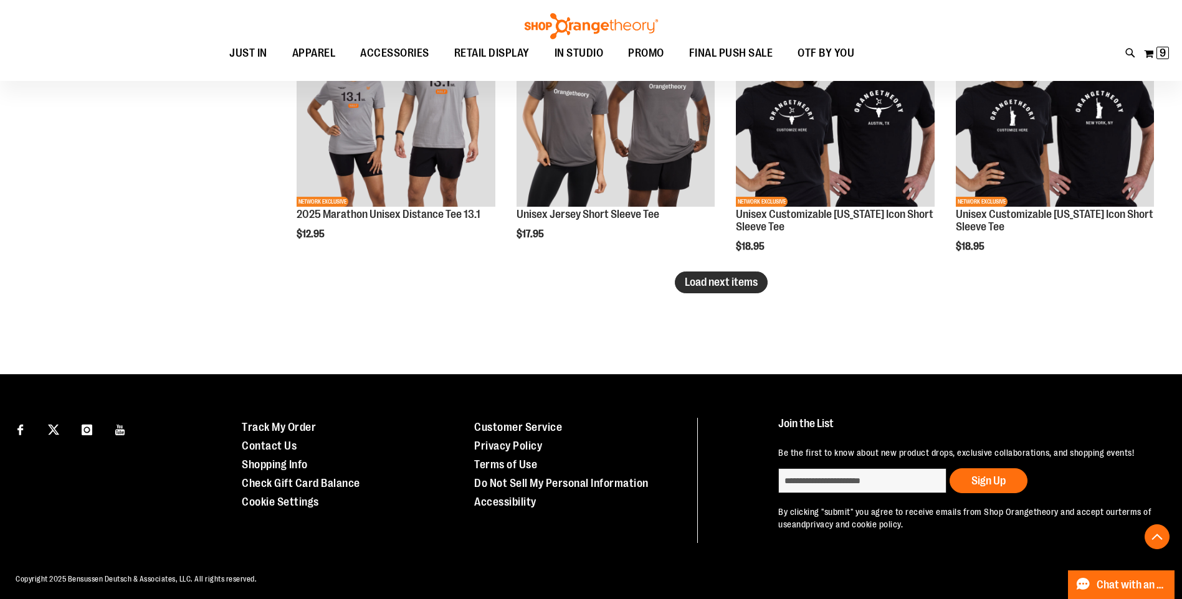
type input "**********"
click at [722, 279] on span "Load next items" at bounding box center [721, 282] width 73 height 12
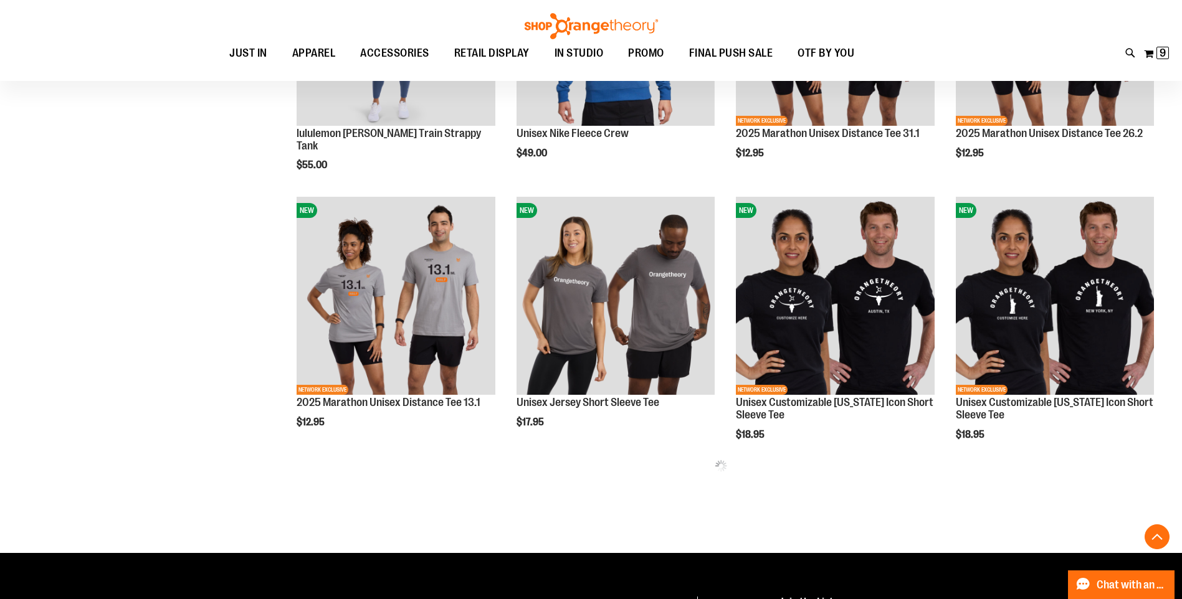
scroll to position [2210, 0]
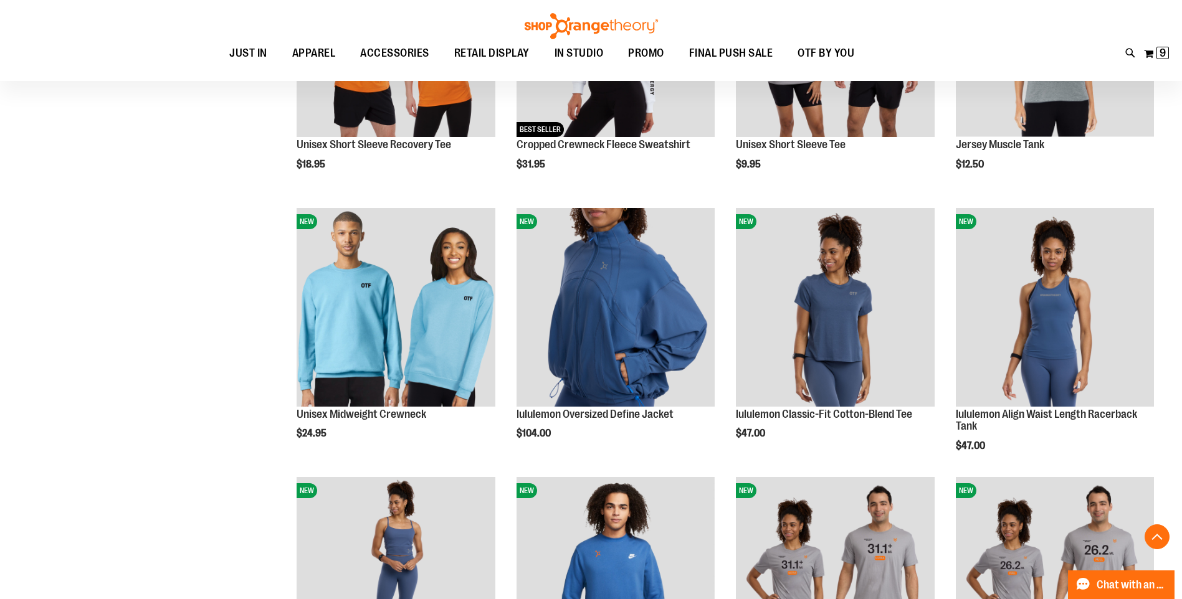
scroll to position [1697, 0]
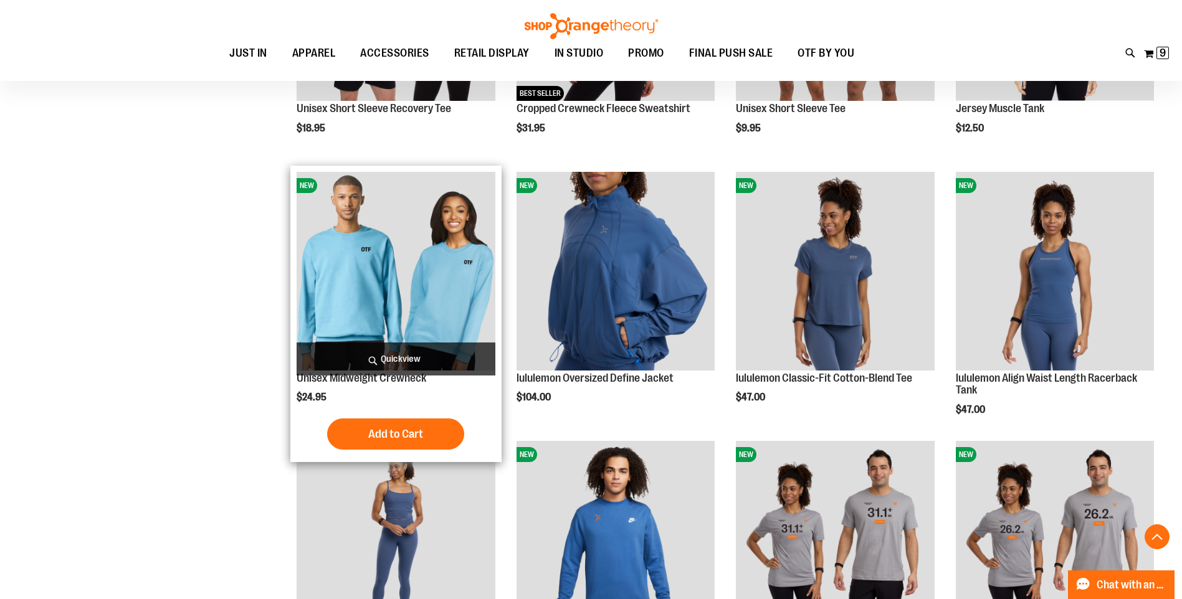
click at [423, 273] on img "product" at bounding box center [396, 271] width 198 height 198
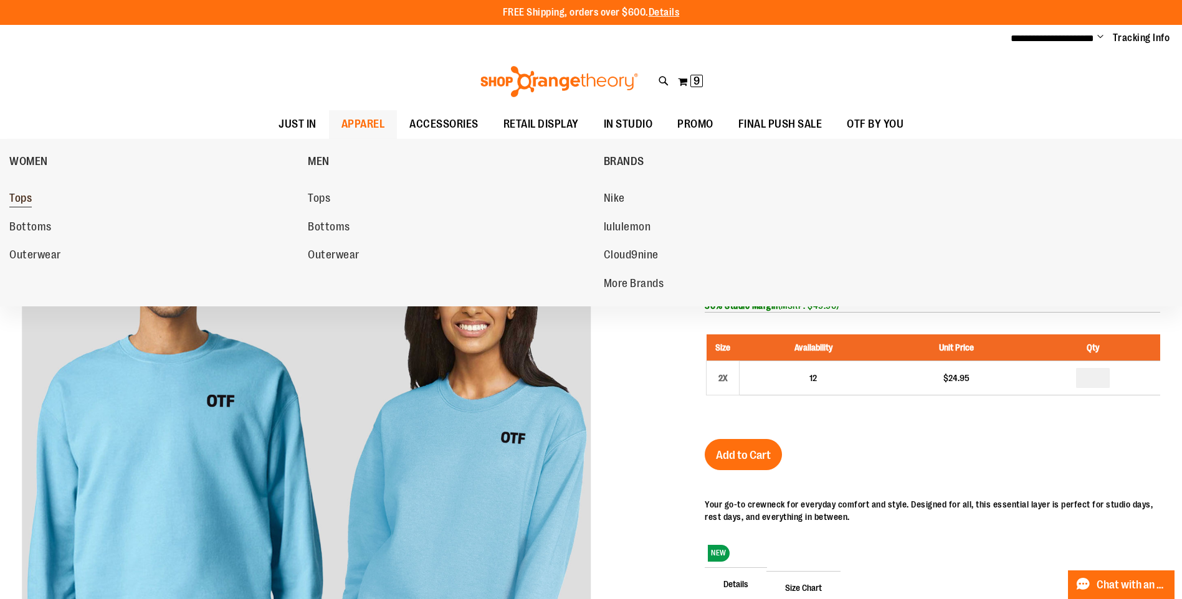
type input "**********"
click at [37, 204] on link "Tops" at bounding box center [152, 199] width 286 height 22
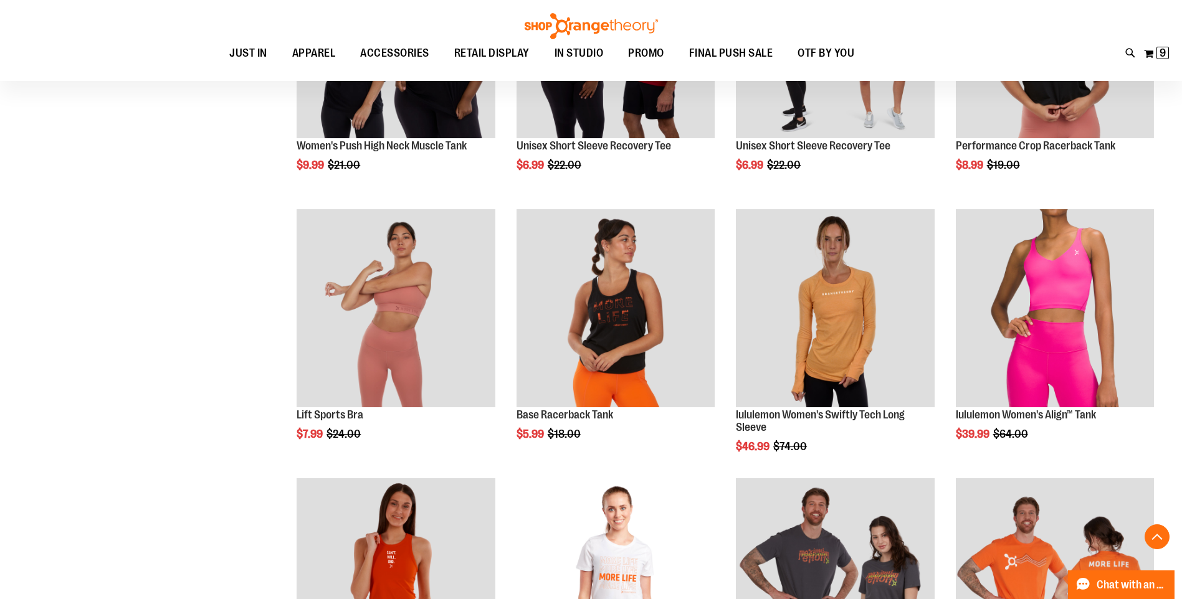
scroll to position [871, 0]
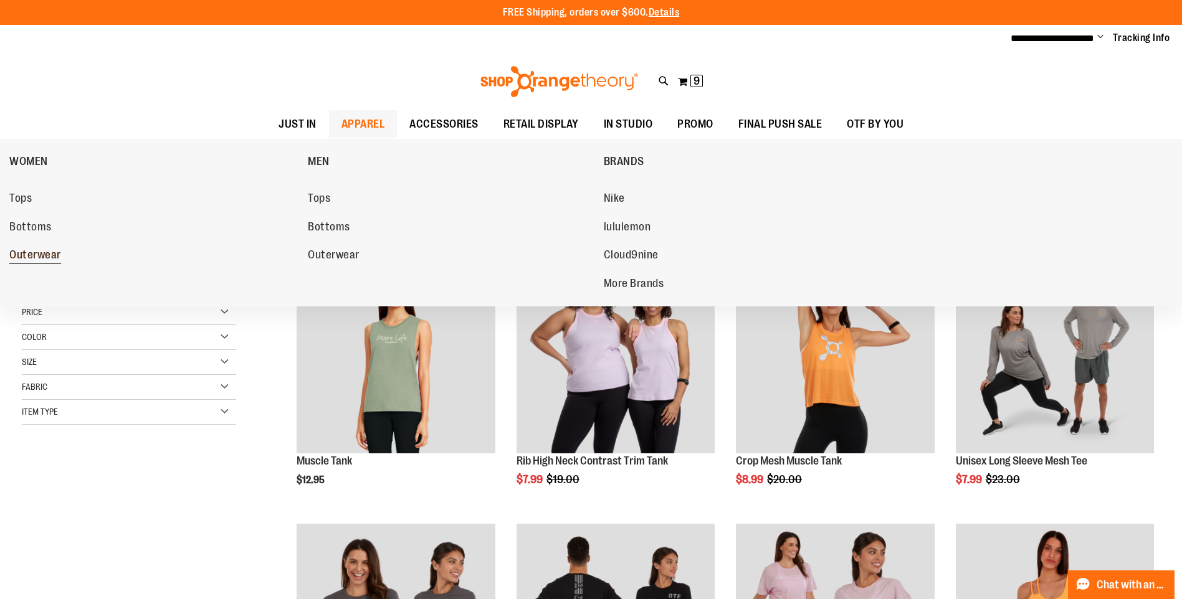
type input "**********"
click at [33, 255] on span "Outerwear" at bounding box center [35, 257] width 52 height 16
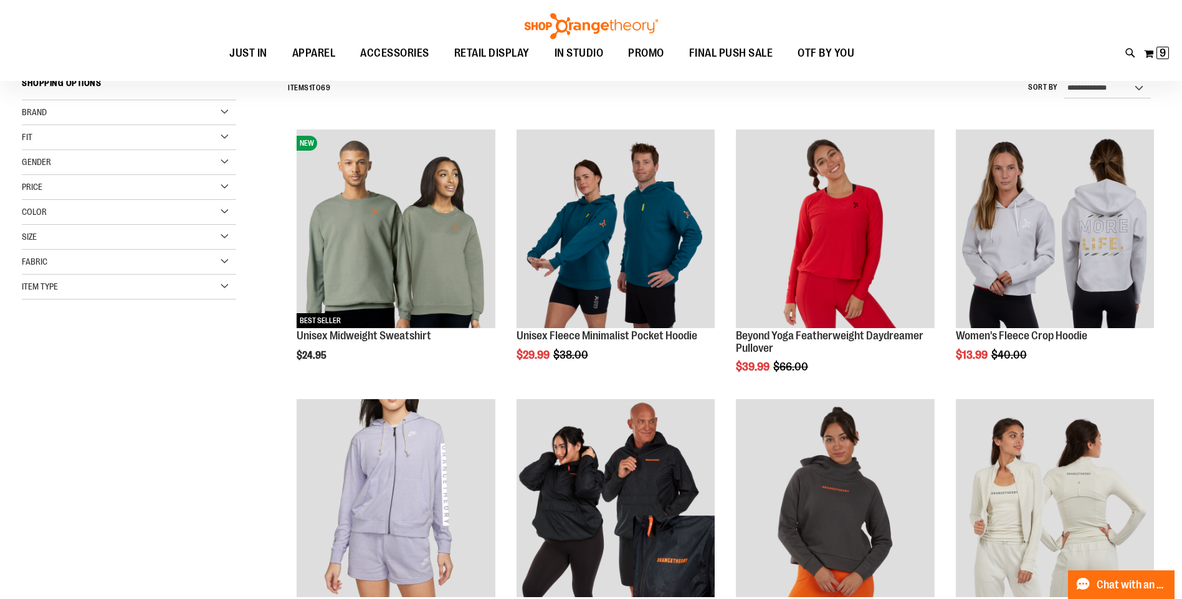
scroll to position [186, 0]
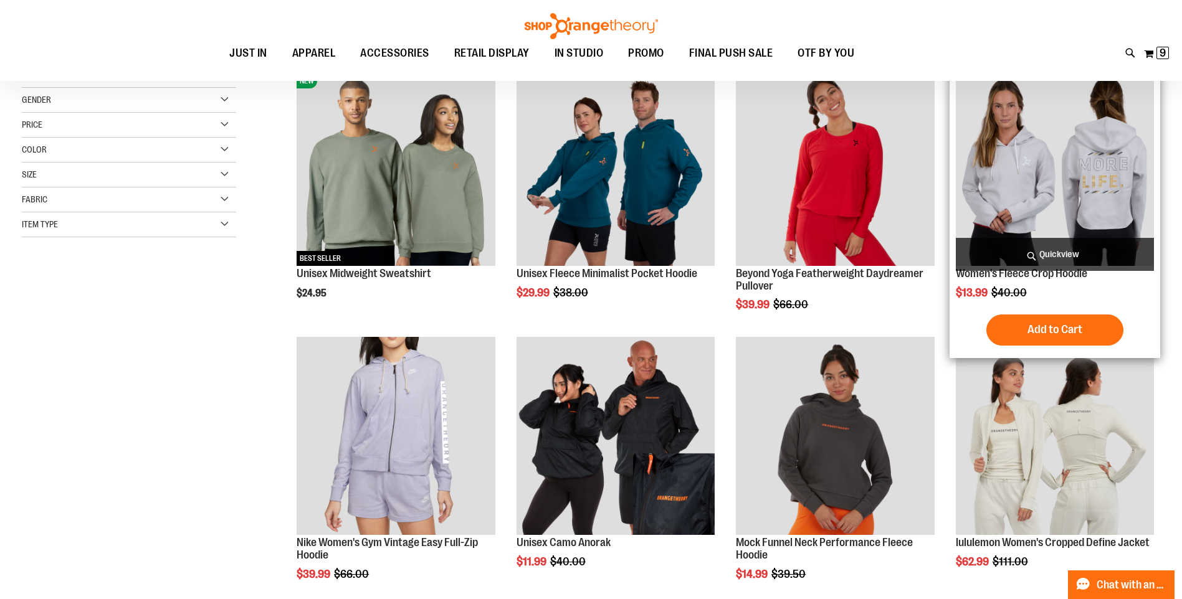
type input "**********"
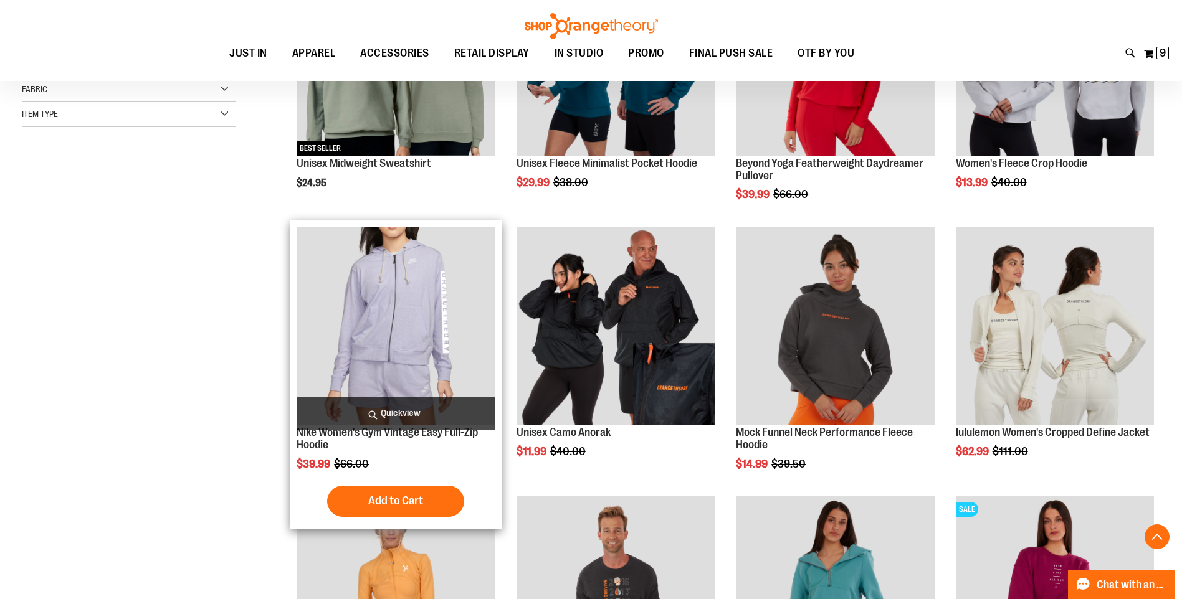
scroll to position [311, 0]
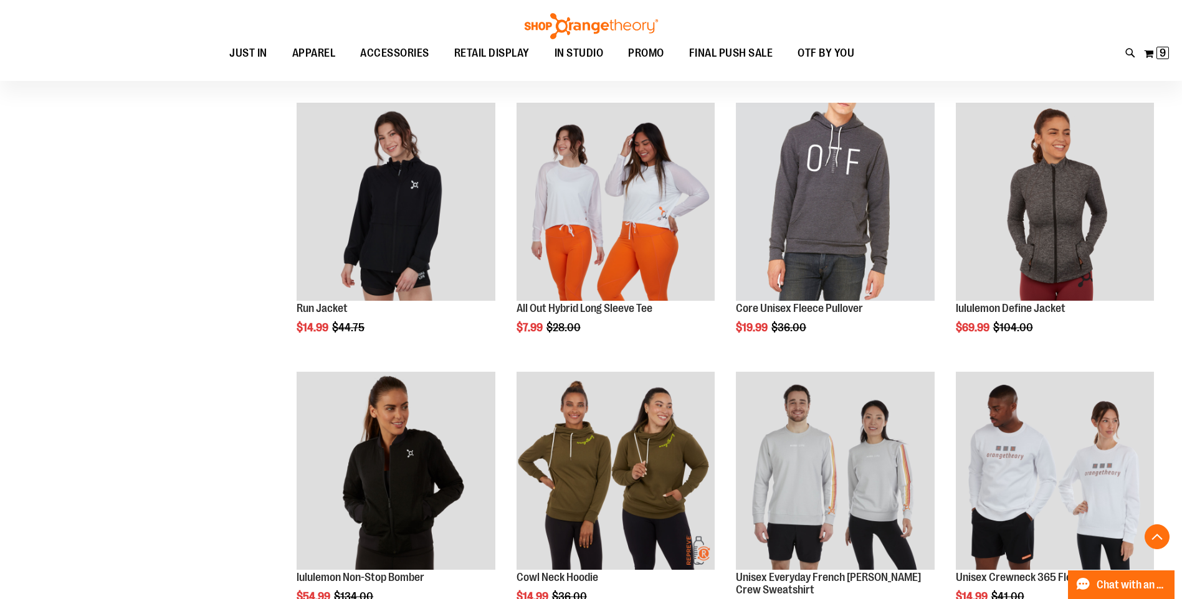
scroll to position [1245, 0]
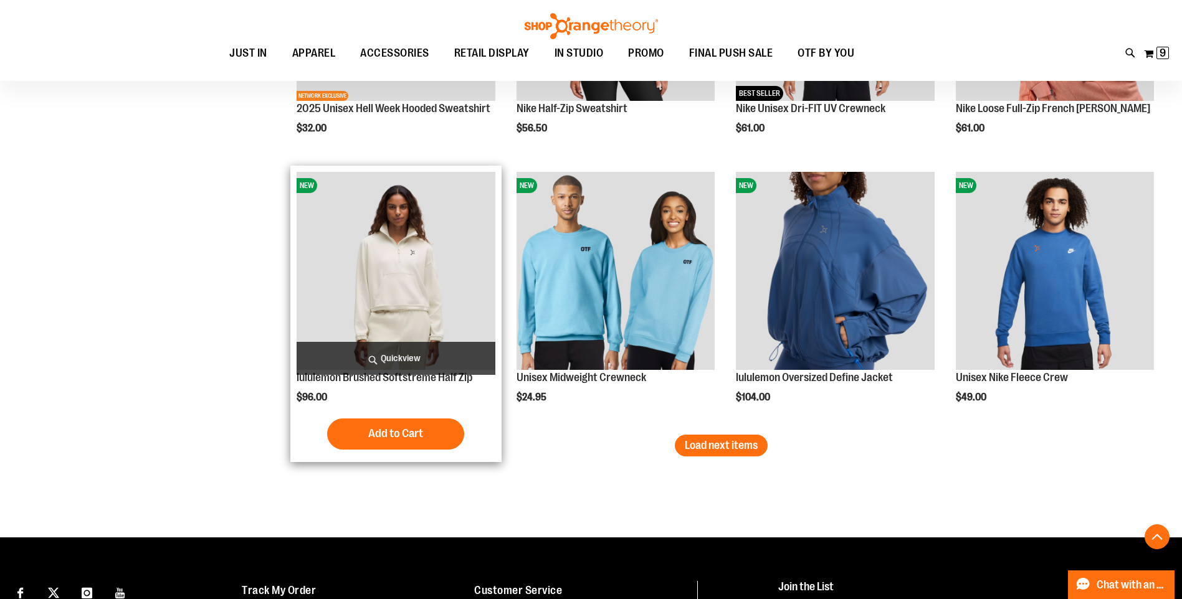
scroll to position [2242, 0]
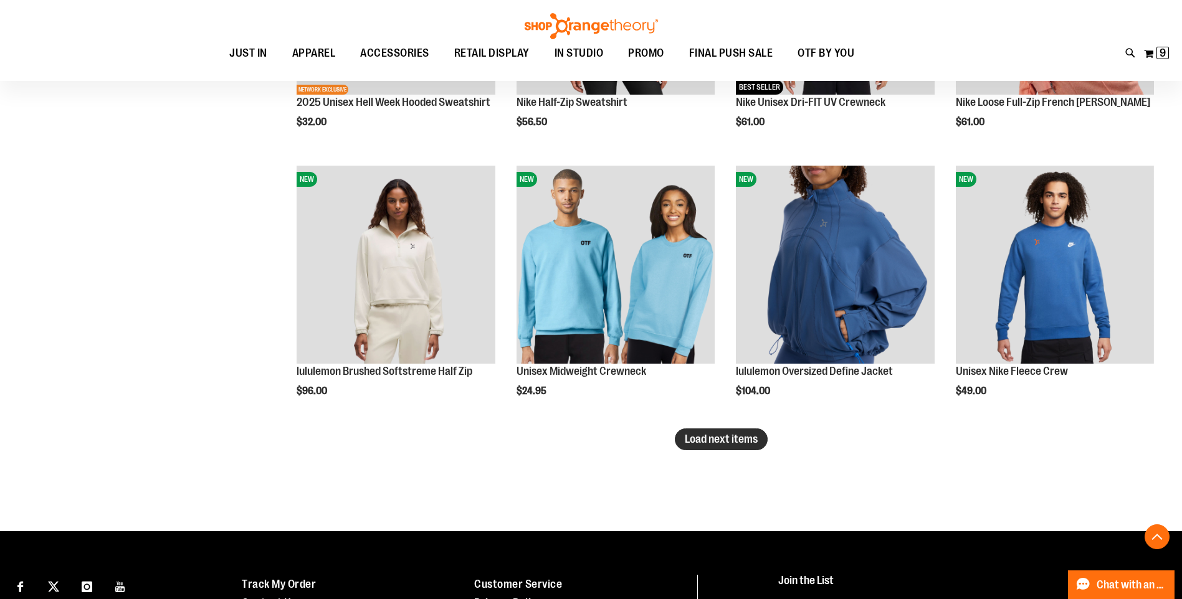
click at [729, 441] on span "Load next items" at bounding box center [721, 439] width 73 height 12
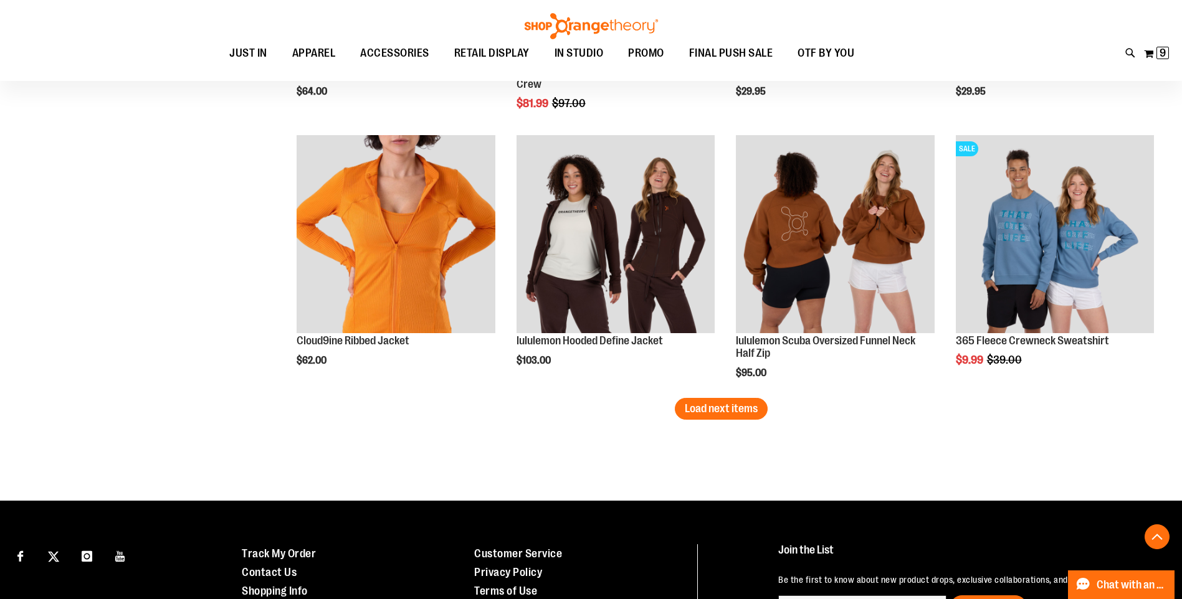
scroll to position [3114, 0]
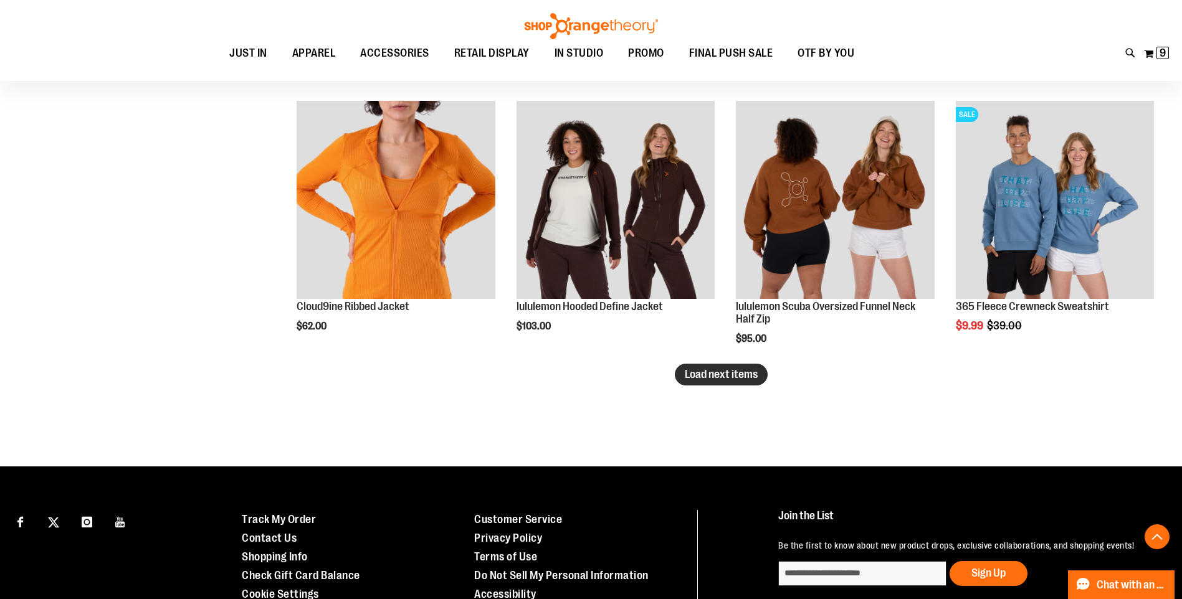
click at [701, 377] on span "Load next items" at bounding box center [721, 374] width 73 height 12
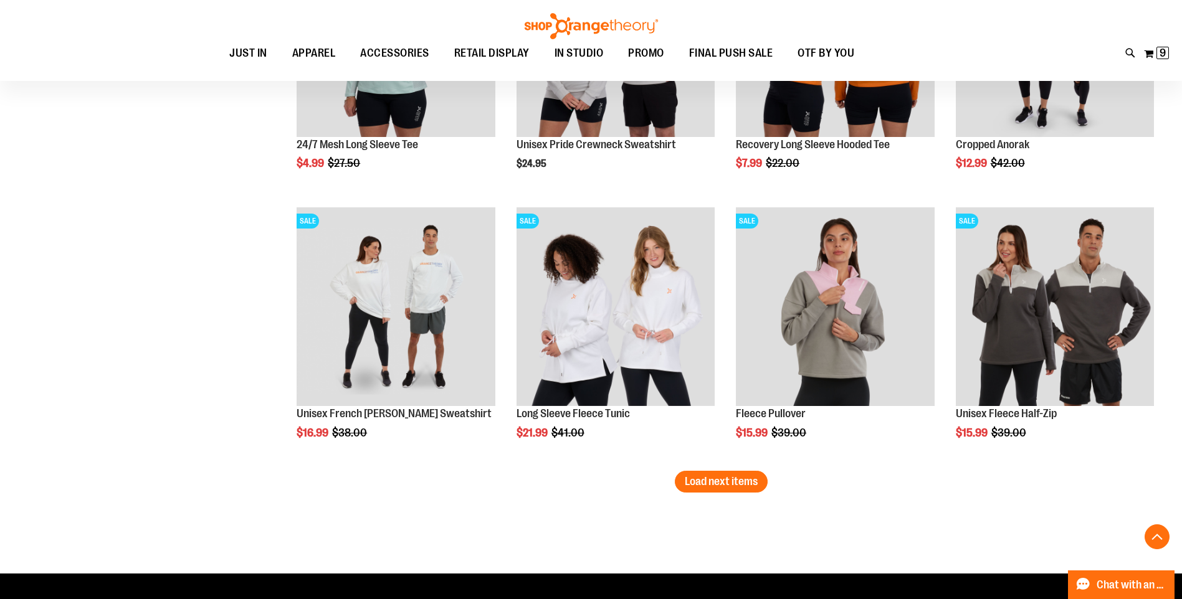
scroll to position [3862, 0]
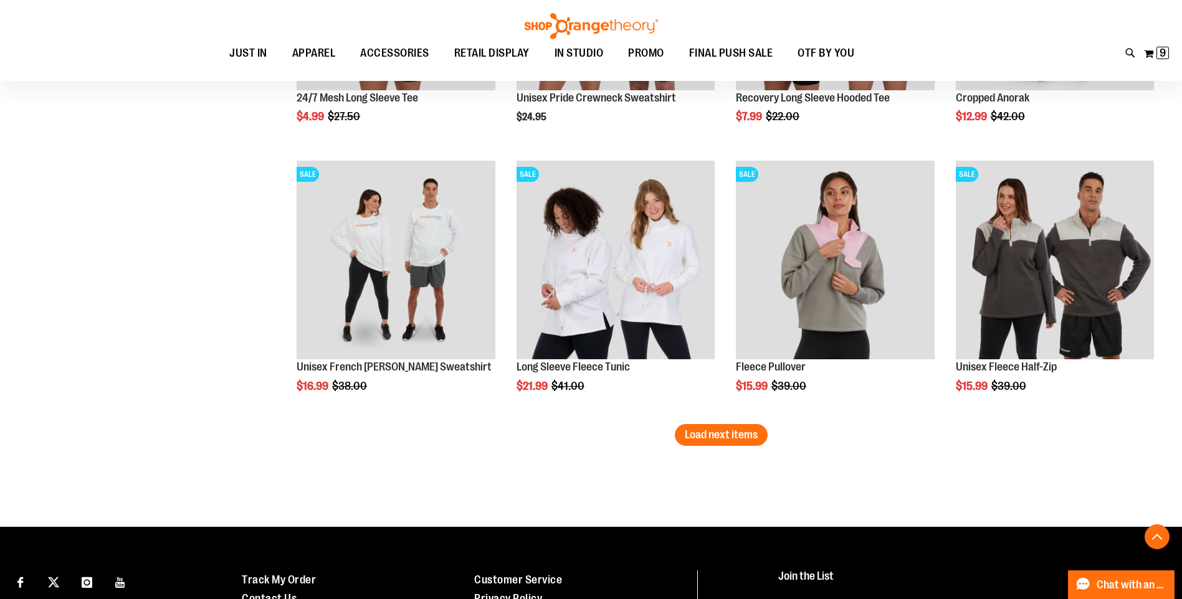
click at [716, 440] on span "Load next items" at bounding box center [721, 435] width 73 height 12
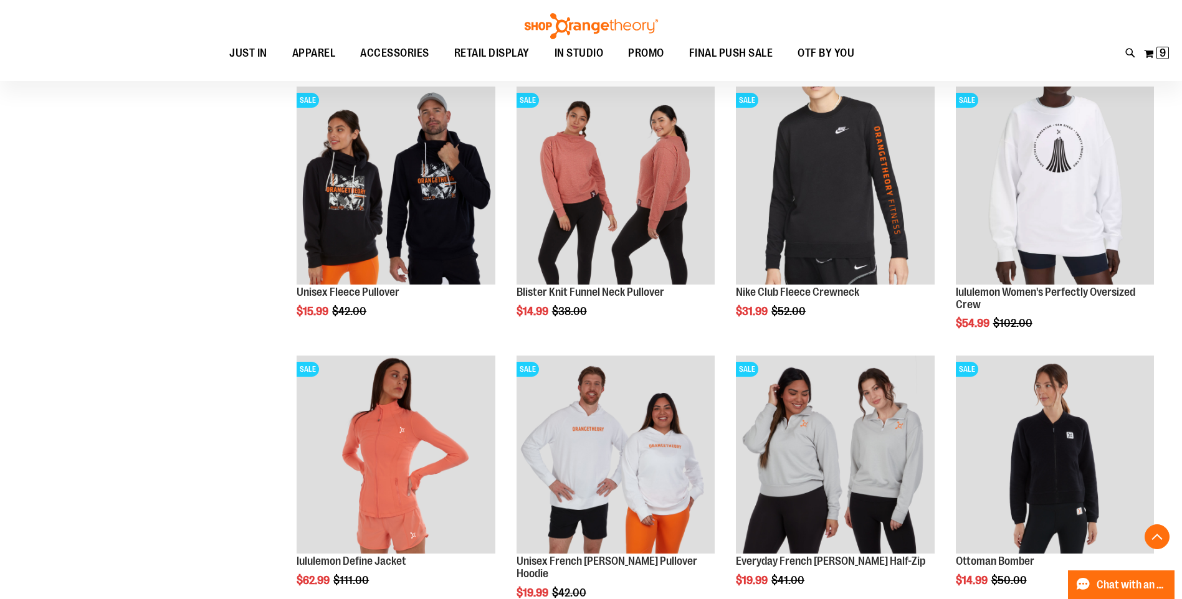
scroll to position [4235, 0]
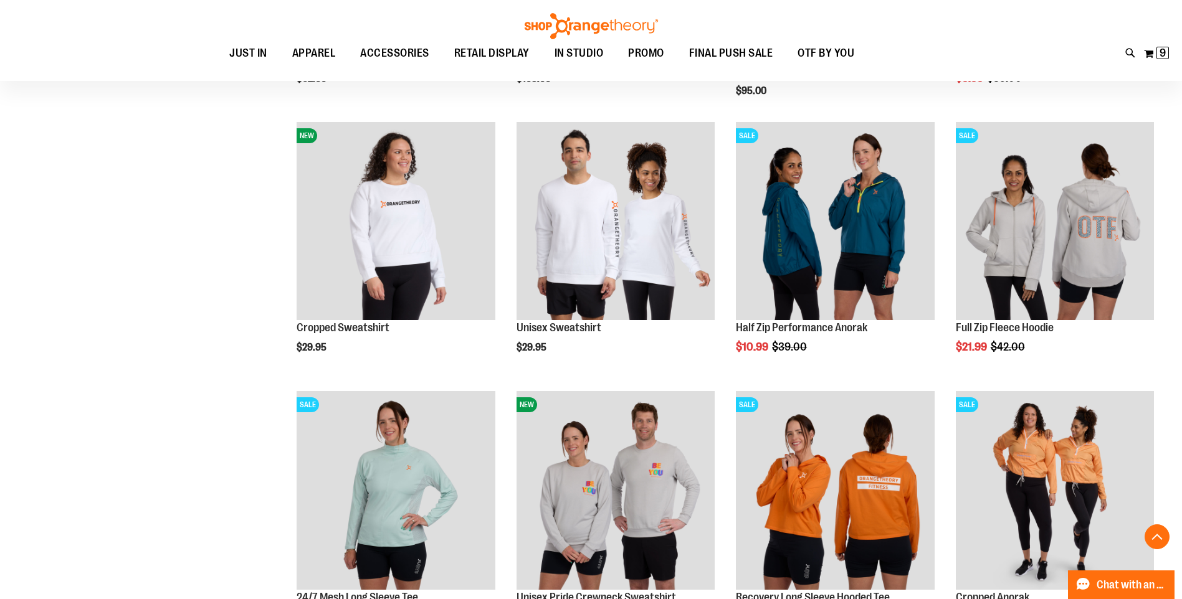
scroll to position [2865, 0]
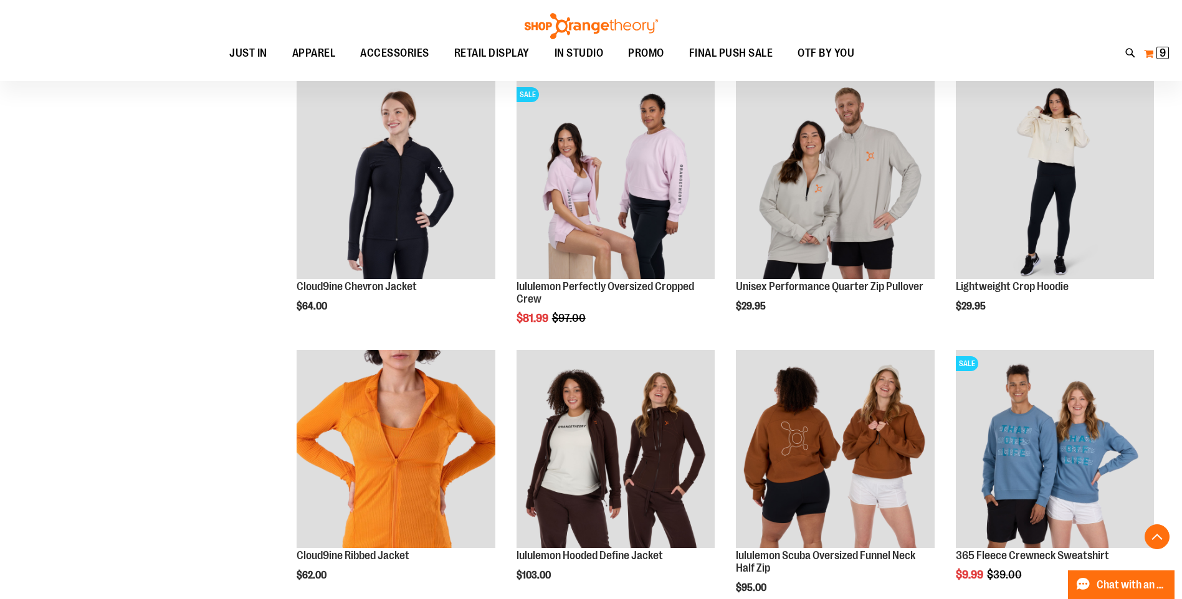
click at [1161, 47] on span "9 9 items" at bounding box center [1162, 53] width 12 height 12
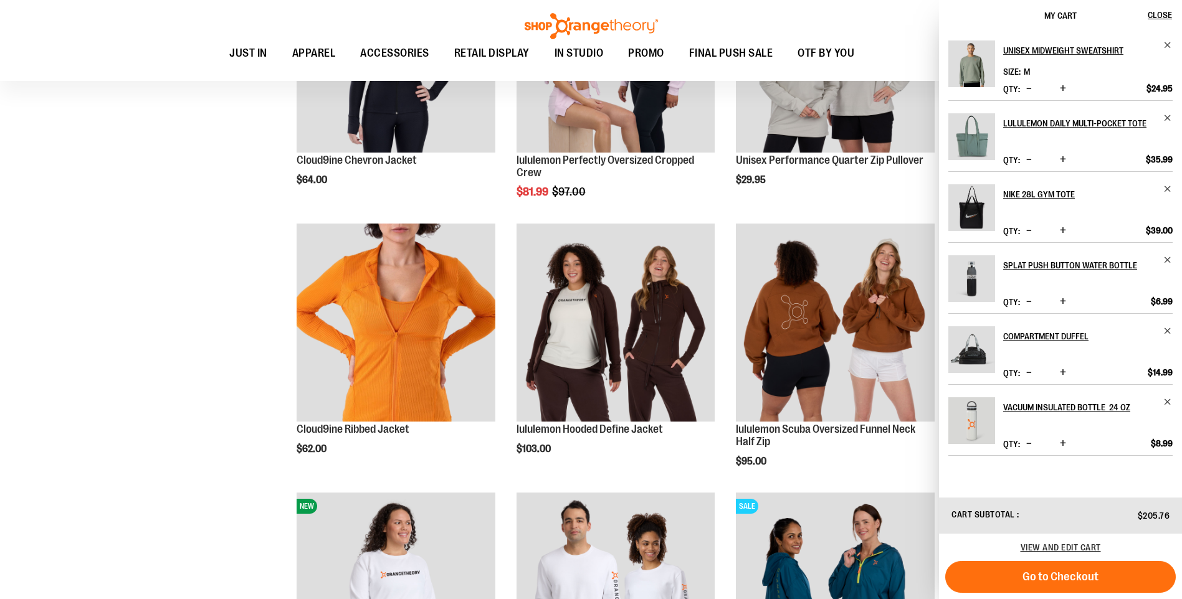
scroll to position [3239, 0]
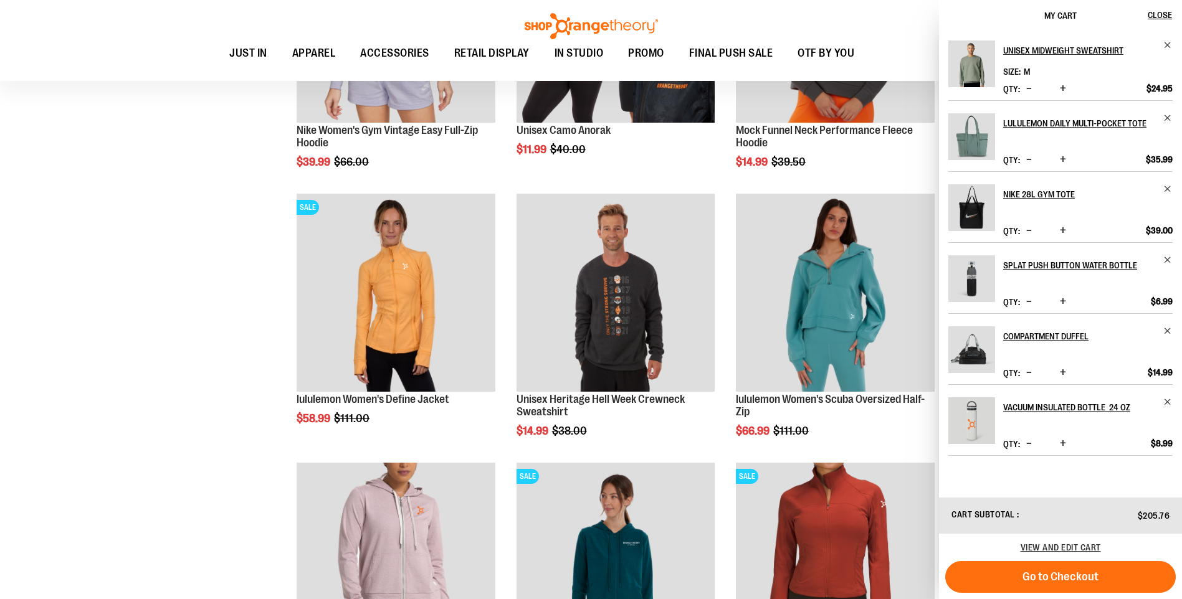
scroll to position [321, 0]
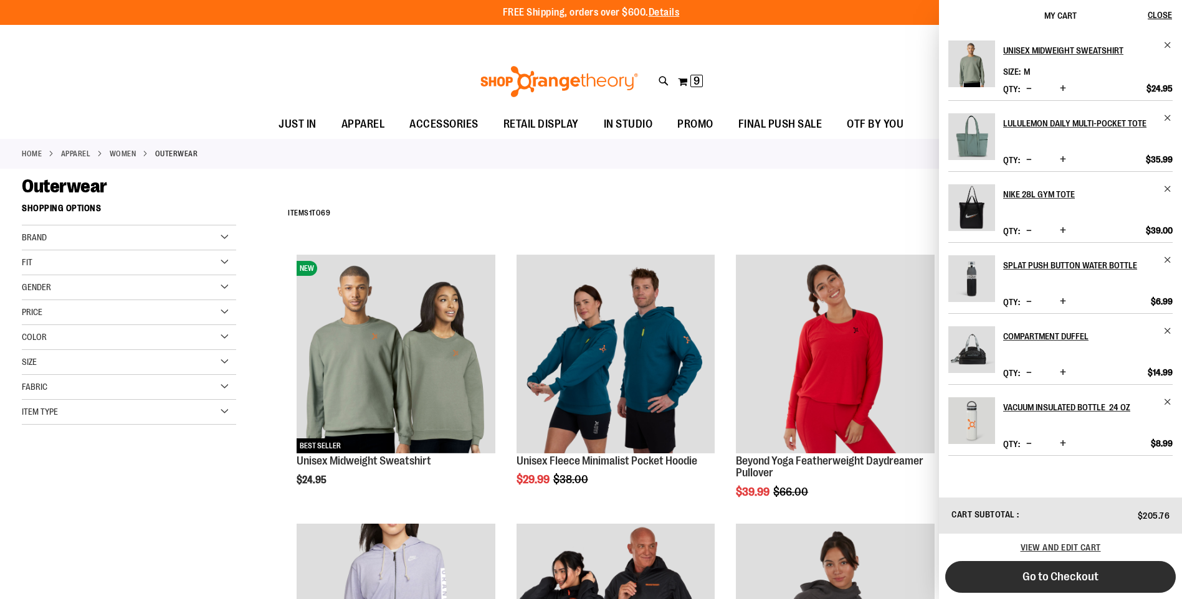
click at [1071, 572] on span "Go to Checkout" at bounding box center [1060, 577] width 76 height 14
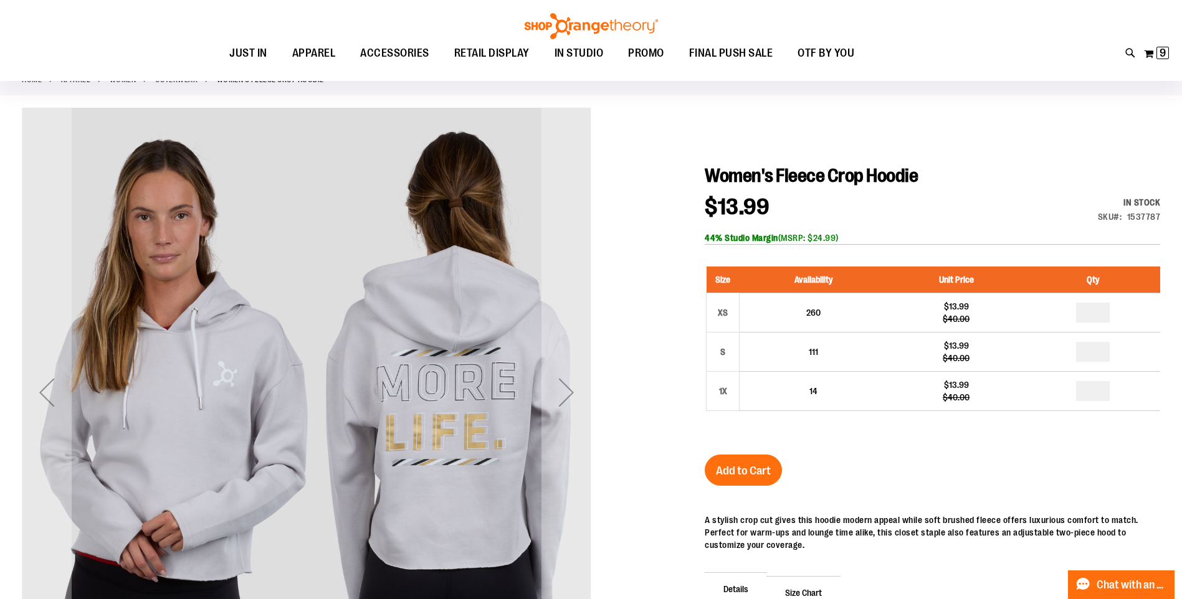
scroll to position [124, 0]
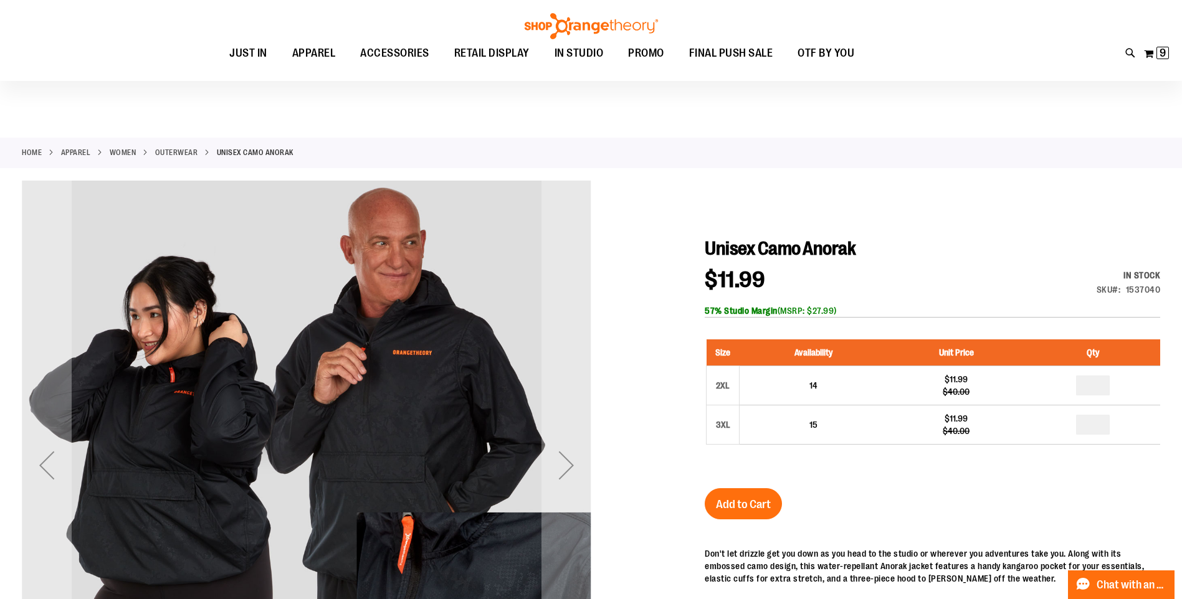
scroll to position [186, 0]
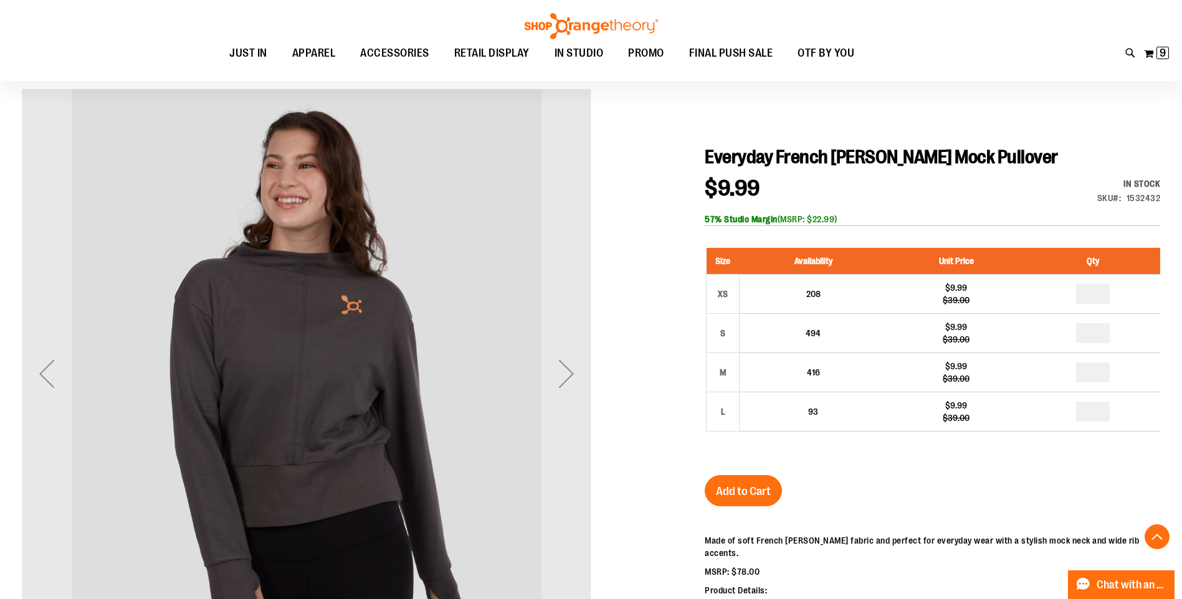
scroll to position [249, 0]
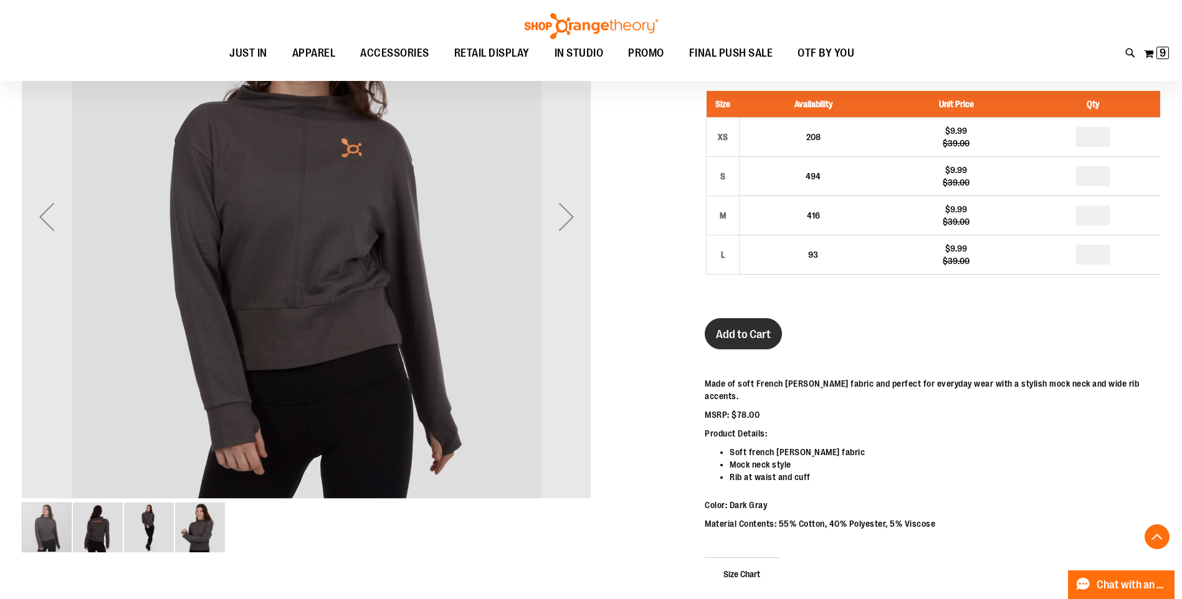
type input "**********"
click at [739, 339] on span "Add to Cart" at bounding box center [743, 335] width 55 height 14
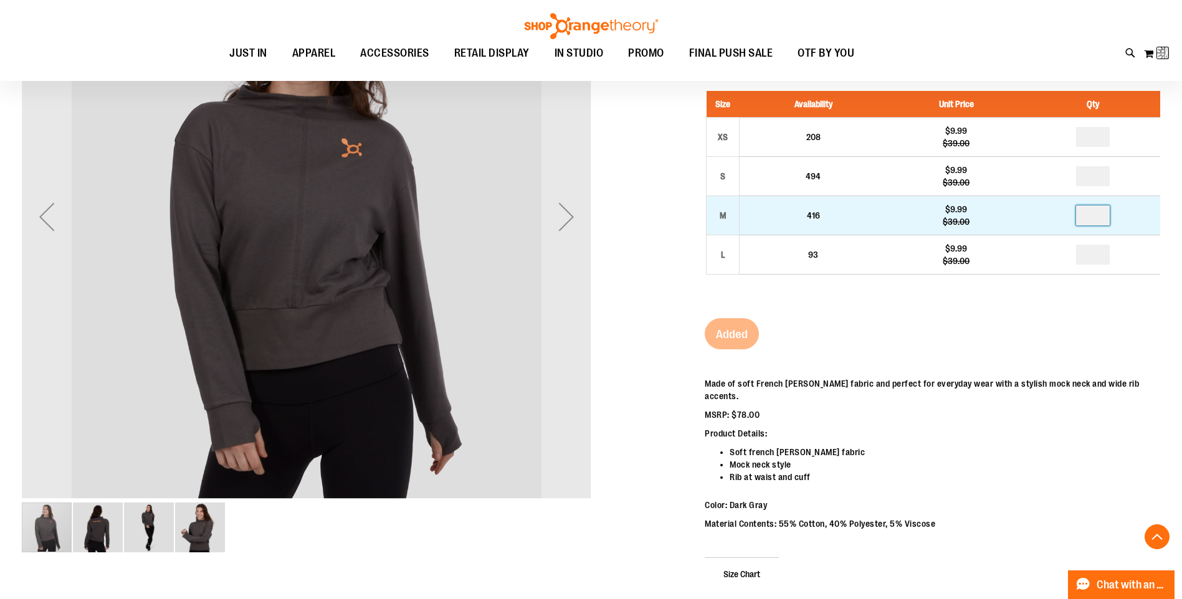
click at [1096, 216] on input "number" at bounding box center [1093, 216] width 34 height 20
type input "*"
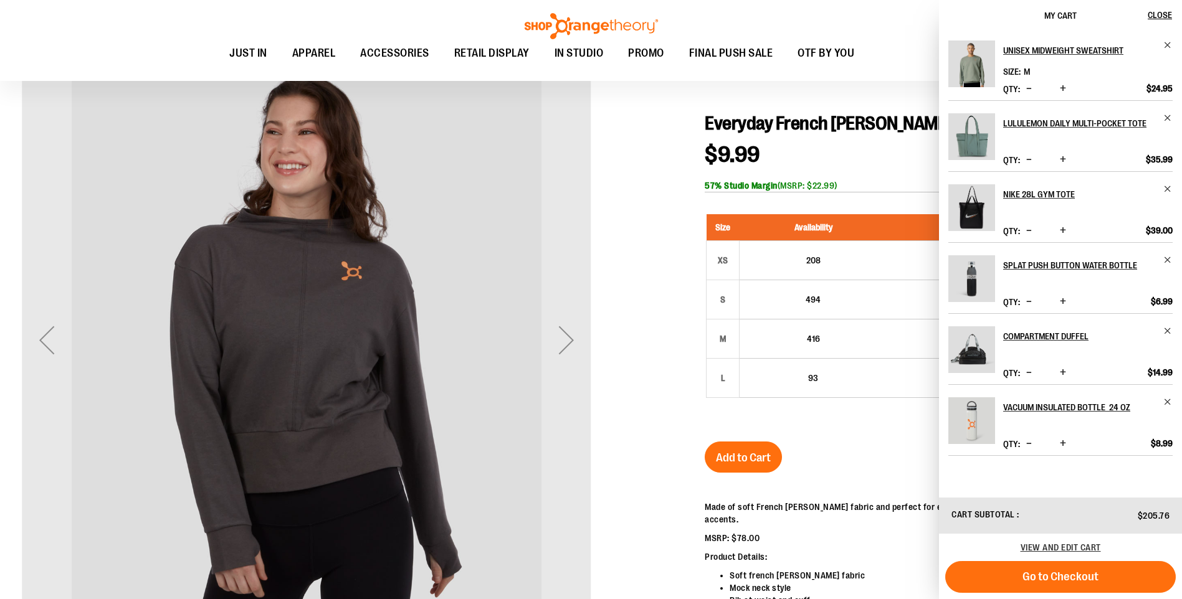
scroll to position [186, 0]
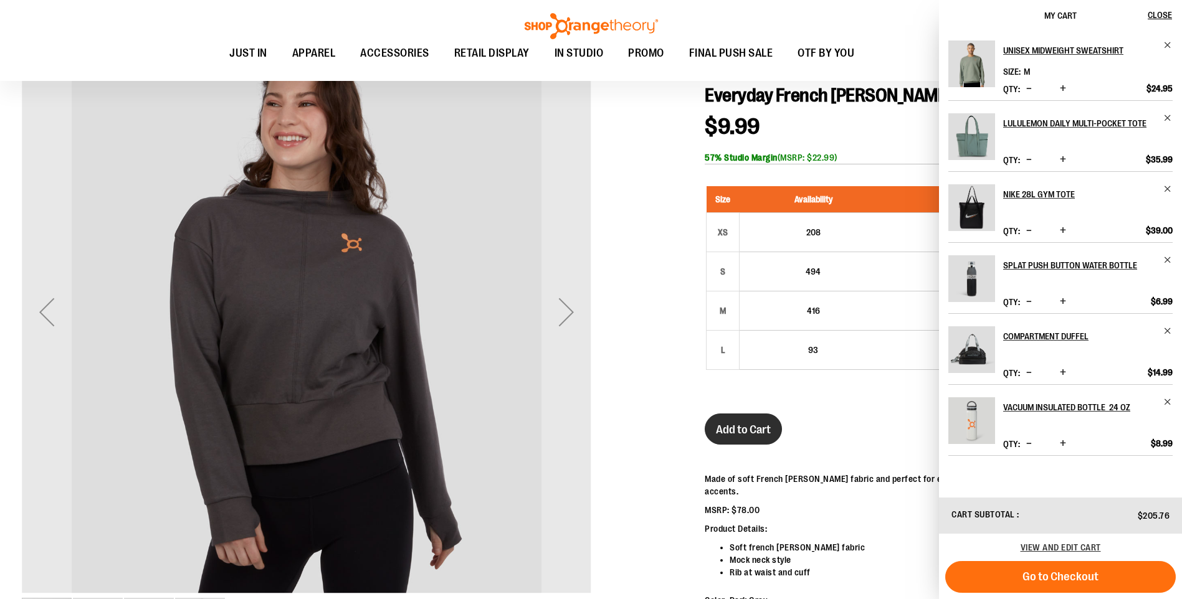
click at [754, 434] on span "Add to Cart" at bounding box center [743, 430] width 55 height 14
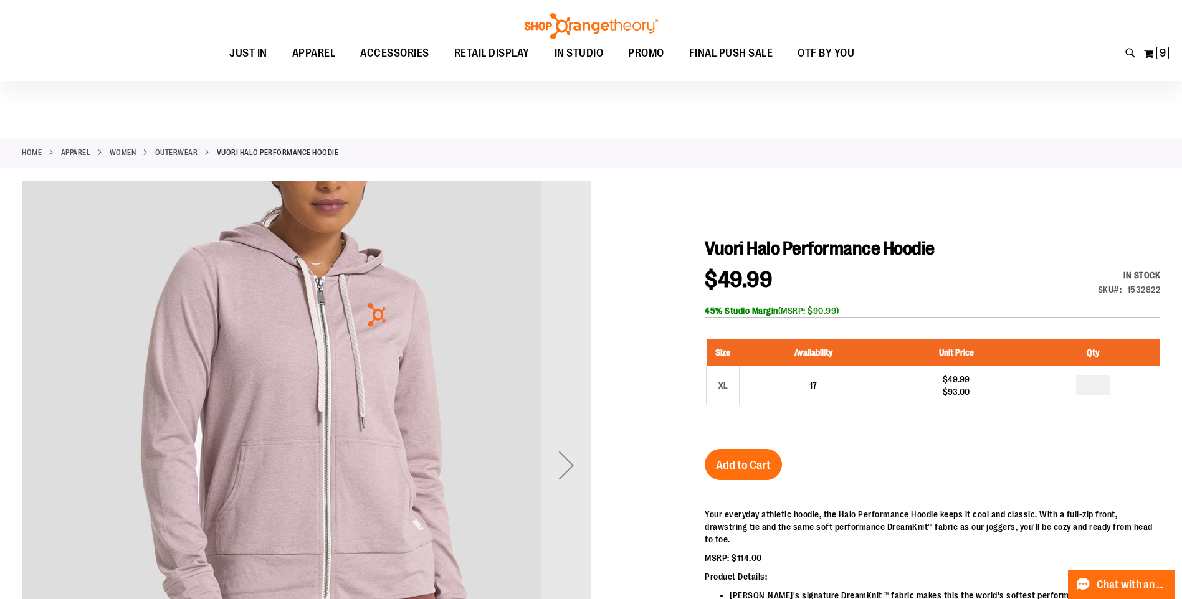
scroll to position [62, 0]
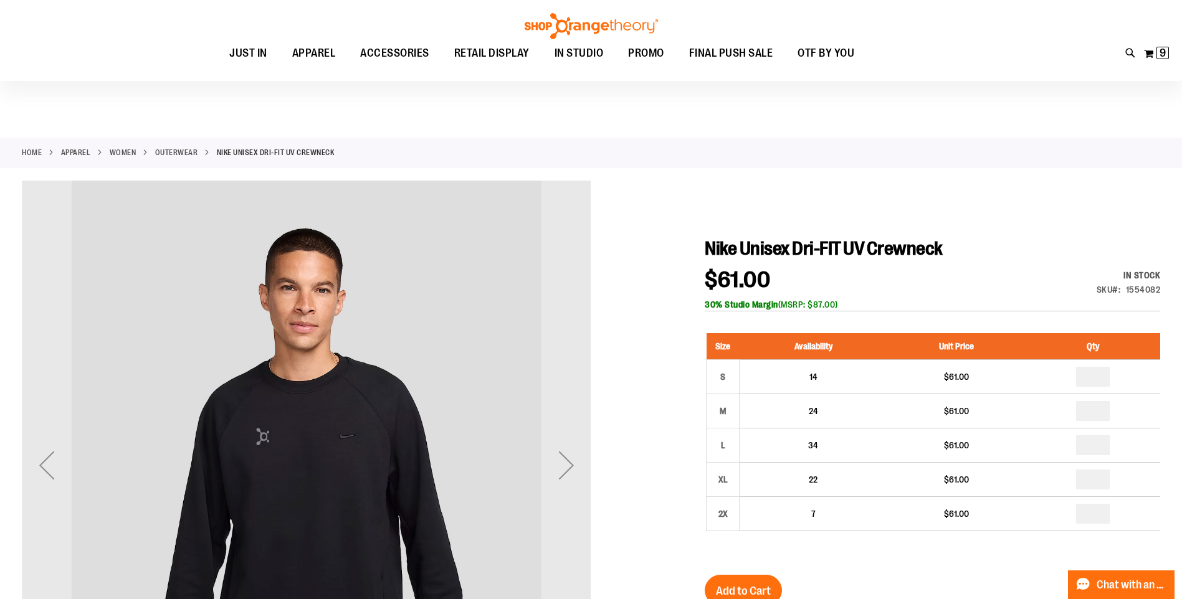
scroll to position [186, 0]
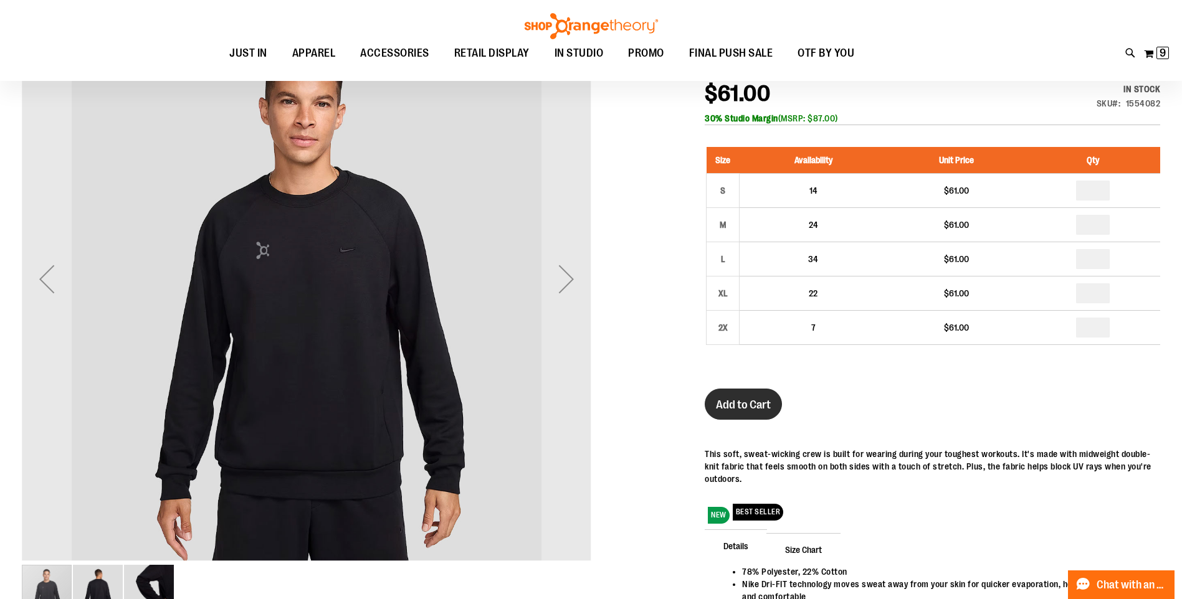
type input "**********"
click at [768, 392] on button "Add to Cart" at bounding box center [743, 404] width 77 height 31
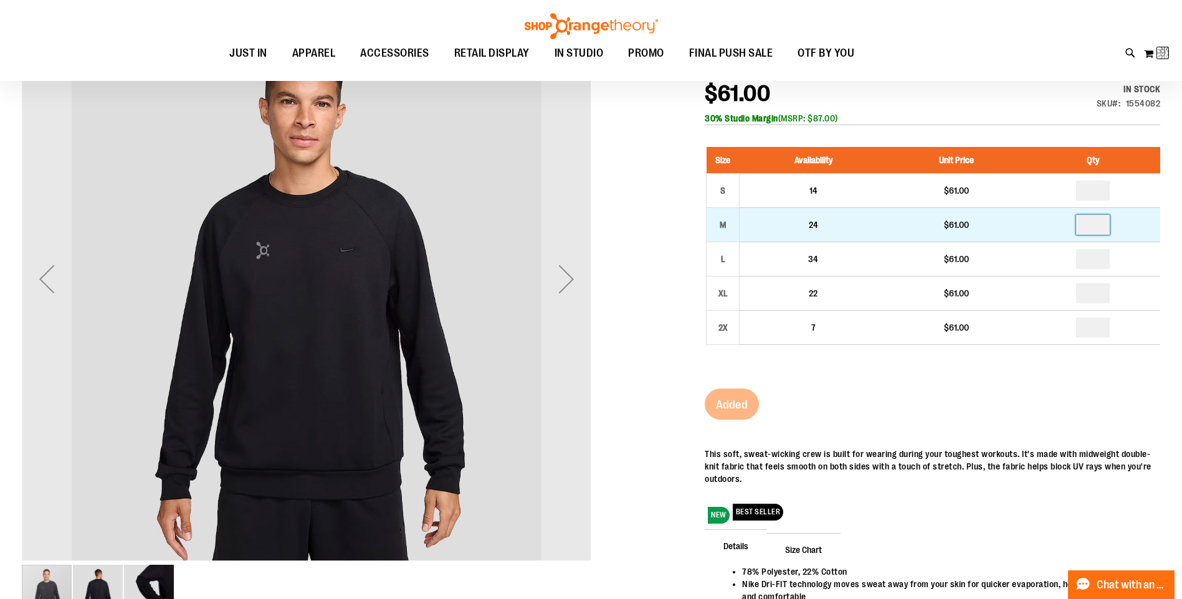
click at [1093, 232] on input "number" at bounding box center [1093, 225] width 34 height 20
type input "*"
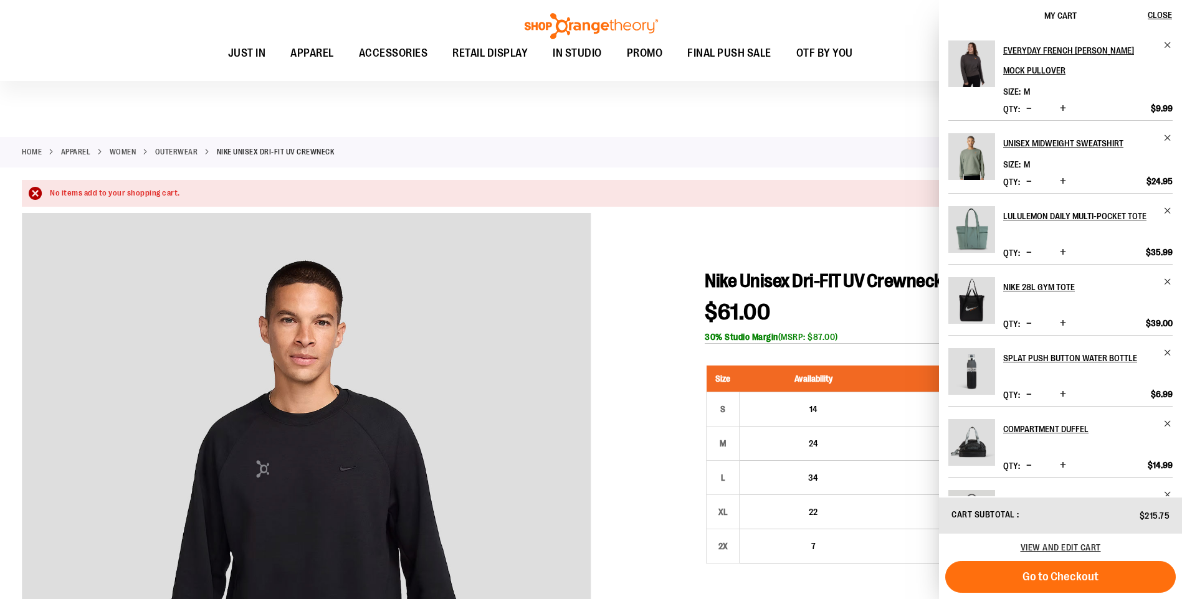
scroll to position [0, 0]
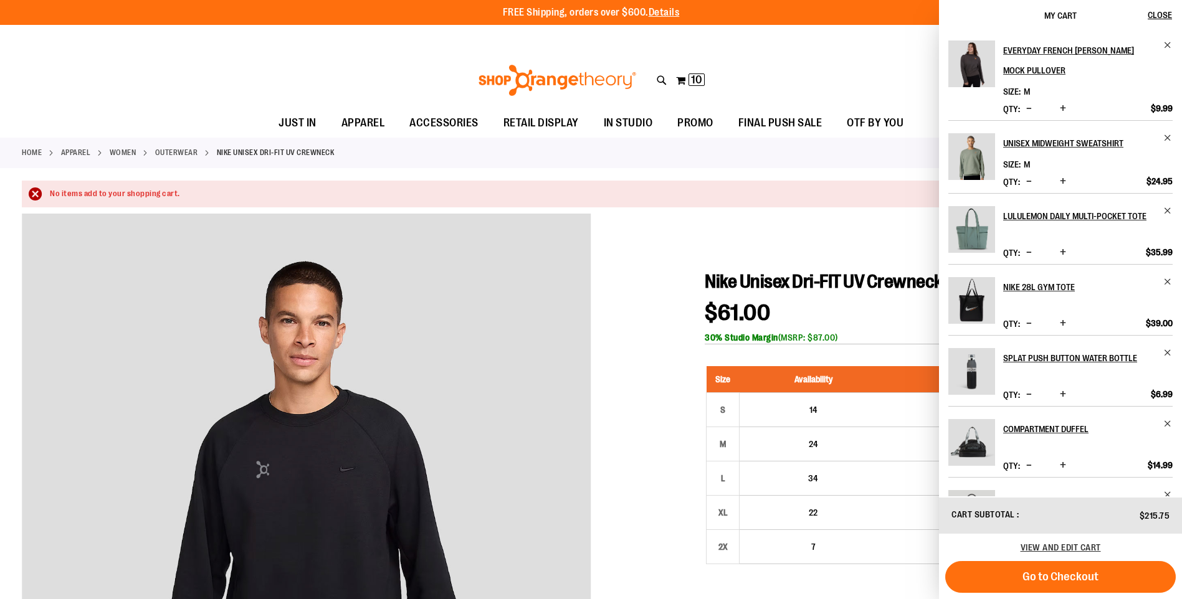
click at [673, 441] on div at bounding box center [591, 606] width 1138 height 784
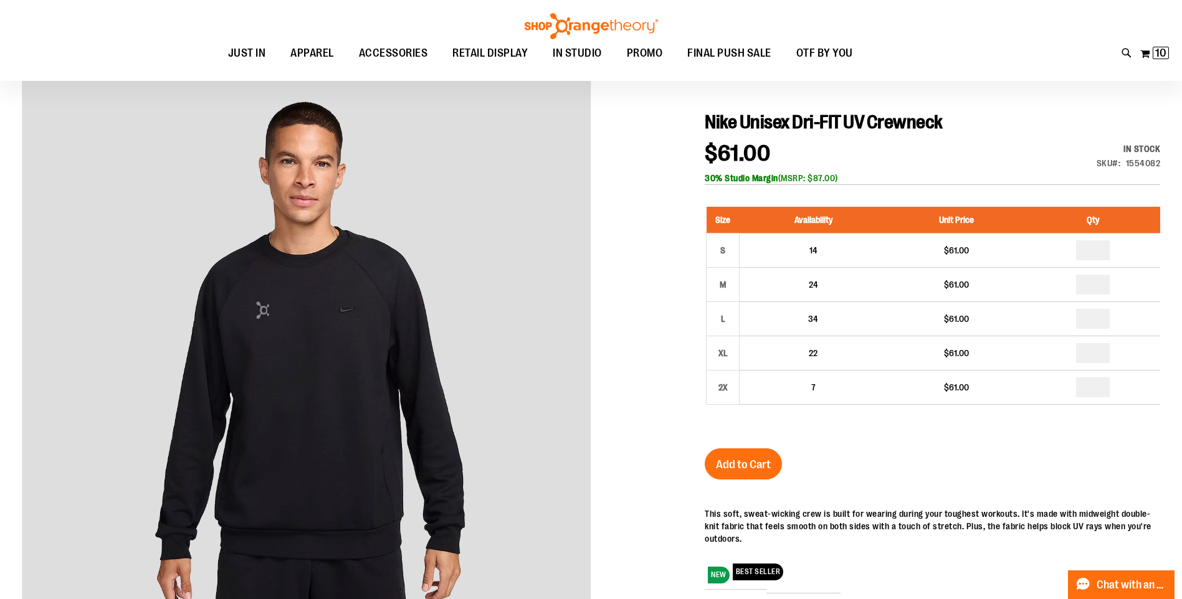
scroll to position [249, 0]
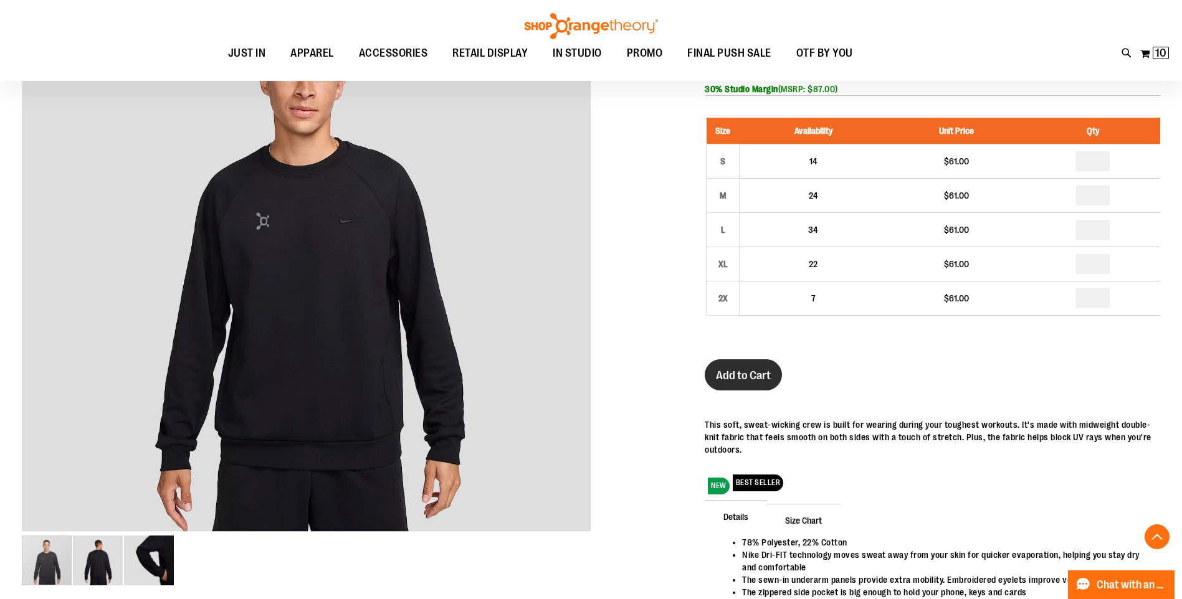
click at [772, 373] on button "Add to Cart" at bounding box center [743, 374] width 77 height 31
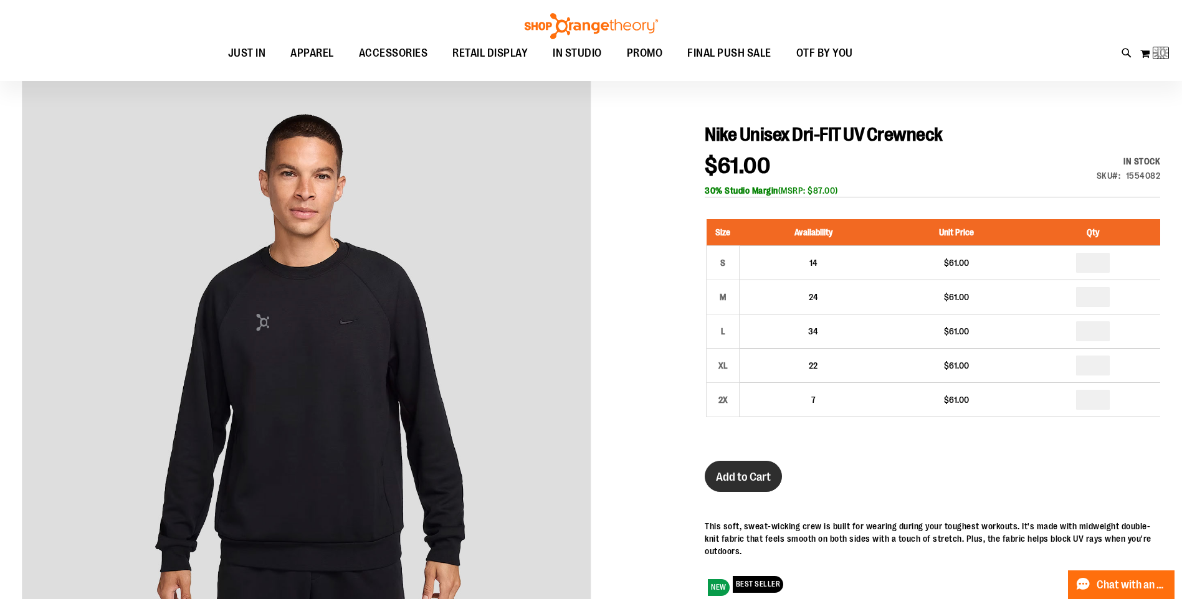
scroll to position [0, 0]
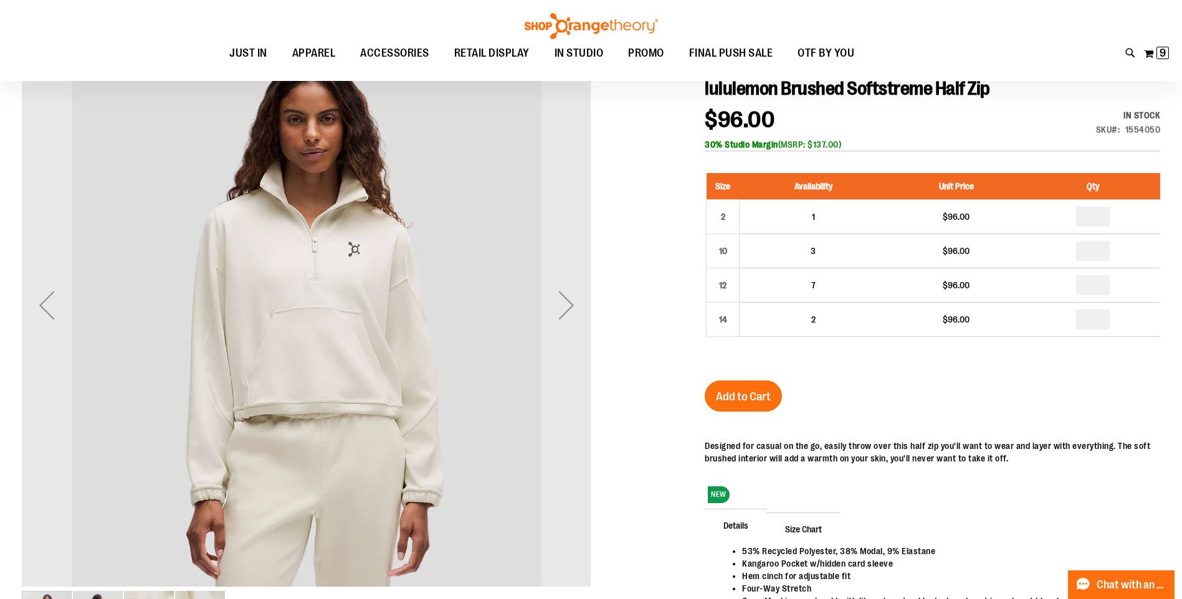
scroll to position [186, 0]
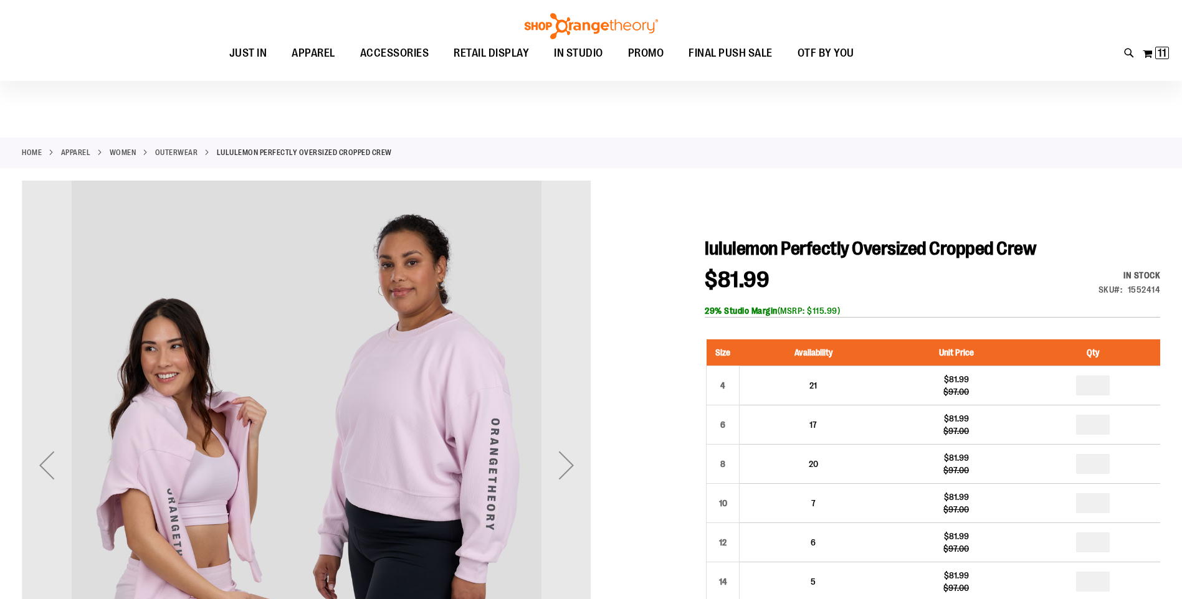
scroll to position [124, 0]
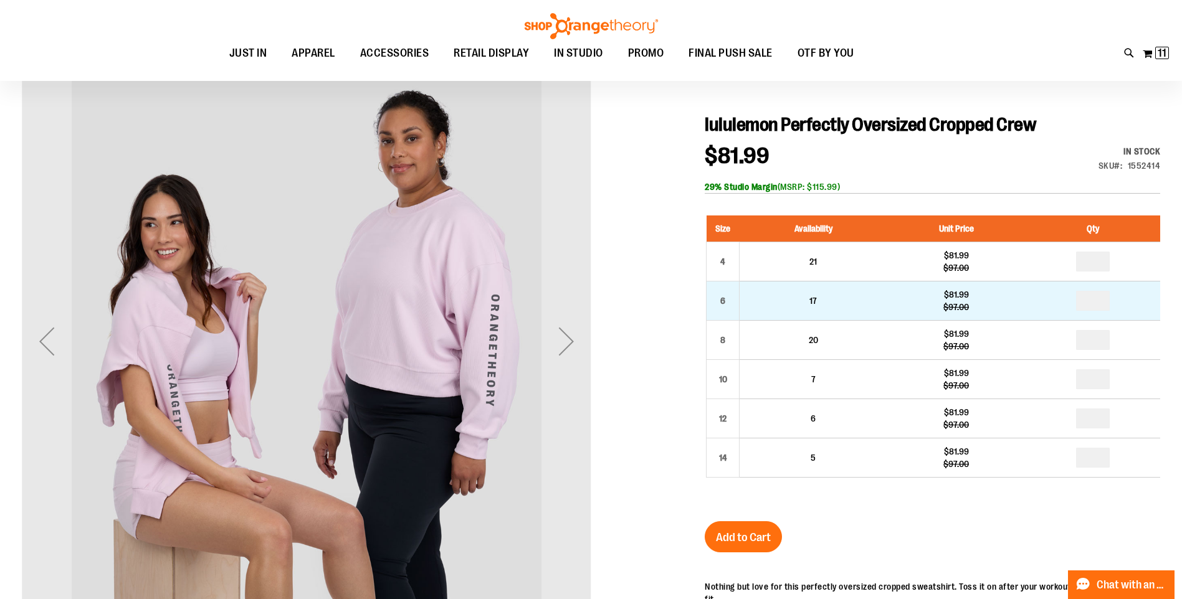
type input "**********"
click at [1094, 300] on input "number" at bounding box center [1093, 301] width 34 height 20
type input "*"
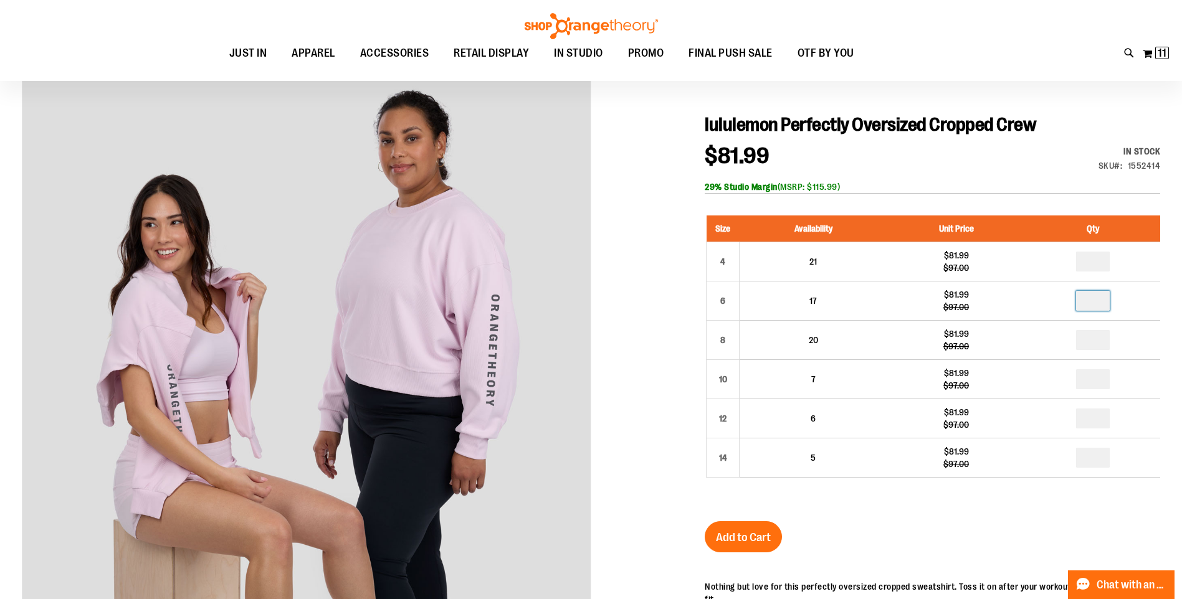
click at [648, 338] on div at bounding box center [591, 462] width 1138 height 810
click at [754, 531] on span "Add to Cart" at bounding box center [743, 538] width 55 height 14
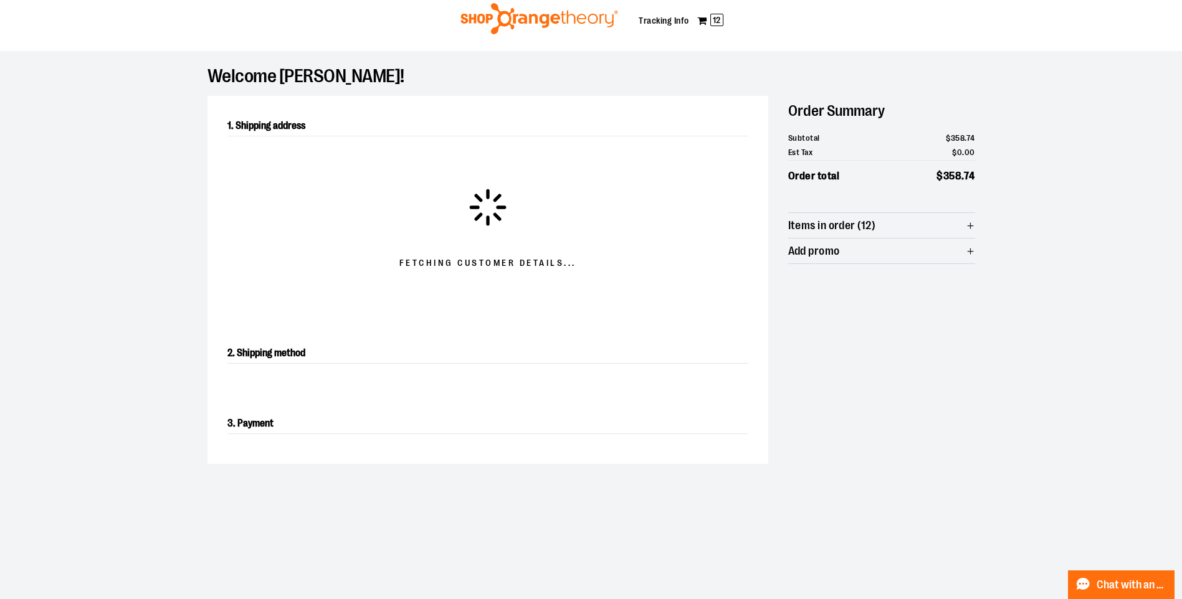
scroll to position [62, 0]
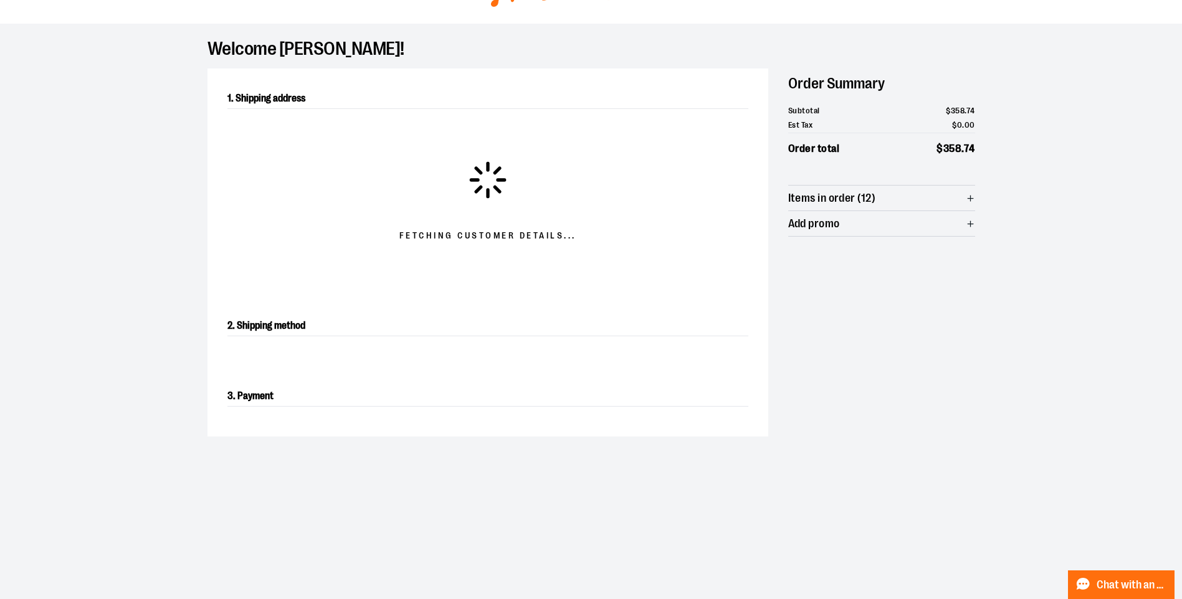
select select "**"
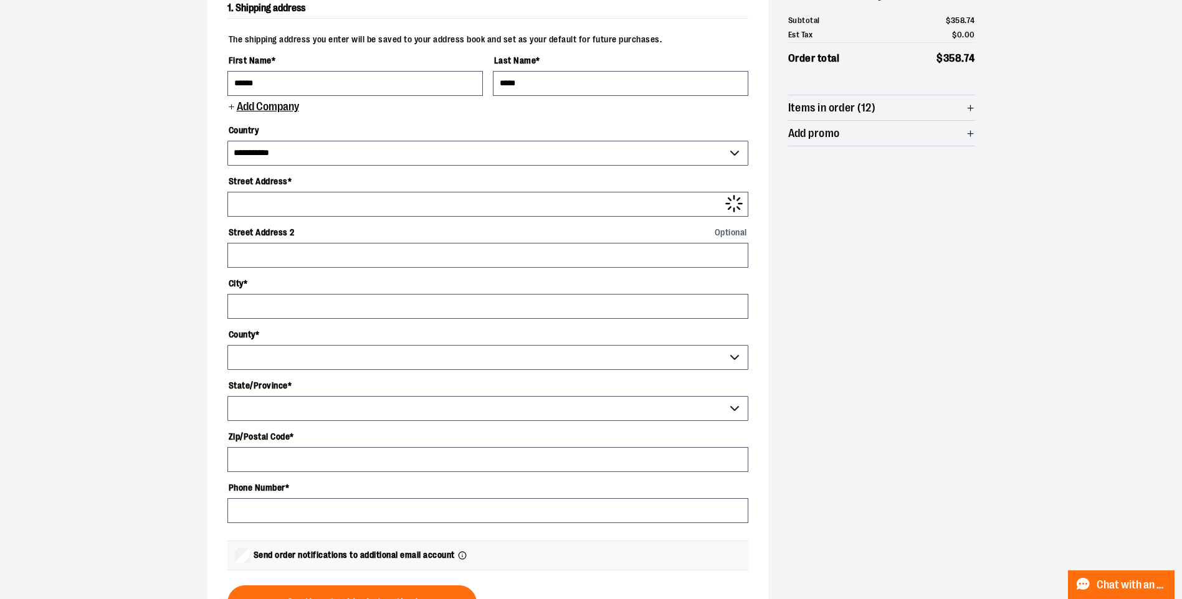
scroll to position [0, 0]
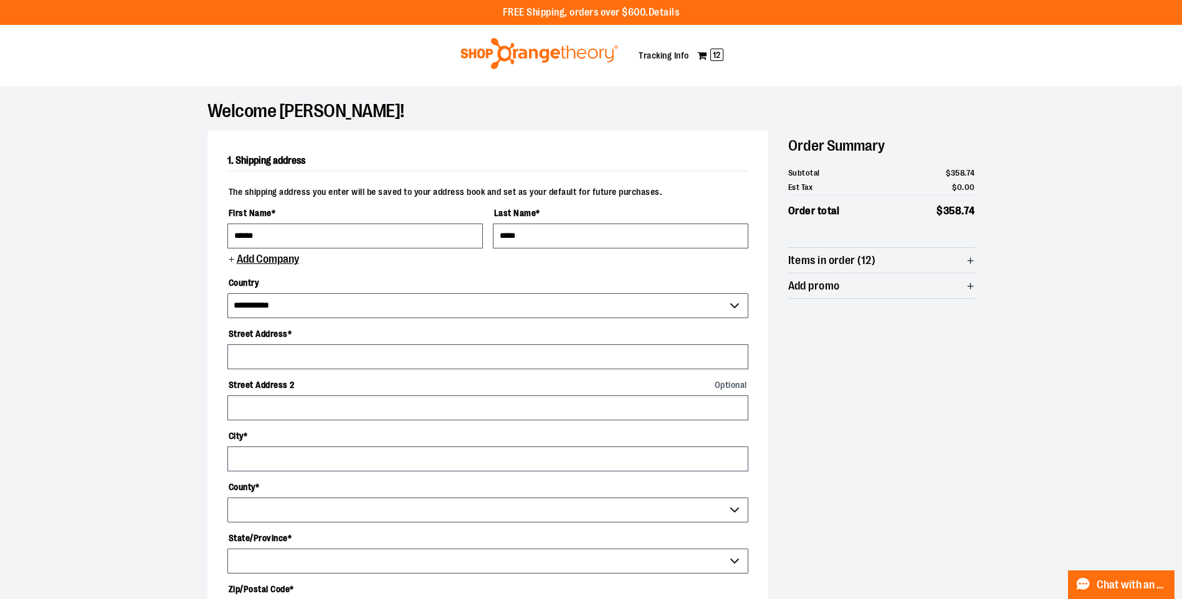
drag, startPoint x: 286, startPoint y: 111, endPoint x: 361, endPoint y: 90, distance: 77.7
click at [286, 111] on h1 "Welcome Alexis!" at bounding box center [590, 111] width 767 height 10
click at [507, 54] on img at bounding box center [538, 53] width 161 height 31
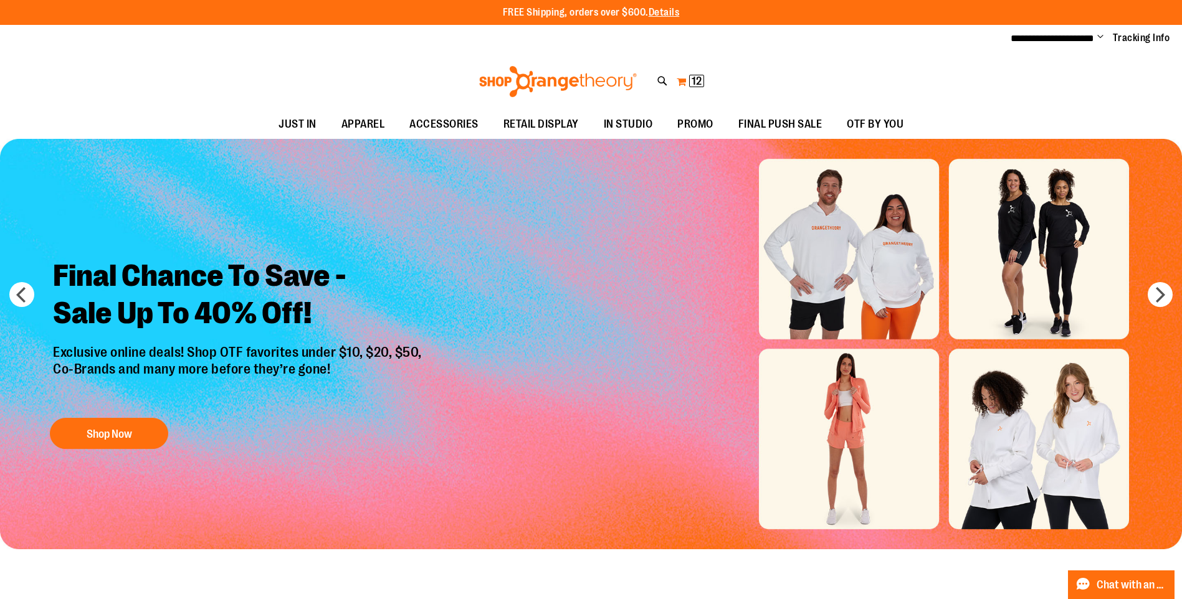
type input "**********"
click at [700, 84] on span "12" at bounding box center [696, 81] width 10 height 12
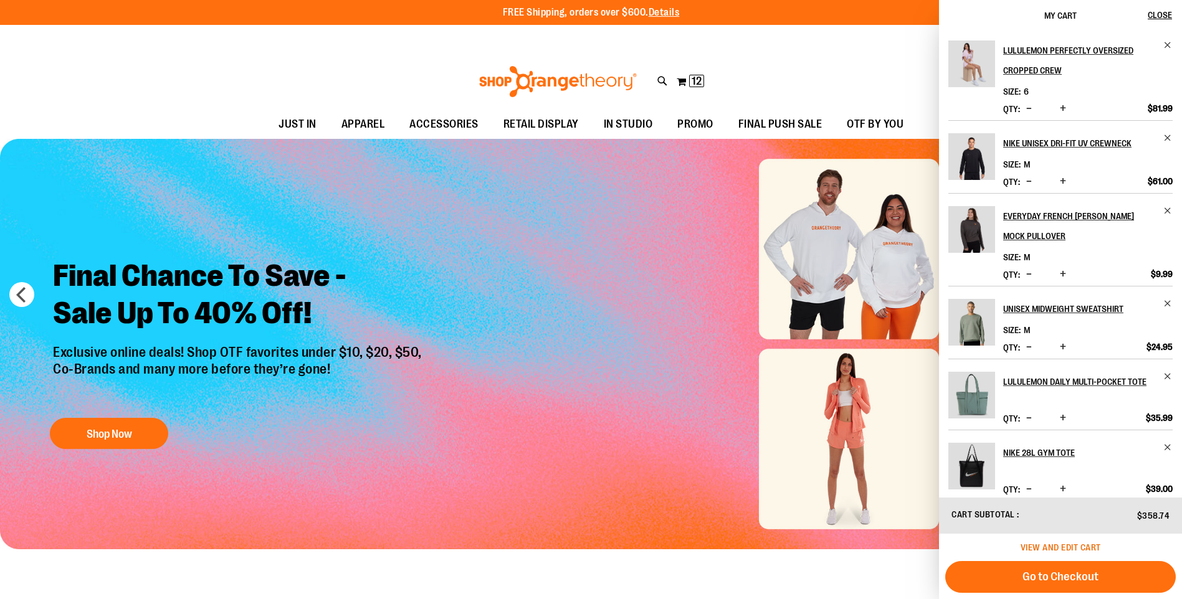
click at [1048, 548] on span "View and edit cart" at bounding box center [1060, 548] width 80 height 10
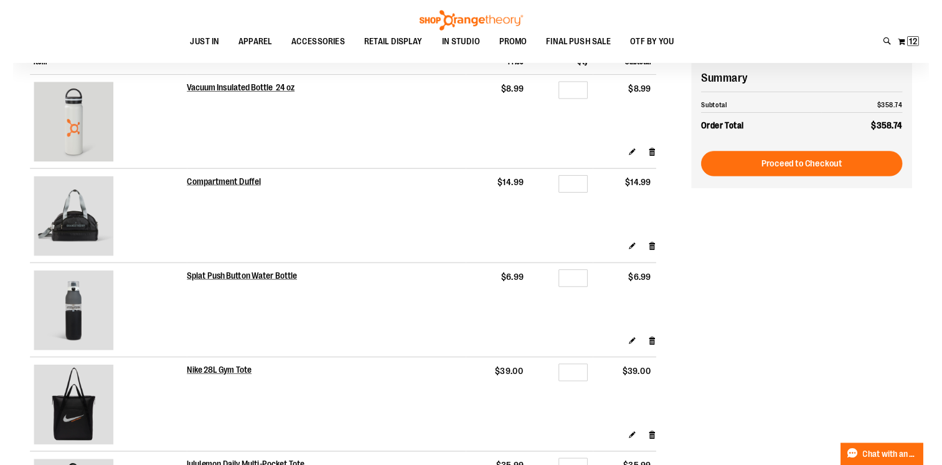
scroll to position [124, 0]
